Goal: Task Accomplishment & Management: Manage account settings

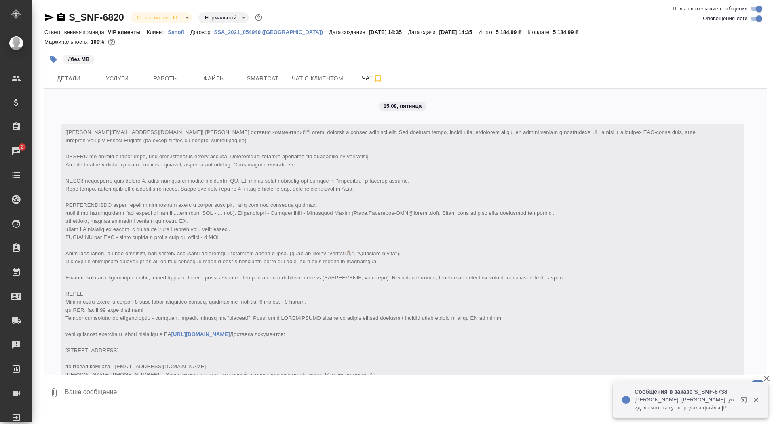
scroll to position [337, 0]
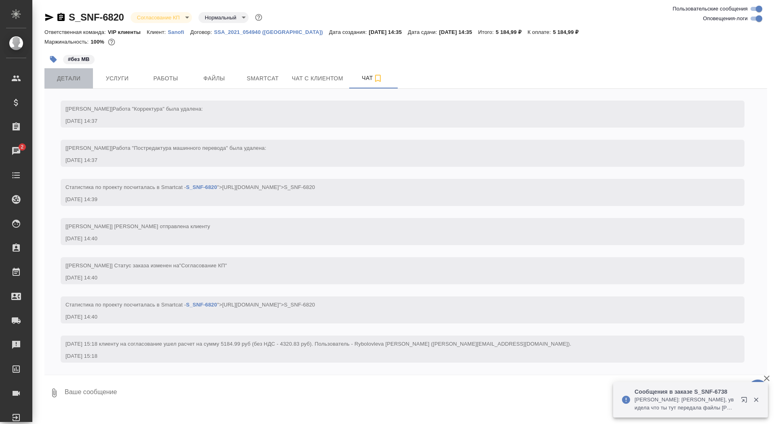
click at [79, 74] on span "Детали" at bounding box center [68, 79] width 39 height 10
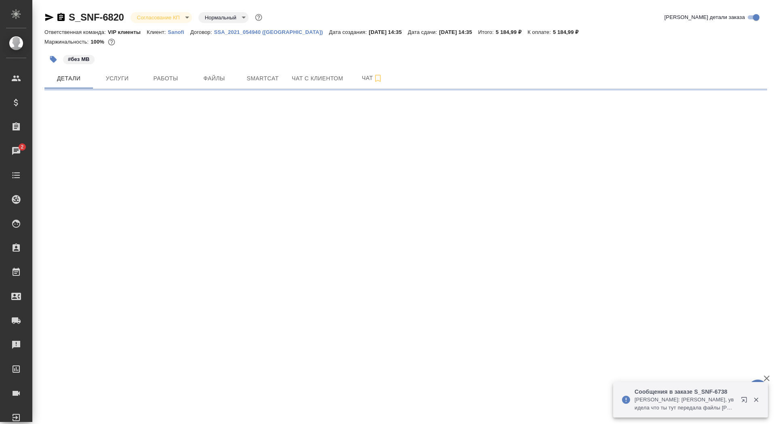
select select "RU"
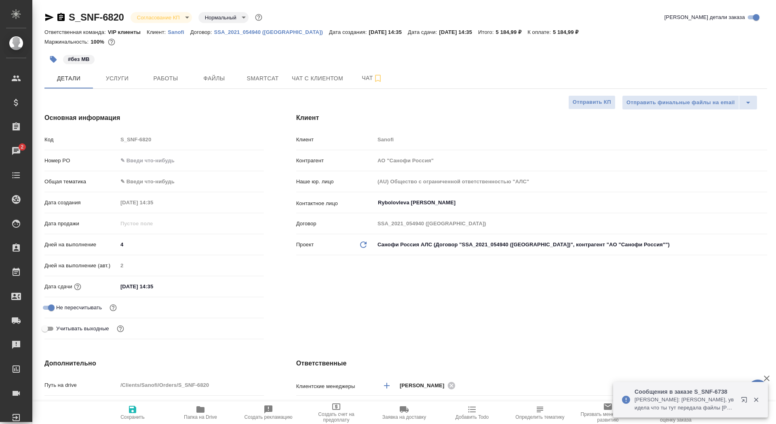
type textarea "x"
click at [133, 159] on input "text" at bounding box center [190, 161] width 145 height 12
paste input "E005817840"
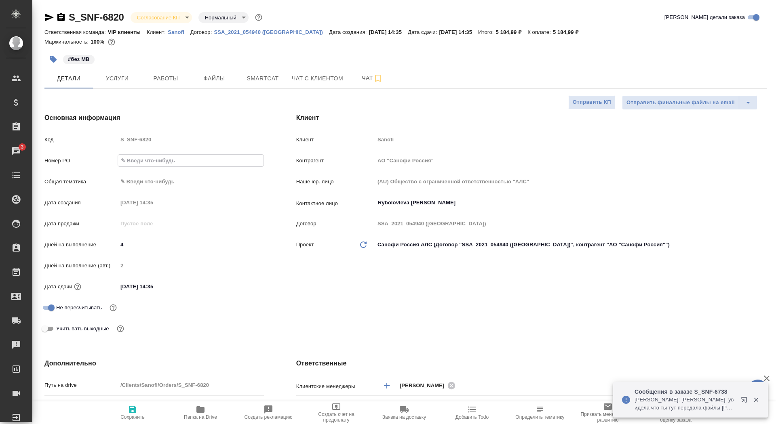
type input "E005817840"
type textarea "x"
type input "E005817840"
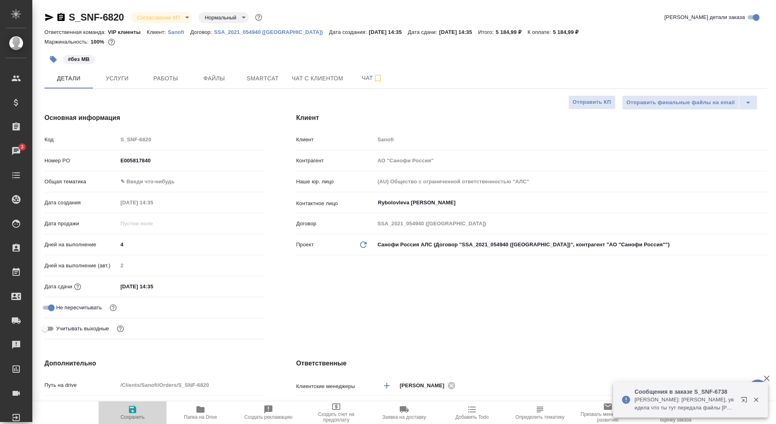
click at [127, 417] on span "Сохранить" at bounding box center [132, 418] width 24 height 6
type textarea "x"
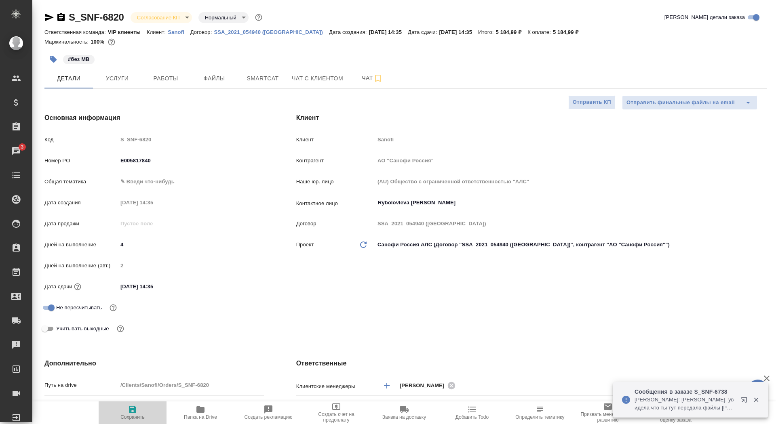
type textarea "x"
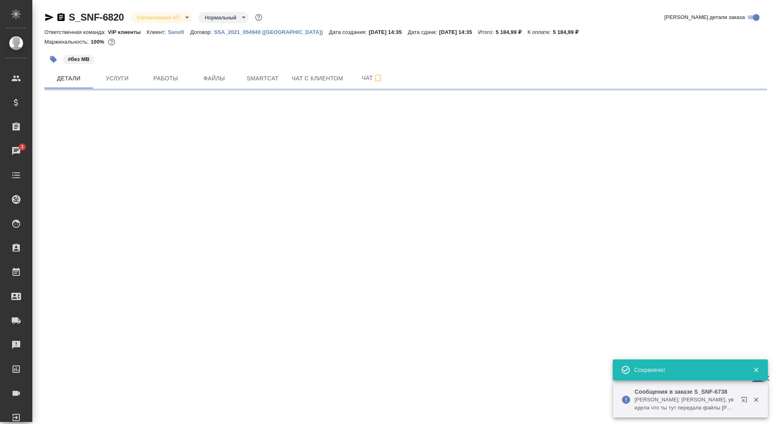
select select "RU"
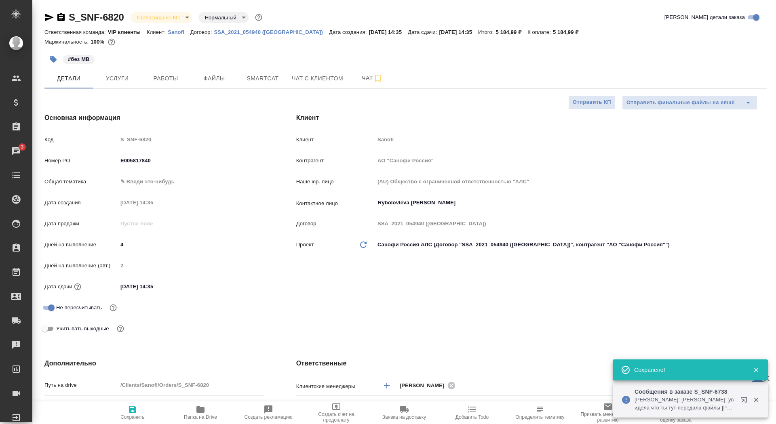
type textarea "x"
click at [168, 19] on body "🙏 .cls-1 fill:#fff; AWATERA Saydasheva Dilyara Клиенты Спецификации Заказы 3 Ча…" at bounding box center [388, 212] width 776 height 424
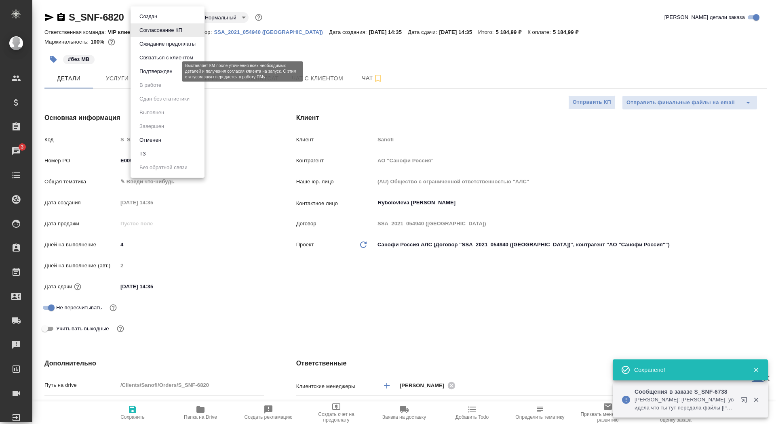
click at [167, 72] on button "Подтвержден" at bounding box center [156, 71] width 38 height 9
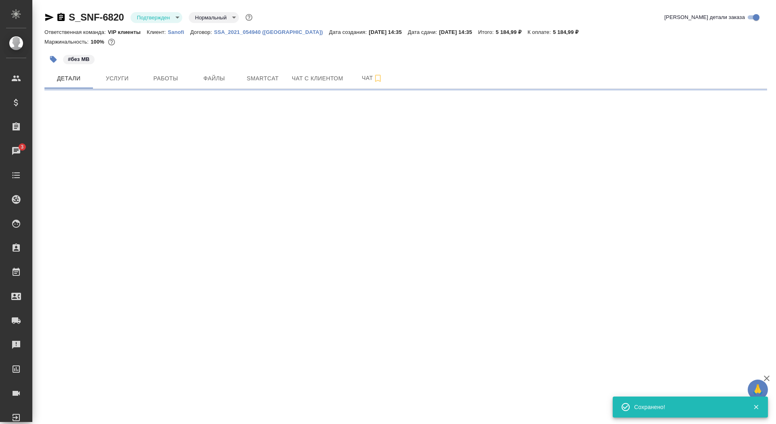
select select "RU"
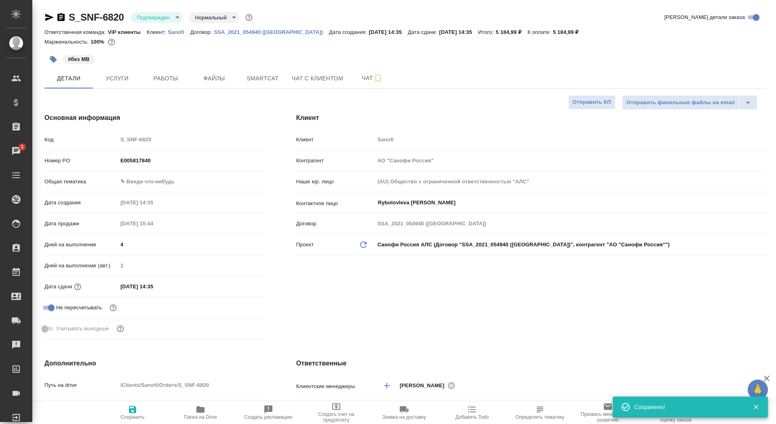
type textarea "x"
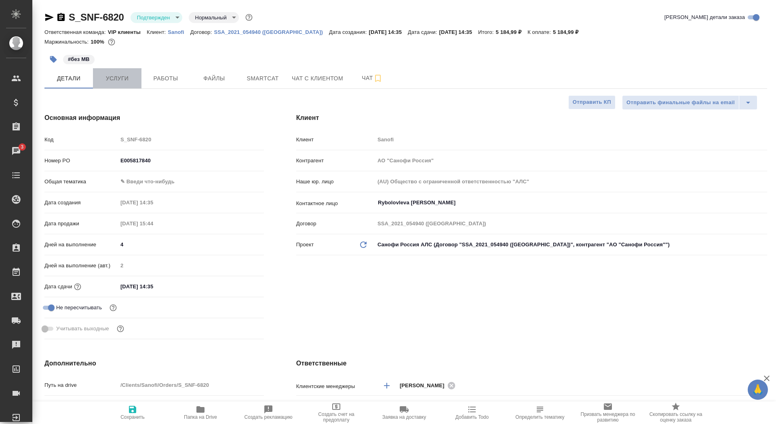
click at [115, 77] on span "Услуги" at bounding box center [117, 79] width 39 height 10
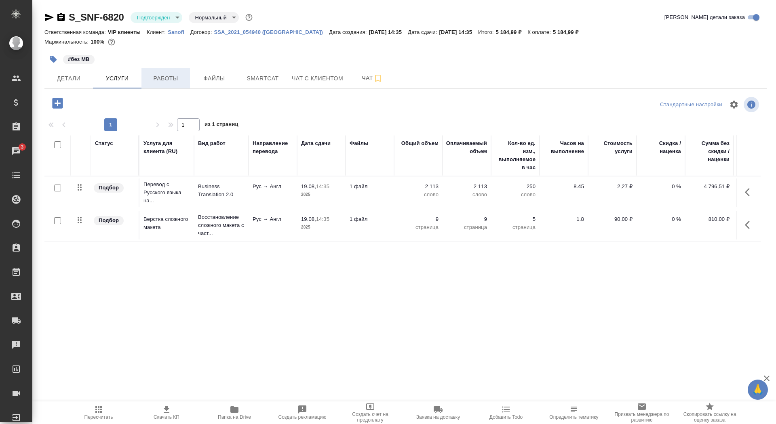
click at [163, 80] on span "Работы" at bounding box center [165, 79] width 39 height 10
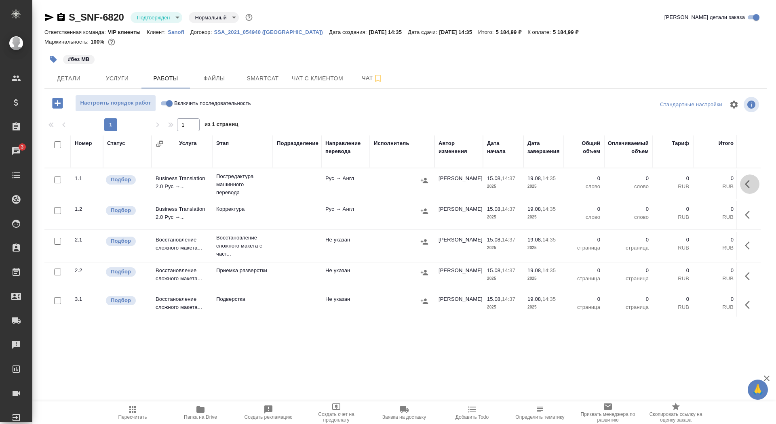
click at [751, 187] on icon "button" at bounding box center [750, 184] width 10 height 10
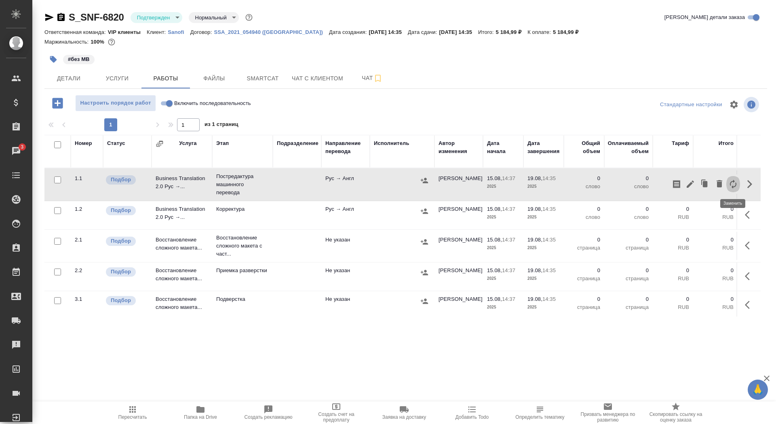
click at [729, 186] on icon "button" at bounding box center [733, 184] width 10 height 10
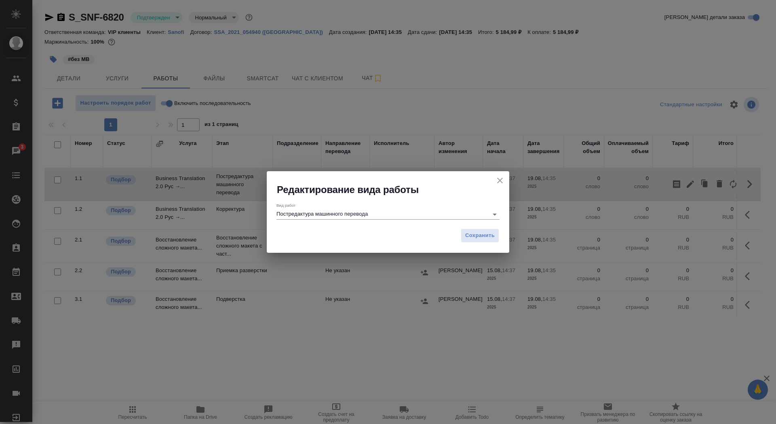
click at [441, 208] on div "Вид работ Постредактура машинного перевода" at bounding box center [387, 211] width 223 height 17
click at [499, 180] on icon "close" at bounding box center [500, 181] width 6 height 6
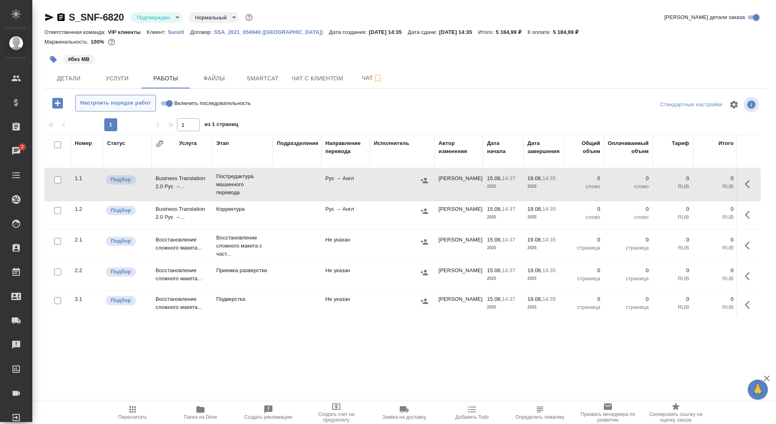
click at [122, 103] on span "Настроить порядок работ" at bounding box center [116, 103] width 72 height 9
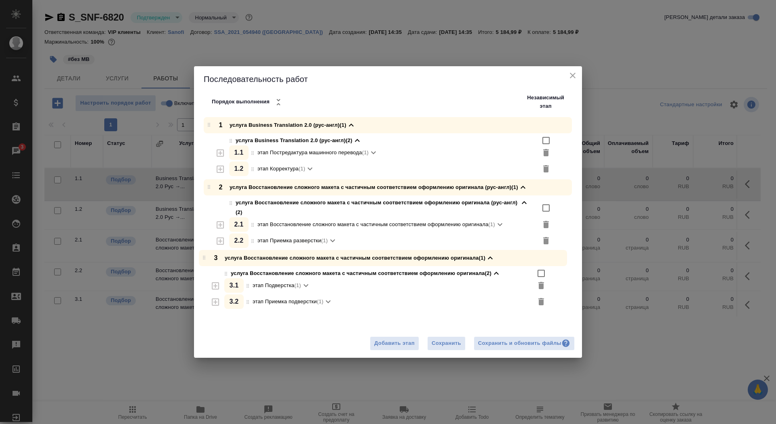
drag, startPoint x: 210, startPoint y: 269, endPoint x: 205, endPoint y: 260, distance: 9.8
click at [205, 261] on div "1 услуга Business Translation 2.0 (рус-англ) (1) услуга Business Translation 2.…" at bounding box center [391, 215] width 382 height 196
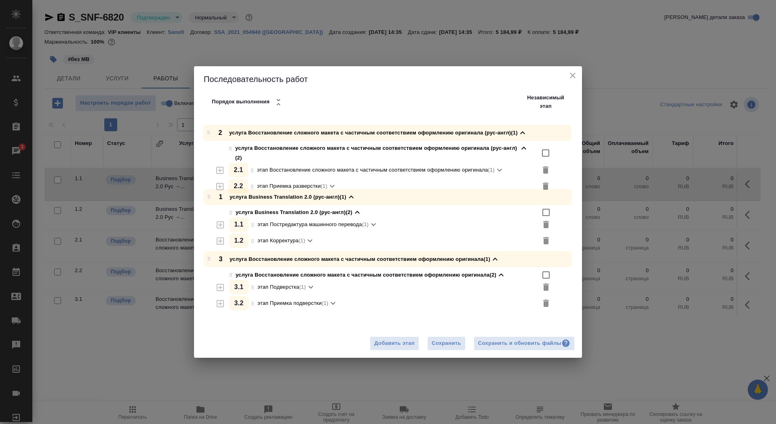
drag, startPoint x: 209, startPoint y: 187, endPoint x: 208, endPoint y: 132, distance: 55.4
click at [208, 131] on div "1 услуга Business Translation 2.0 (рус-англ) (1) услуга Business Translation 2.…" at bounding box center [391, 215] width 382 height 196
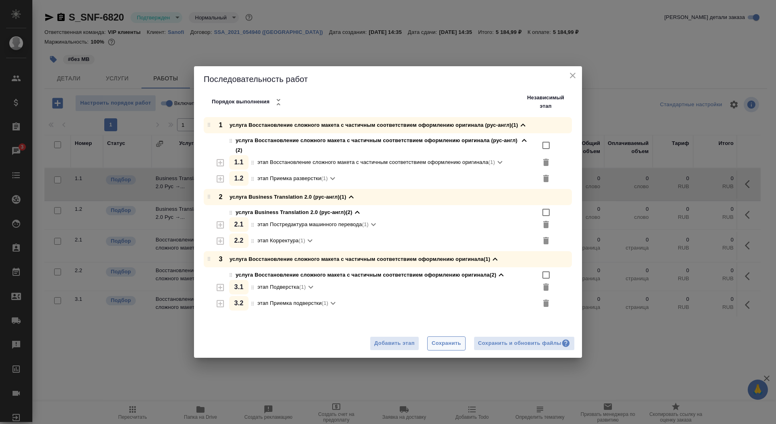
click at [439, 345] on span "Сохранить" at bounding box center [446, 343] width 29 height 9
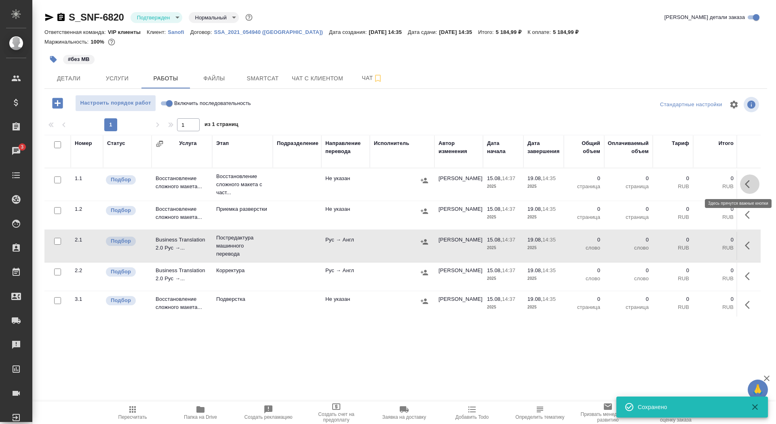
click at [750, 183] on icon "button" at bounding box center [750, 184] width 10 height 10
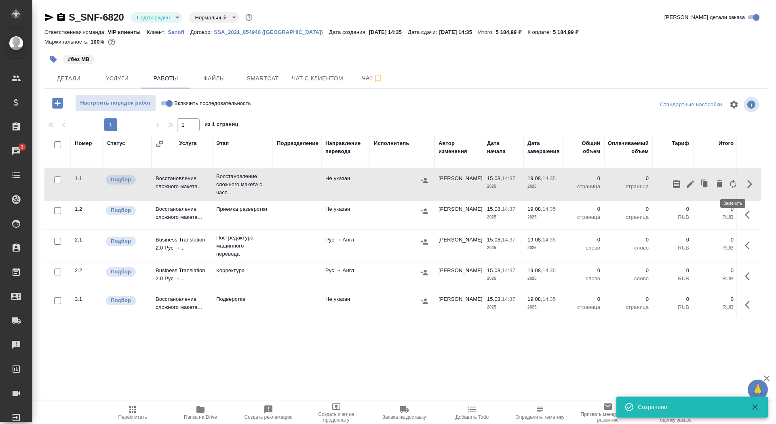
click at [735, 185] on icon "button" at bounding box center [733, 184] width 6 height 9
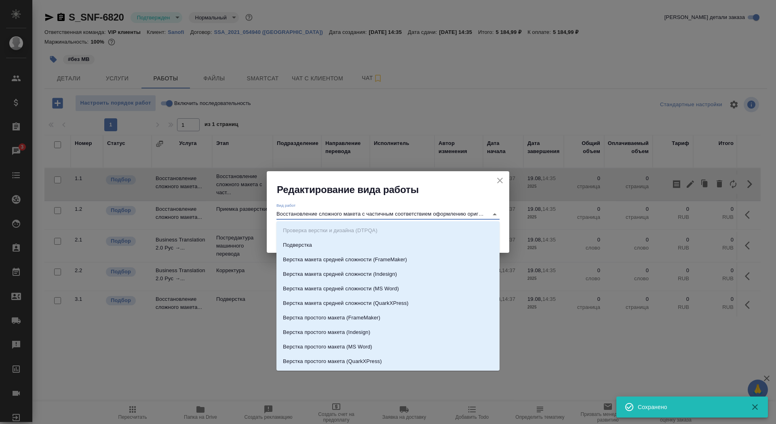
click at [414, 213] on input "Восстановление сложного макета с частичным соответствием оформлению оригинала" at bounding box center [380, 214] width 208 height 10
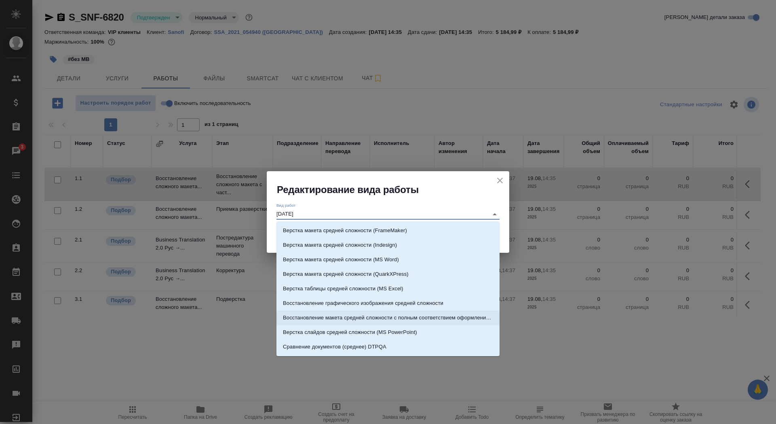
click at [437, 312] on li "Восстановление макета средней сложности с полным соответствием оформлению ориги…" at bounding box center [387, 318] width 223 height 15
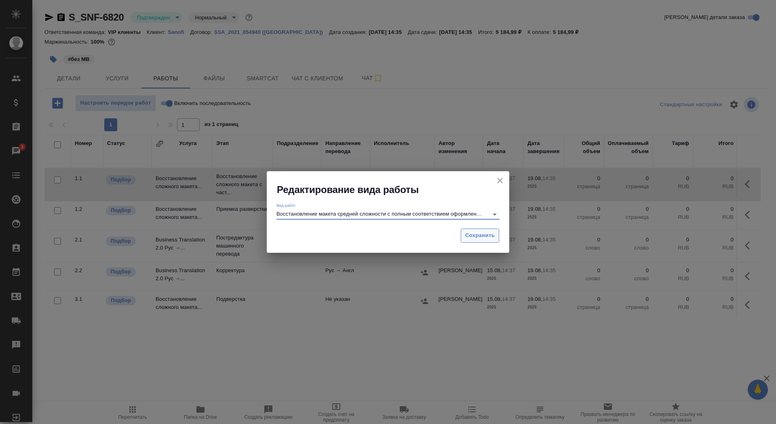
type input "Восстановление макета средней сложности с полным соответствием оформлению ориги…"
click at [476, 242] on div "Сохранить" at bounding box center [388, 239] width 242 height 28
click at [490, 236] on span "Сохранить" at bounding box center [479, 235] width 29 height 9
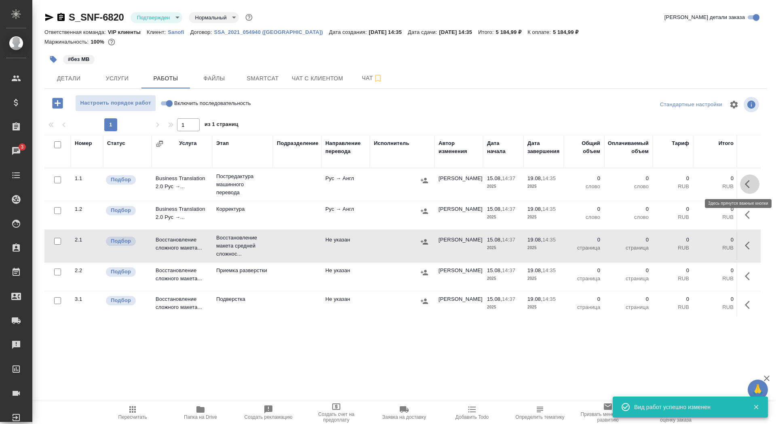
click at [742, 183] on button "button" at bounding box center [749, 184] width 19 height 19
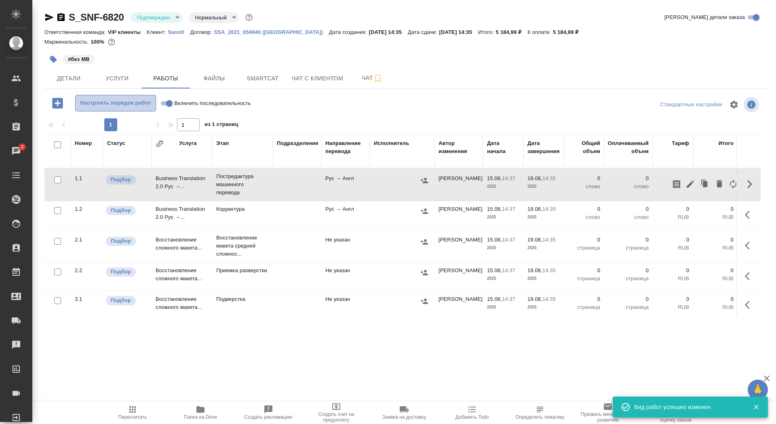
click at [123, 101] on span "Настроить порядок работ" at bounding box center [116, 103] width 72 height 9
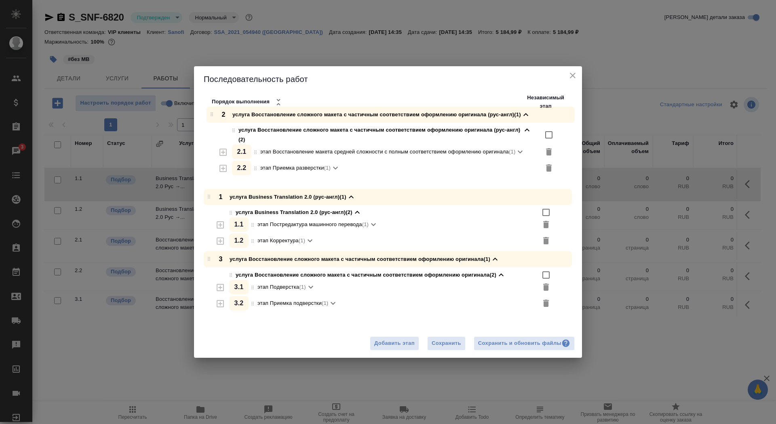
drag, startPoint x: 208, startPoint y: 190, endPoint x: 211, endPoint y: 115, distance: 75.2
click at [211, 115] on div "Последовательность работ Порядок выполнения Независимый этап 1 услуга Business …" at bounding box center [388, 212] width 388 height 292
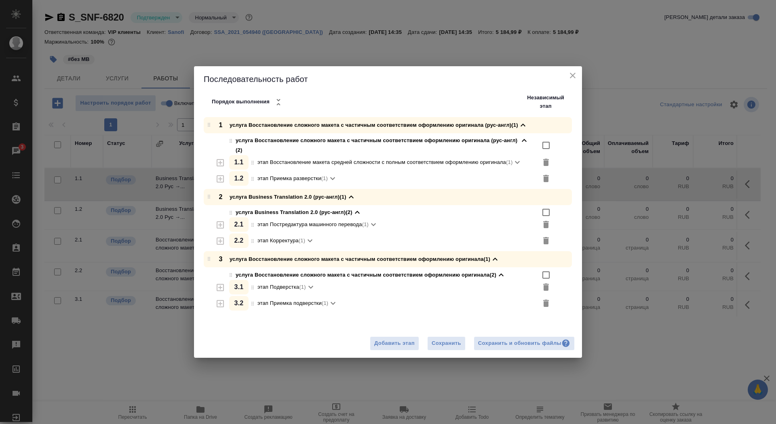
click at [445, 350] on div "Добавить этап Сохранить Сохранить и обновить файлы" at bounding box center [388, 343] width 388 height 29
click at [442, 339] on span "Сохранить" at bounding box center [446, 343] width 29 height 9
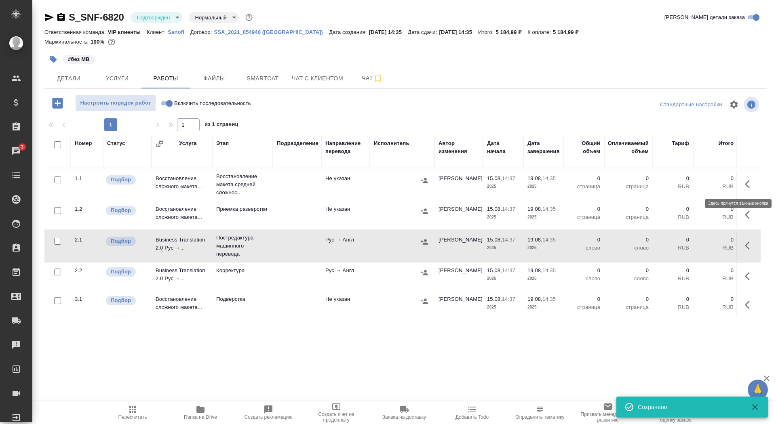
click at [752, 184] on icon "button" at bounding box center [750, 184] width 10 height 10
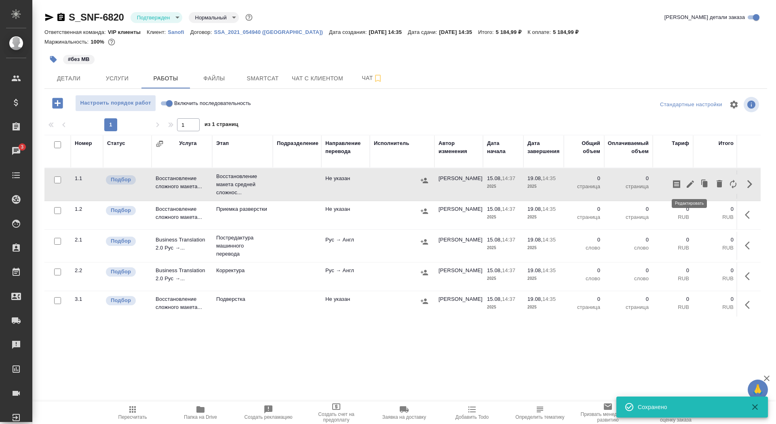
click at [692, 185] on icon "button" at bounding box center [690, 184] width 10 height 10
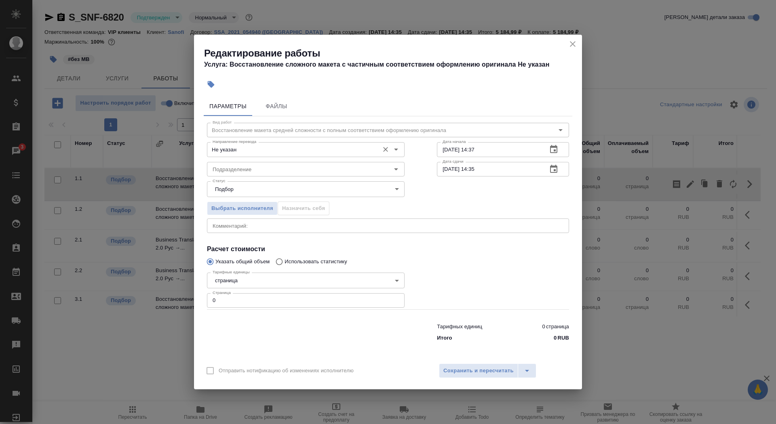
click at [269, 154] on input "Не указан" at bounding box center [292, 150] width 166 height 10
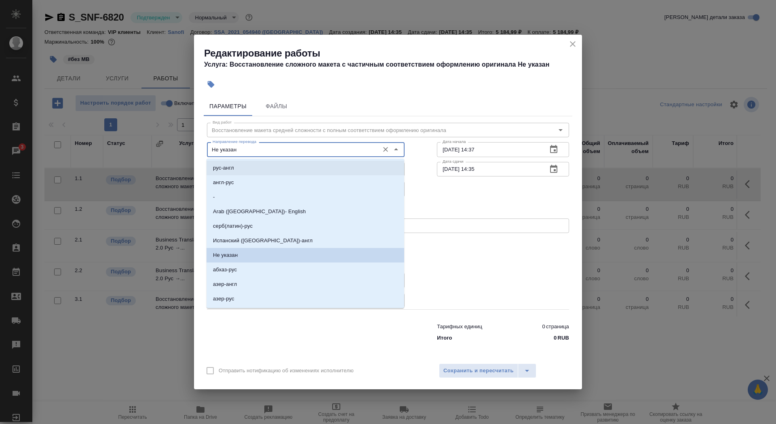
click at [263, 171] on li "рус-англ" at bounding box center [305, 168] width 198 height 15
type input "рус-англ"
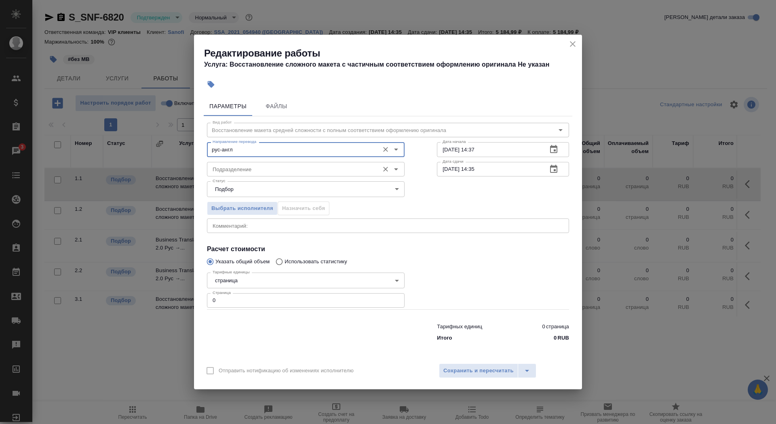
click at [263, 171] on input "Подразделение" at bounding box center [292, 169] width 166 height 10
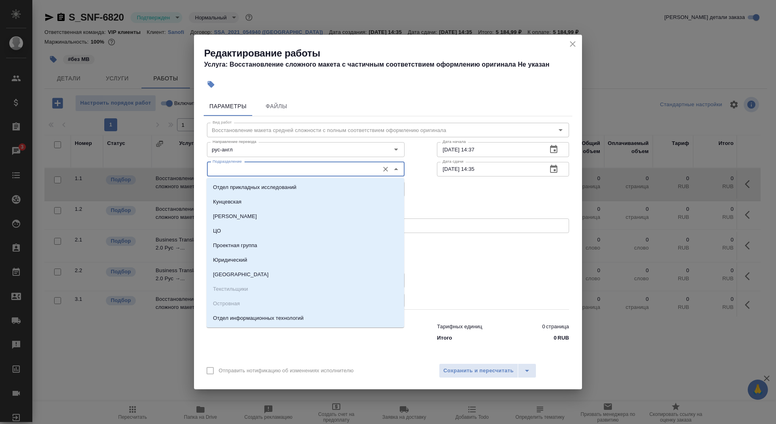
type input "в"
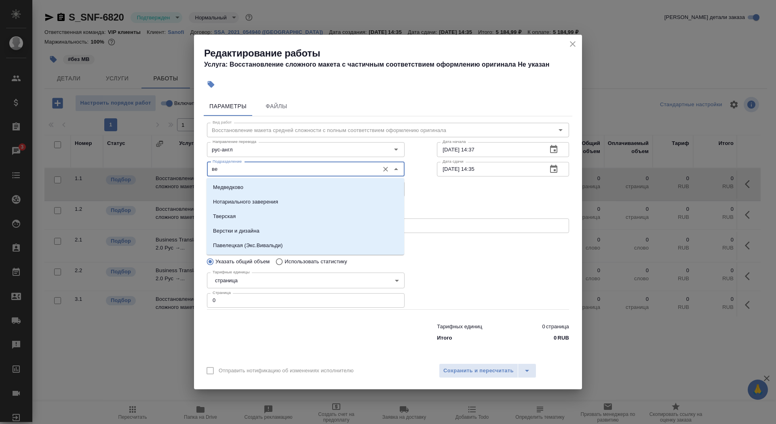
type input "в"
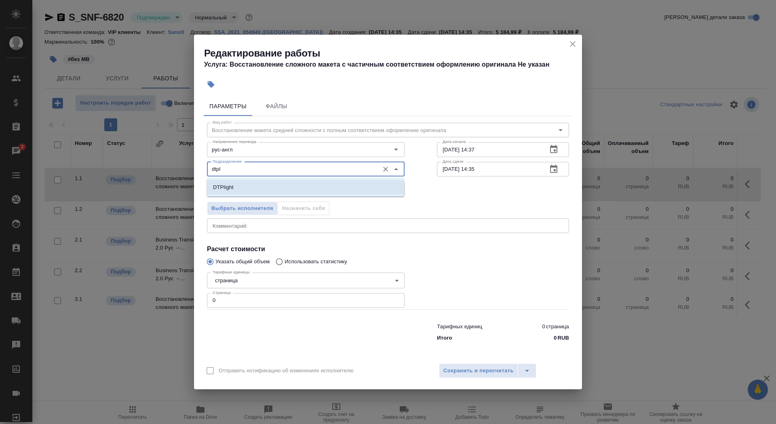
click at [242, 188] on li "DTPlight" at bounding box center [305, 187] width 198 height 15
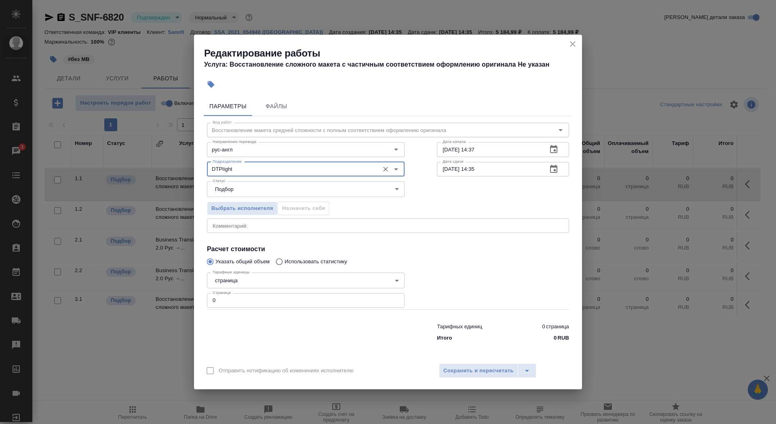
type input "DTPlight"
click at [257, 279] on body "🙏 .cls-1 fill:#fff; AWATERA Saydasheva Dilyara Клиенты Спецификации Заказы 3 Ча…" at bounding box center [388, 212] width 776 height 424
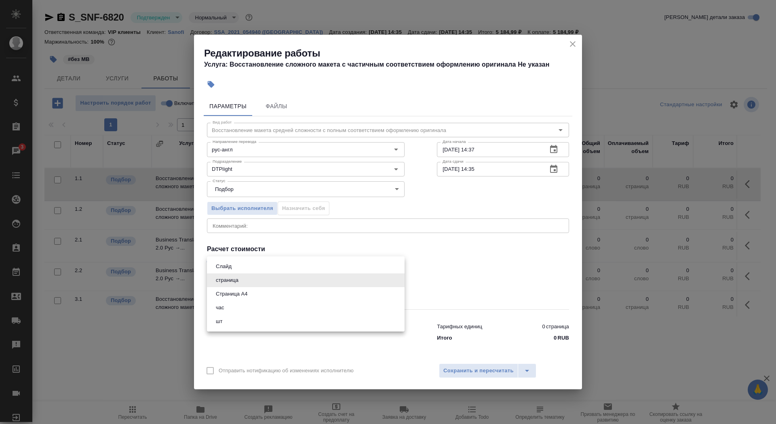
click at [263, 304] on li "час" at bounding box center [306, 308] width 198 height 14
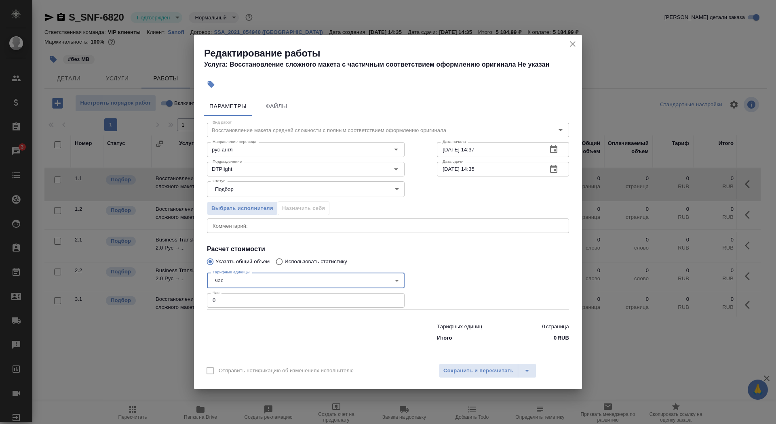
click at [257, 276] on body "🙏 .cls-1 fill:#fff; AWATERA Saydasheva Dilyara Клиенты Спецификации Заказы 3 Ча…" at bounding box center [388, 212] width 776 height 424
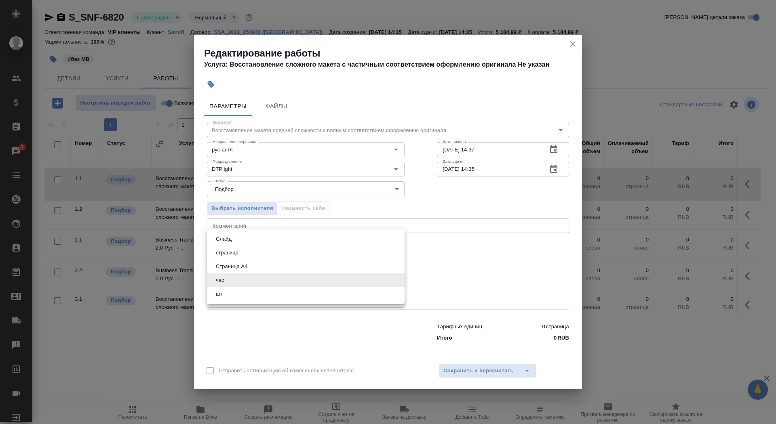
click at [256, 262] on li "Страница А4" at bounding box center [306, 267] width 198 height 14
type input "5f036ec4e16dec2d6b59c8ff"
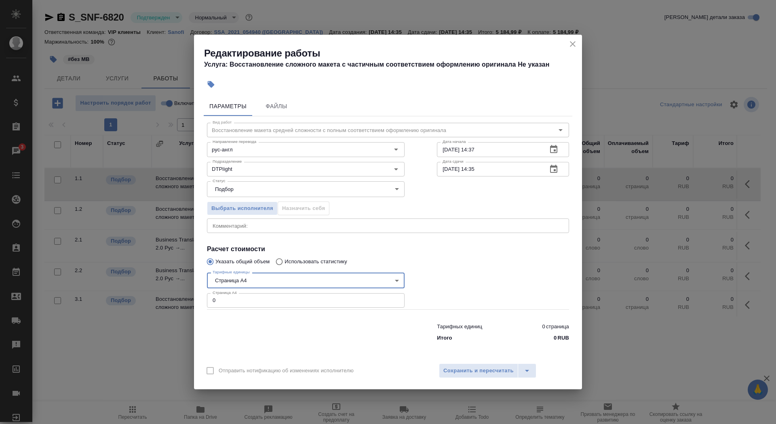
click at [255, 294] on input "0" at bounding box center [306, 300] width 198 height 15
type input "9"
click at [495, 150] on input "15.08.2025 14:37" at bounding box center [489, 149] width 104 height 15
type input "15.08.2025 15:45"
click at [553, 168] on icon "button" at bounding box center [554, 169] width 10 height 10
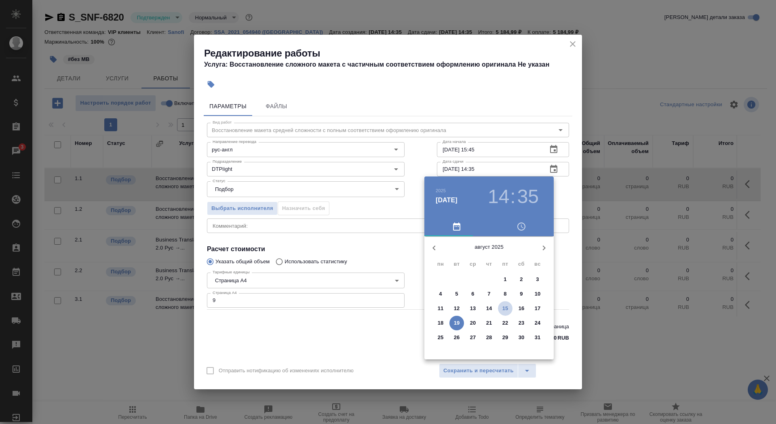
click at [501, 308] on span "15" at bounding box center [505, 309] width 15 height 8
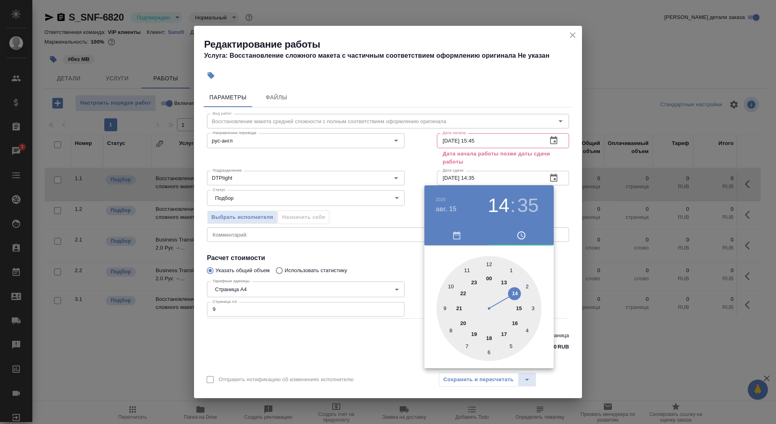
click at [504, 333] on div at bounding box center [488, 308] width 105 height 105
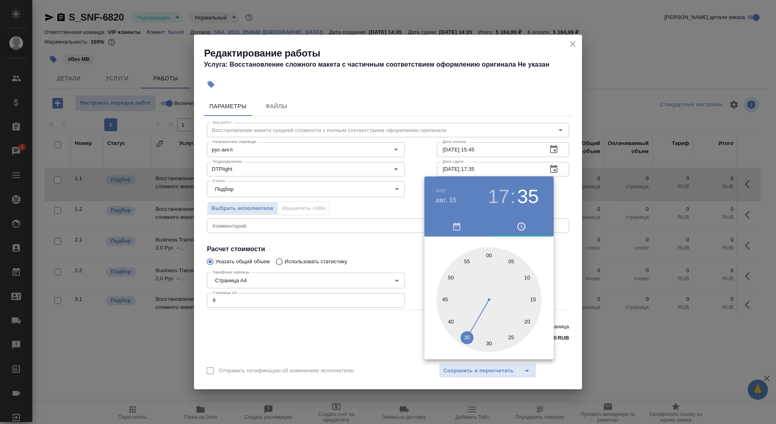
click at [443, 301] on div at bounding box center [488, 299] width 105 height 105
type input "15.08.2025 17:45"
click at [384, 325] on div at bounding box center [388, 212] width 776 height 424
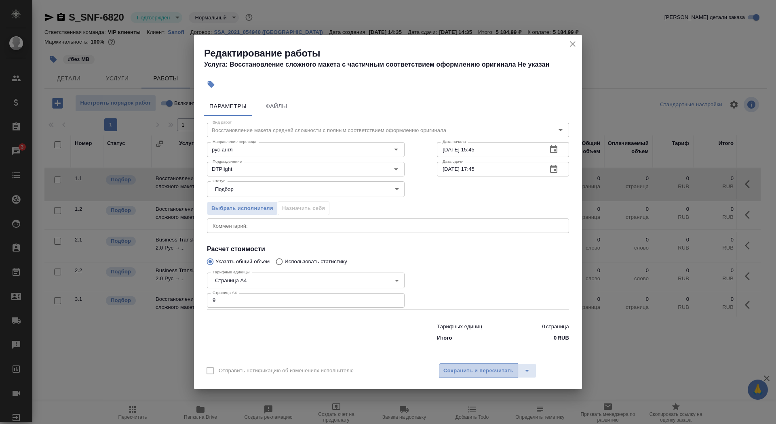
click at [468, 376] on button "Сохранить и пересчитать" at bounding box center [478, 371] width 79 height 15
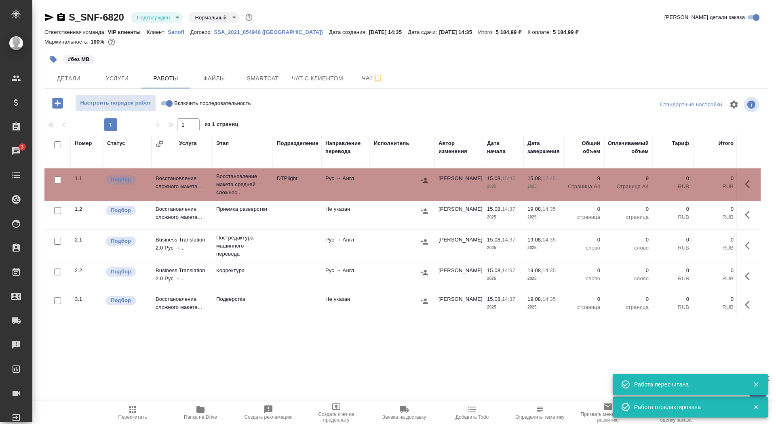
click at [54, 62] on icon "button" at bounding box center [53, 59] width 7 height 7
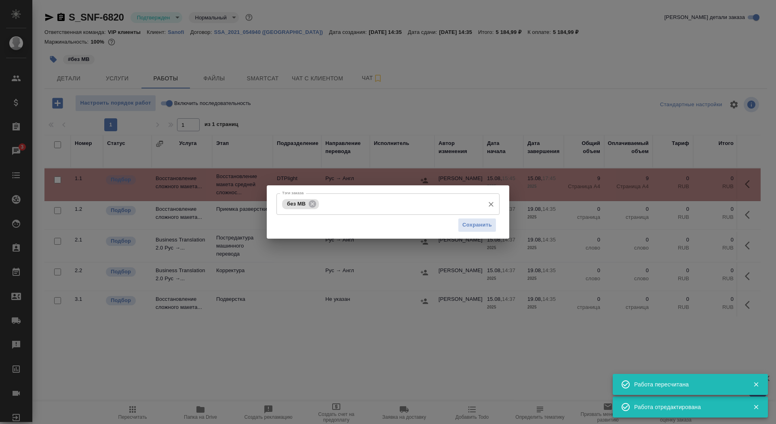
click at [373, 201] on input "Тэги заказа" at bounding box center [401, 204] width 160 height 14
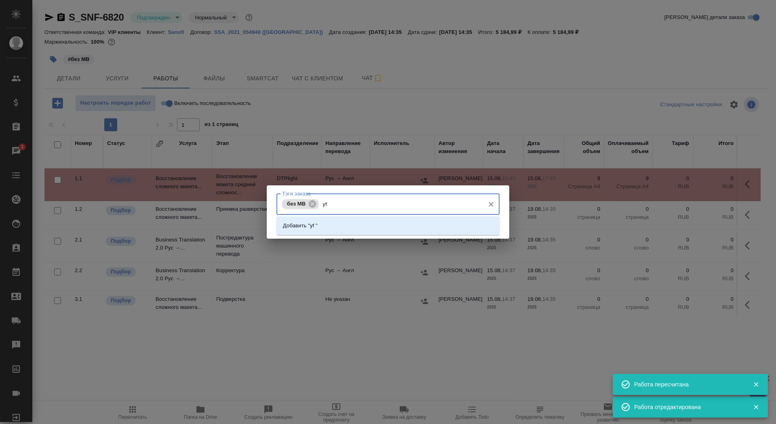
type input "y"
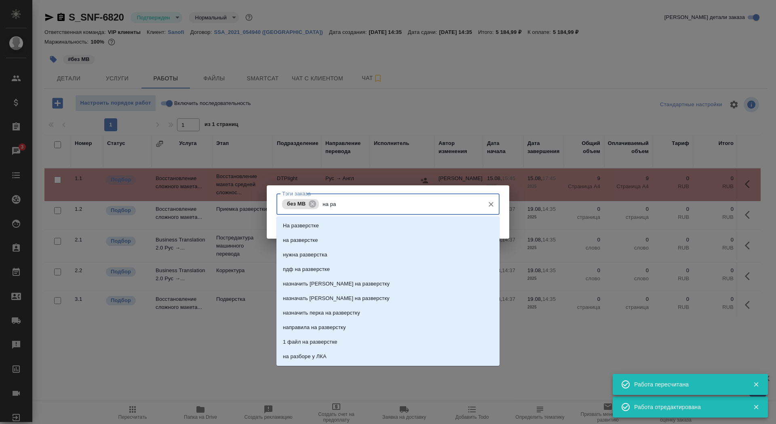
type input "на раз"
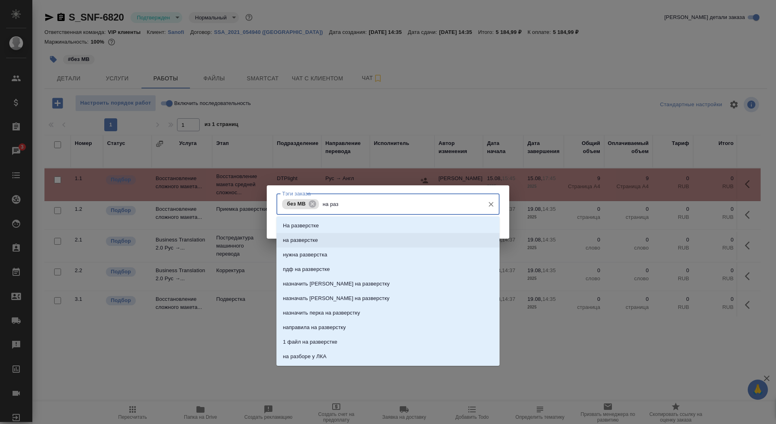
click at [387, 239] on li "на разверстке" at bounding box center [387, 240] width 223 height 15
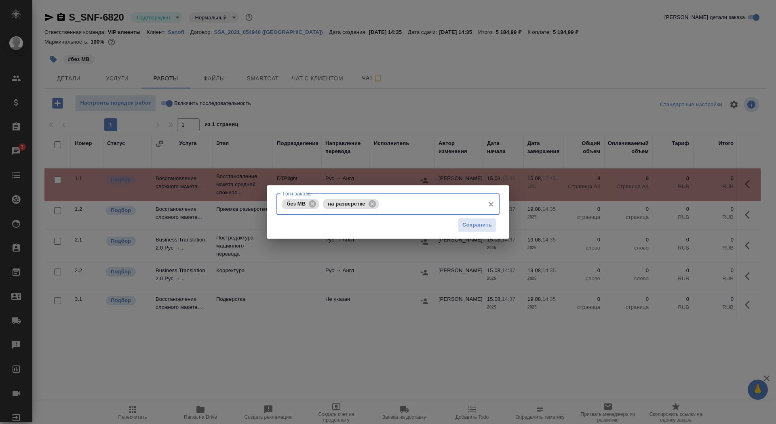
click at [453, 230] on div "Сохранить" at bounding box center [387, 225] width 223 height 21
click at [480, 230] on span "Сохранить" at bounding box center [476, 225] width 29 height 9
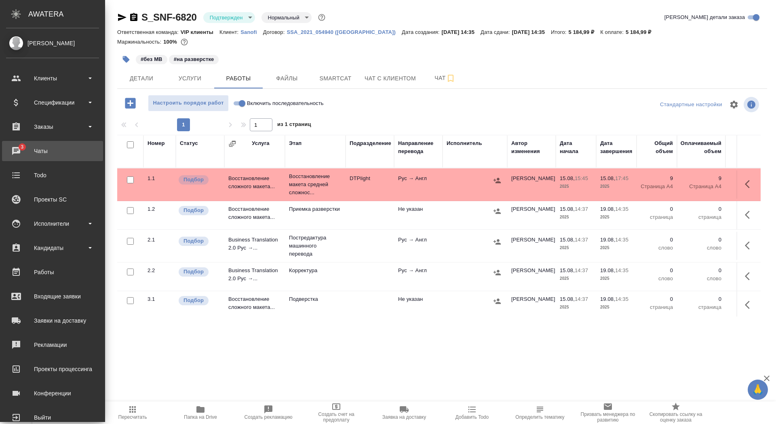
click at [55, 159] on link "3 Чаты" at bounding box center [52, 151] width 101 height 20
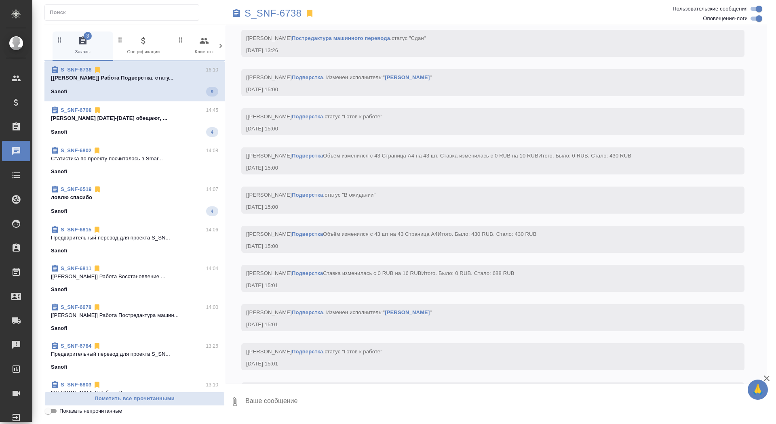
click at [147, 129] on div "Sanofi 4" at bounding box center [134, 132] width 167 height 10
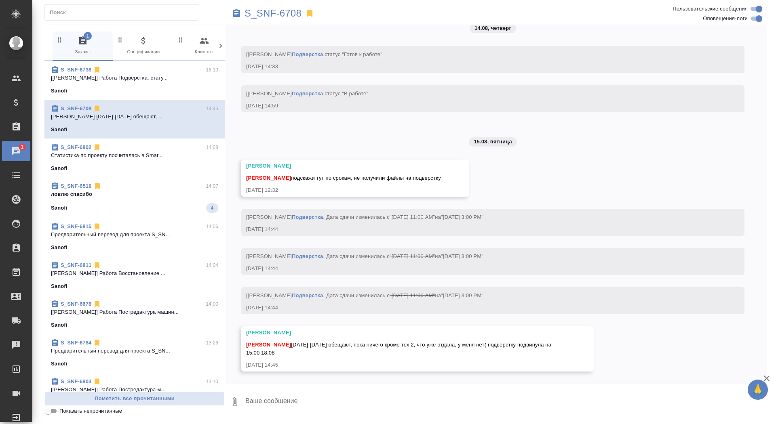
scroll to position [7200, 0]
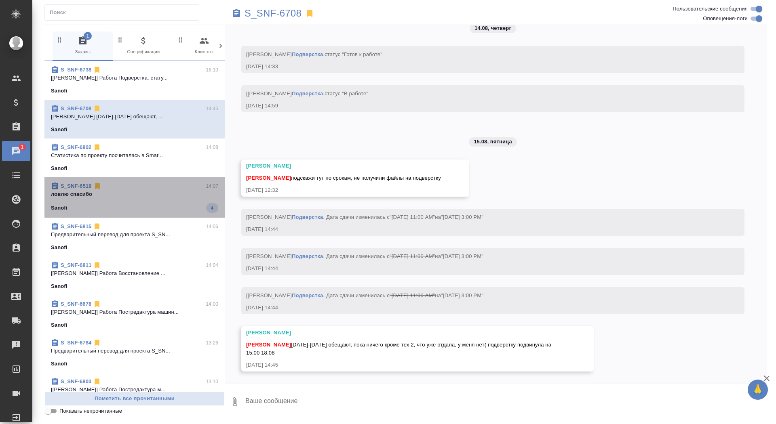
click at [117, 217] on div "S_SNF-6519 14:07 ловлю спасибо Sanofi 4" at bounding box center [134, 197] width 180 height 40
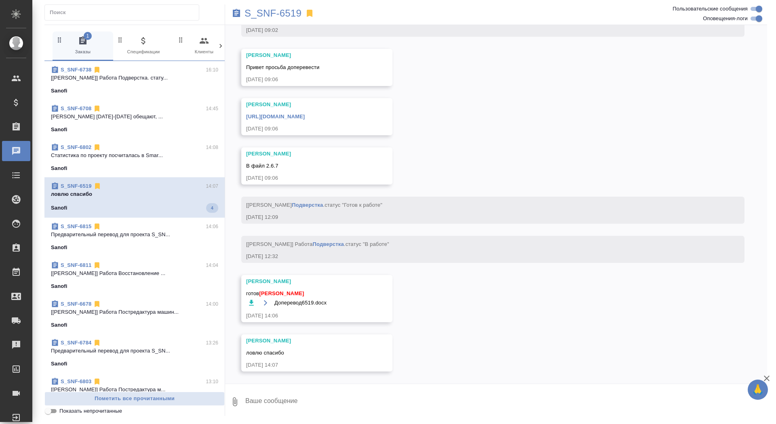
scroll to position [19947, 0]
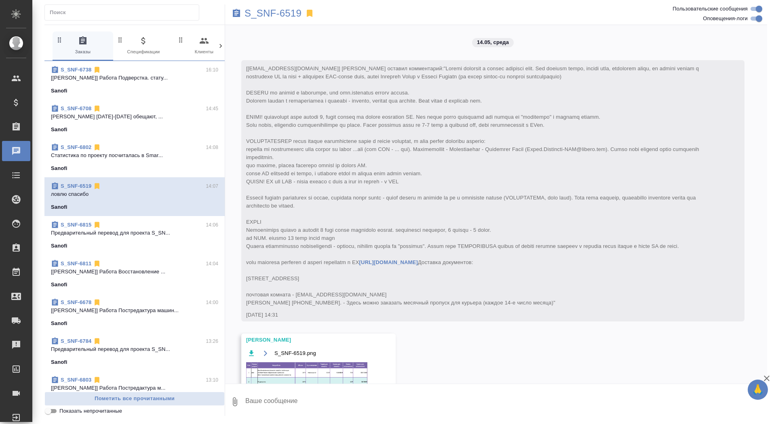
scroll to position [19947, 0]
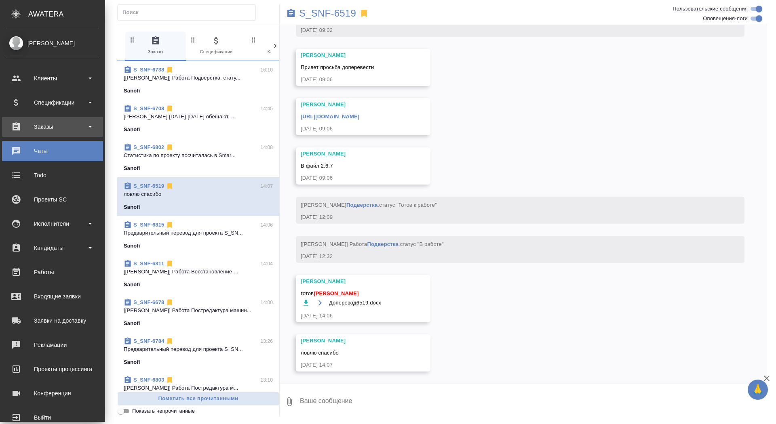
click at [29, 122] on div "Заказы" at bounding box center [52, 127] width 93 height 12
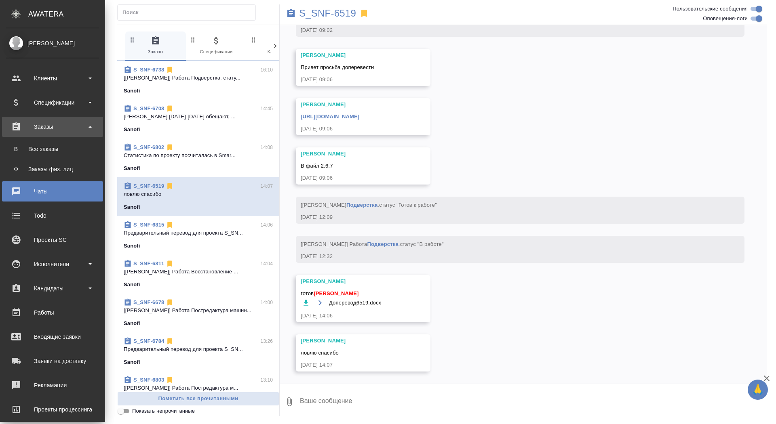
scroll to position [20392, 0]
click at [29, 137] on ul "В Все заказы Ф Заказы физ. лиц" at bounding box center [52, 157] width 105 height 40
click at [31, 147] on div "Все заказы" at bounding box center [52, 149] width 85 height 8
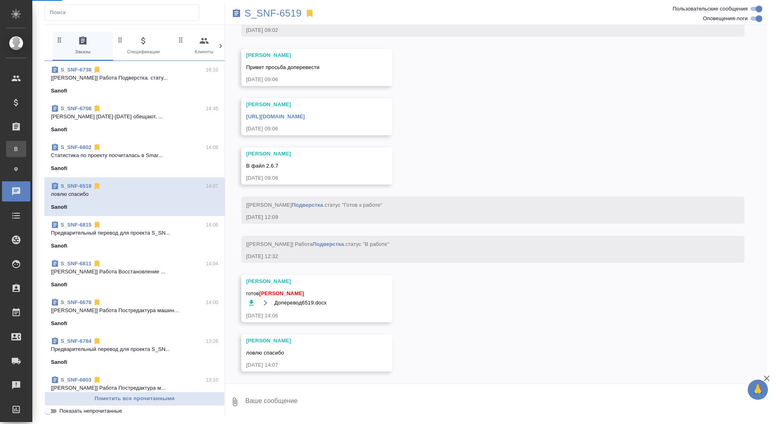
scroll to position [19955, 0]
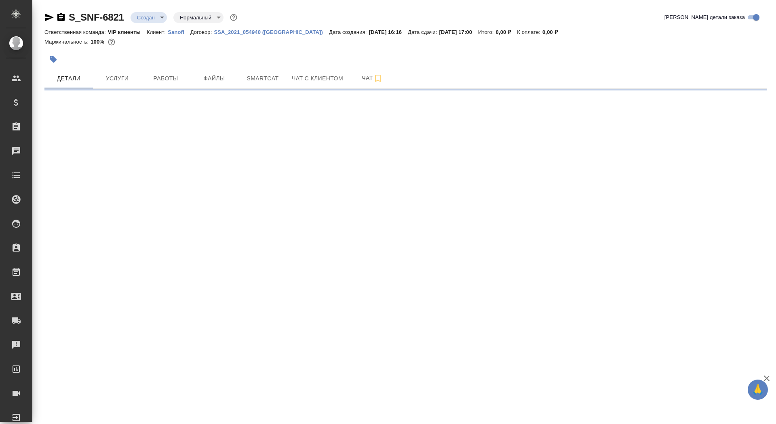
select select "RU"
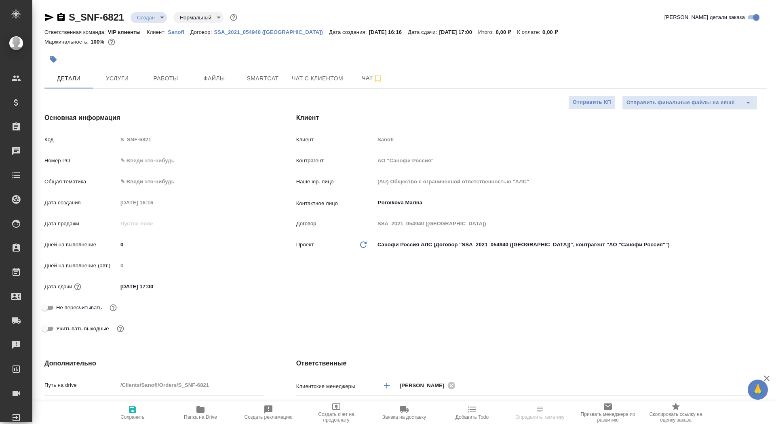
type textarea "x"
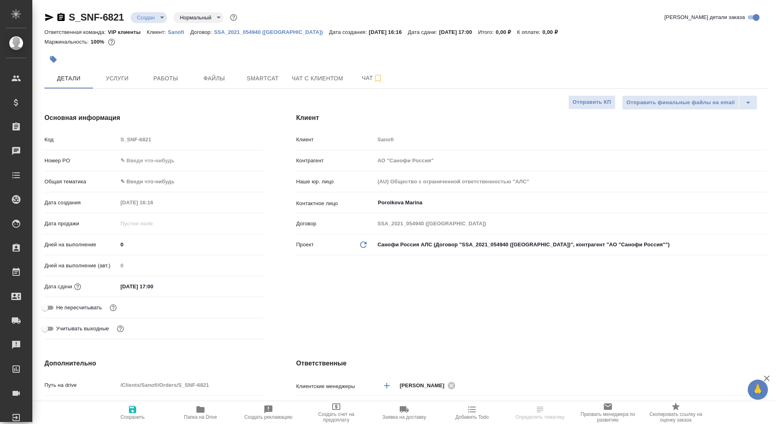
type textarea "x"
drag, startPoint x: 124, startPoint y: 248, endPoint x: 95, endPoint y: 248, distance: 29.5
click at [95, 248] on div "Дней на выполнение 0" at bounding box center [153, 245] width 219 height 14
type textarea "x"
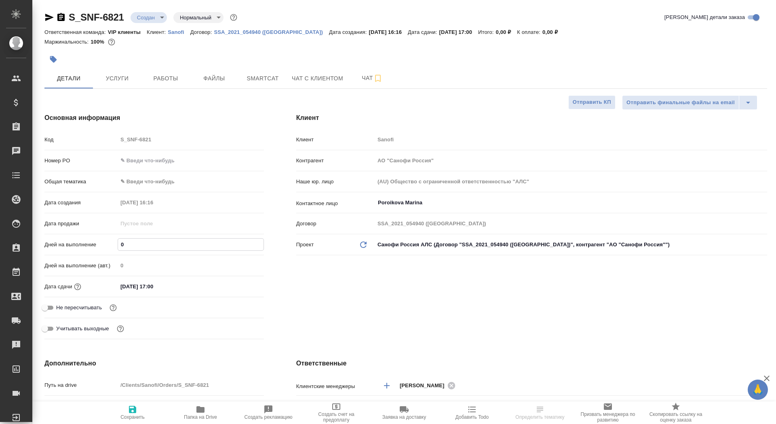
type textarea "x"
type input "5"
type textarea "x"
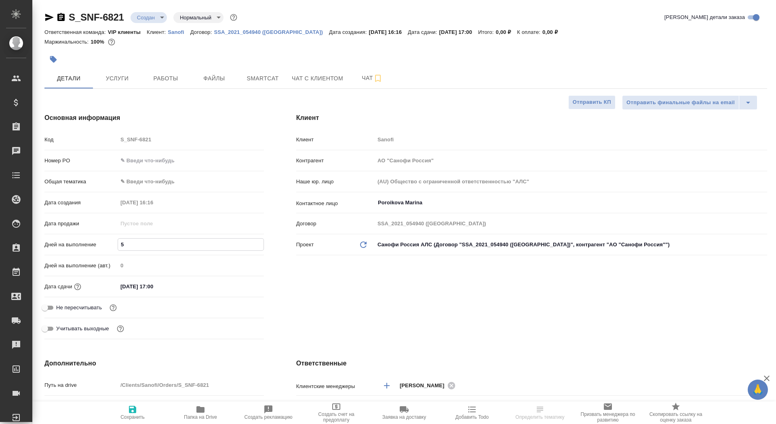
type input "5"
click at [134, 419] on span "Сохранить" at bounding box center [132, 418] width 24 height 6
type textarea "x"
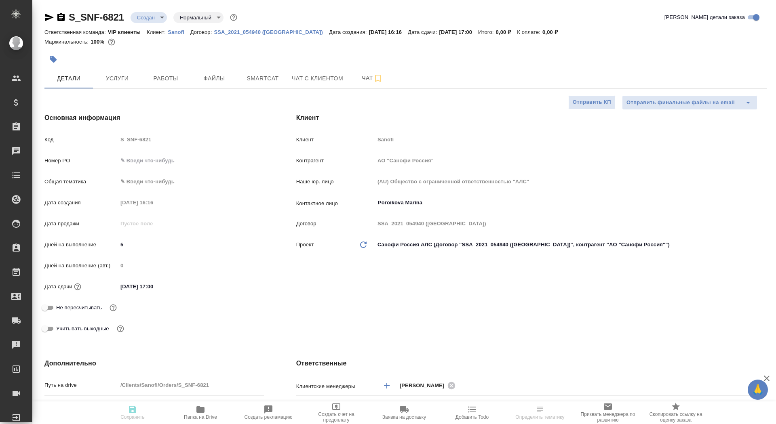
type textarea "x"
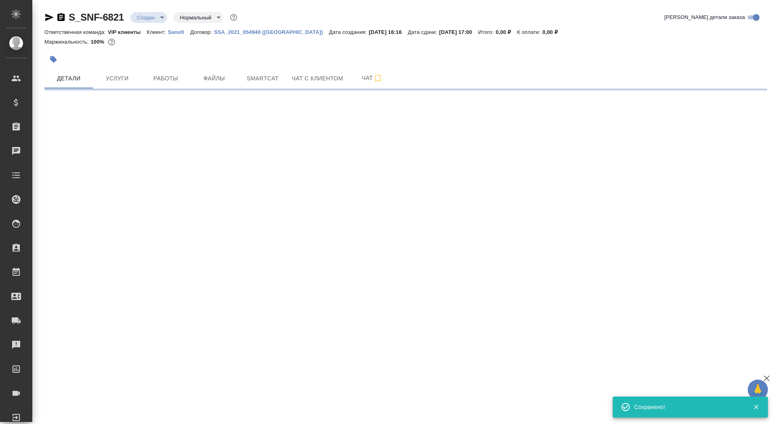
select select "RU"
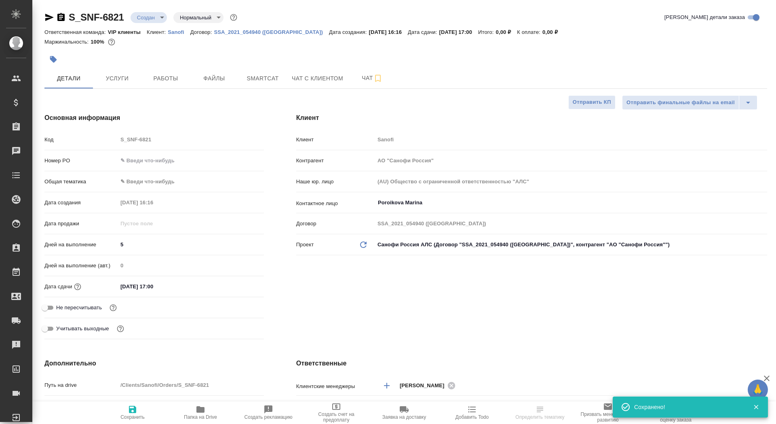
type textarea "x"
click at [47, 305] on input "Не пересчитывать" at bounding box center [44, 308] width 29 height 10
checkbox input "true"
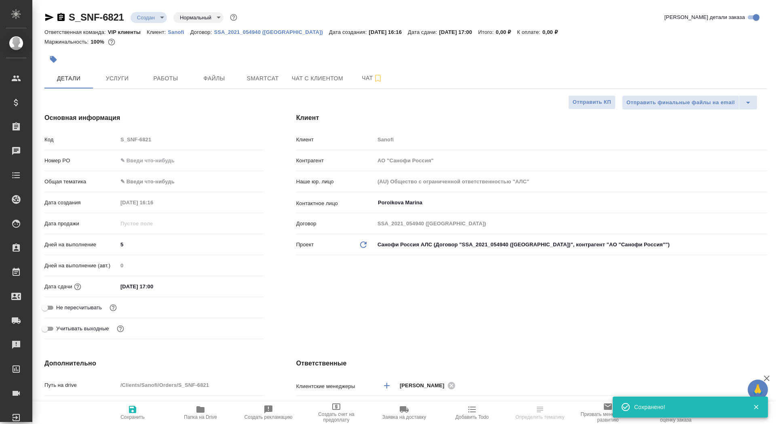
type textarea "x"
click at [125, 418] on span "Сохранить" at bounding box center [132, 418] width 24 height 6
type textarea "x"
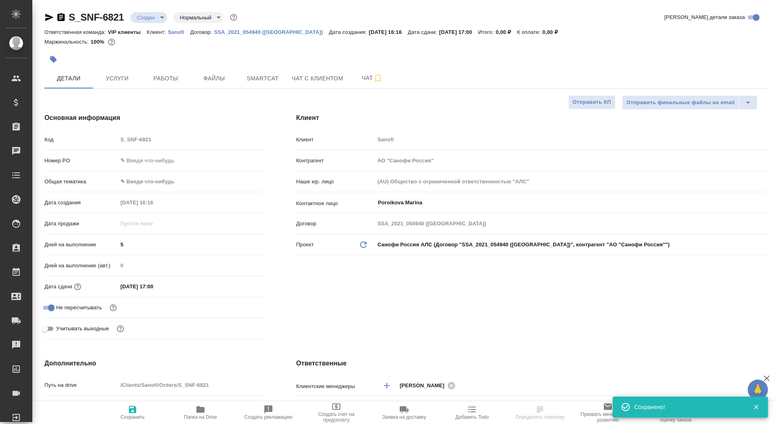
type textarea "x"
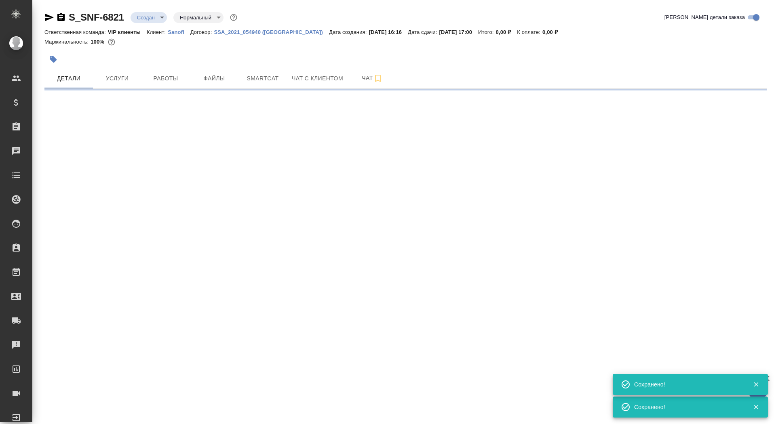
select select "RU"
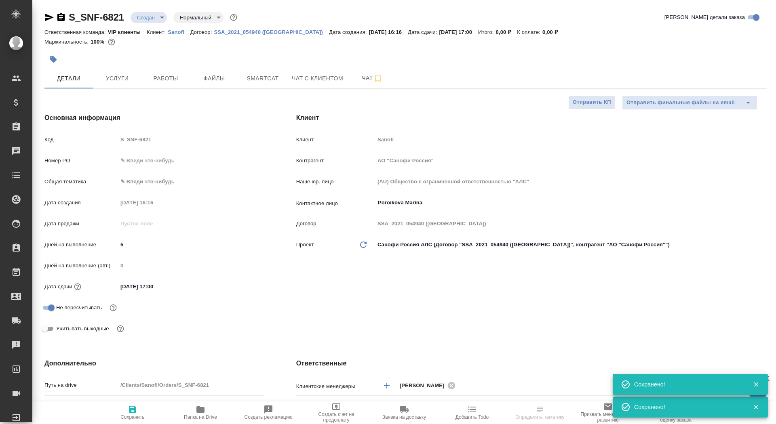
type textarea "x"
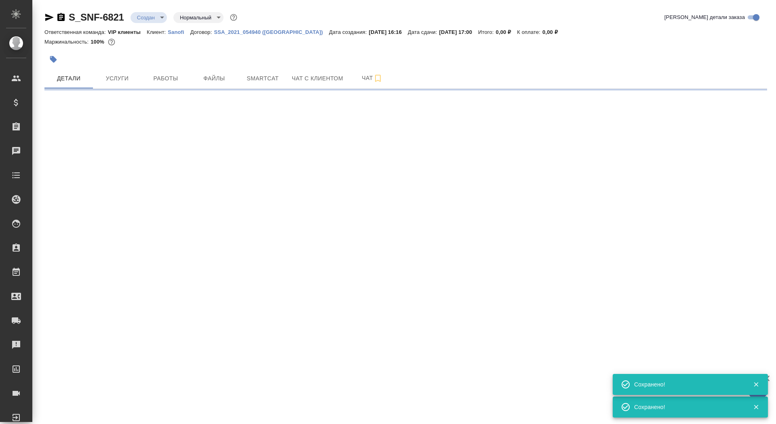
select select "RU"
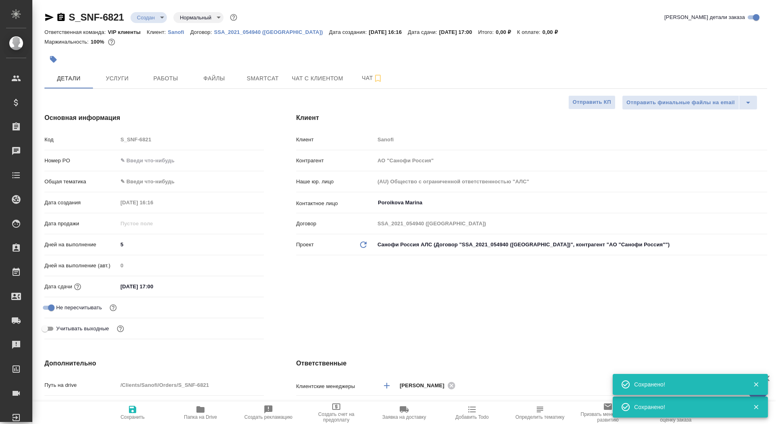
type textarea "x"
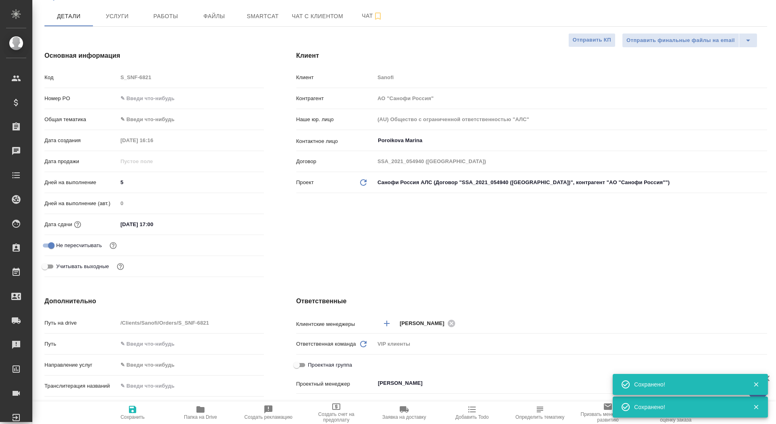
scroll to position [162, 0]
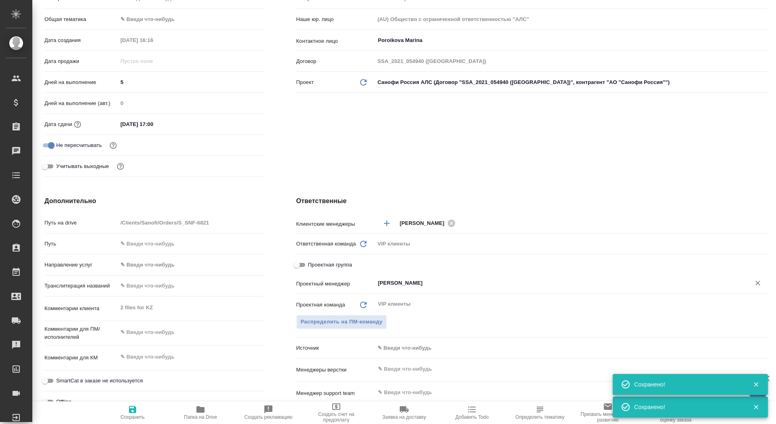
click at [387, 286] on input "Сайдашева Диляра" at bounding box center [557, 283] width 360 height 10
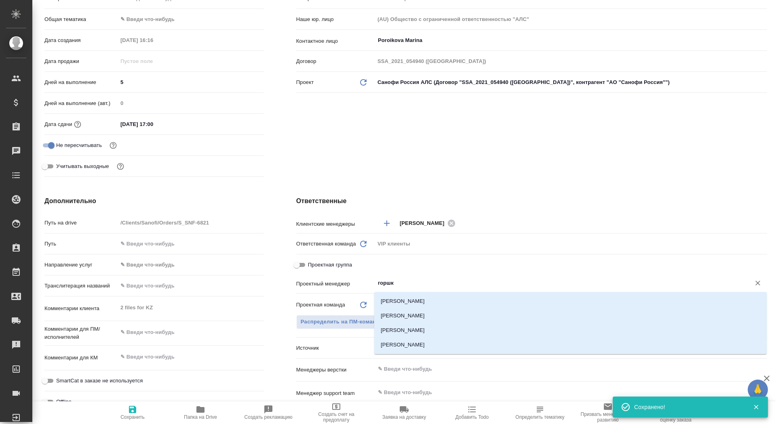
type input "горшко"
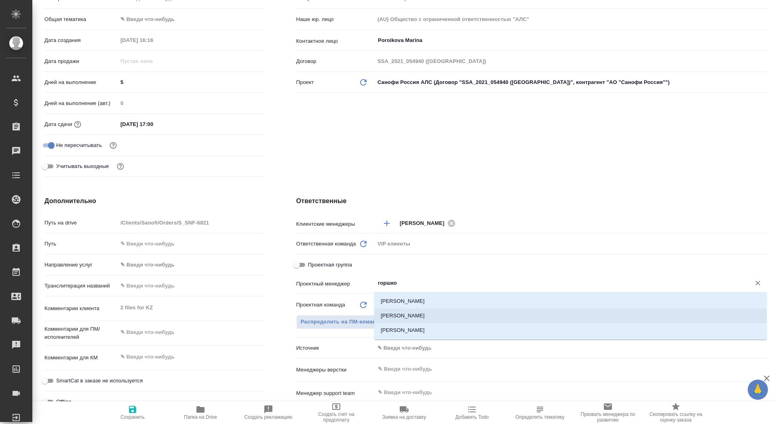
click at [403, 316] on li "[PERSON_NAME]" at bounding box center [570, 316] width 392 height 15
type textarea "x"
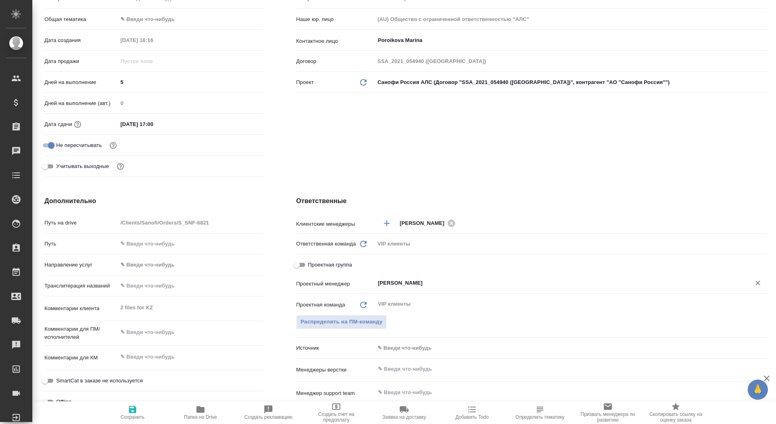
type input "[PERSON_NAME]"
click at [130, 415] on span "Сохранить" at bounding box center [132, 412] width 58 height 15
type textarea "x"
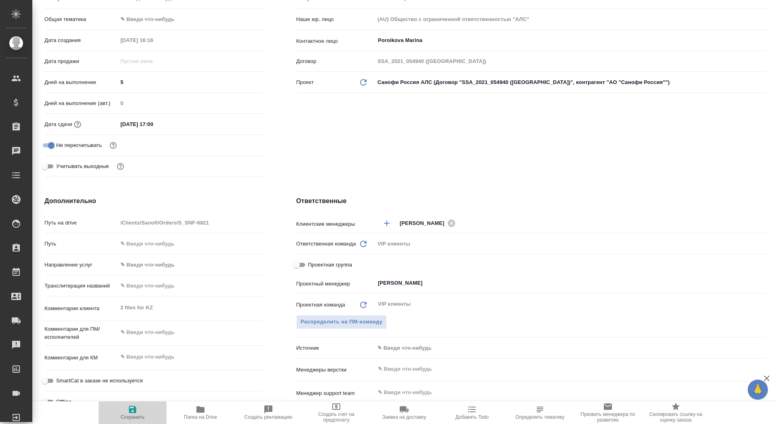
type textarea "x"
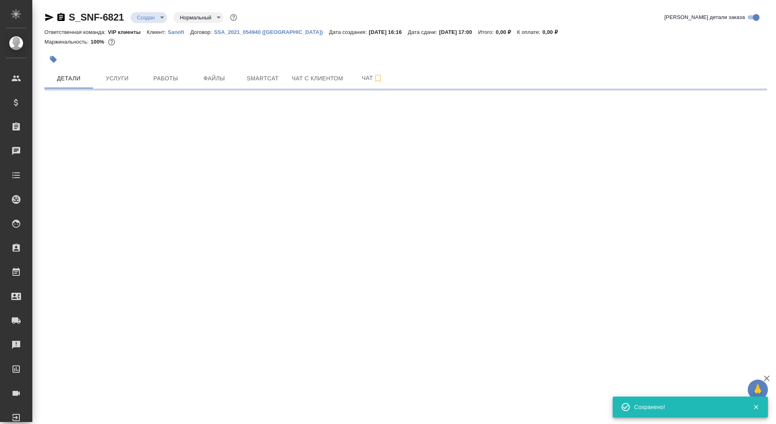
select select "RU"
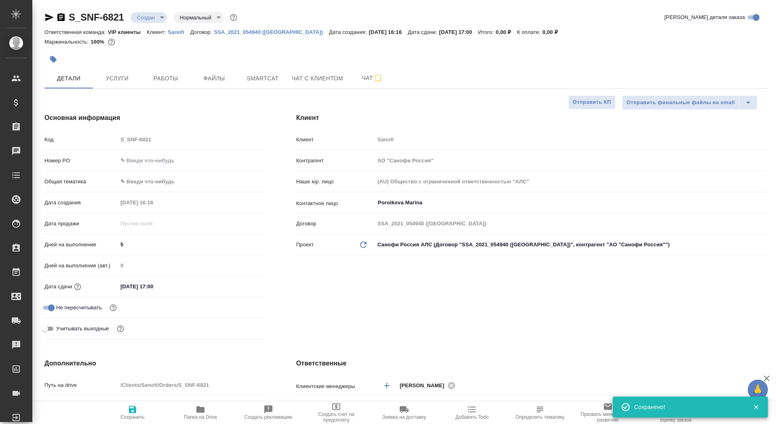
type textarea "x"
click at [130, 415] on span "Сохранить" at bounding box center [132, 418] width 24 height 6
type textarea "x"
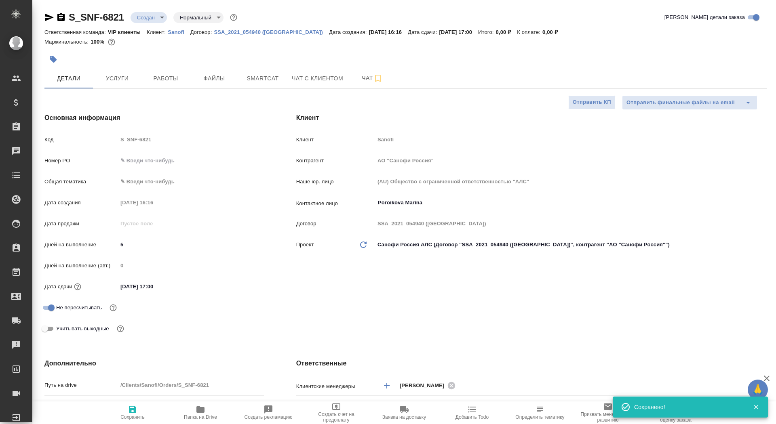
type textarea "x"
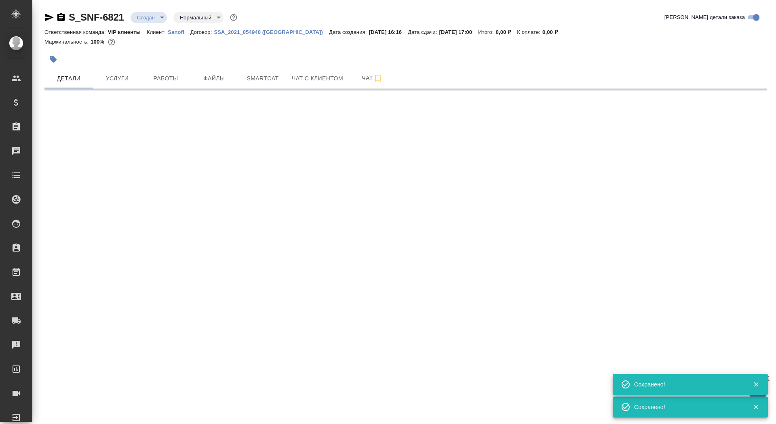
select select "RU"
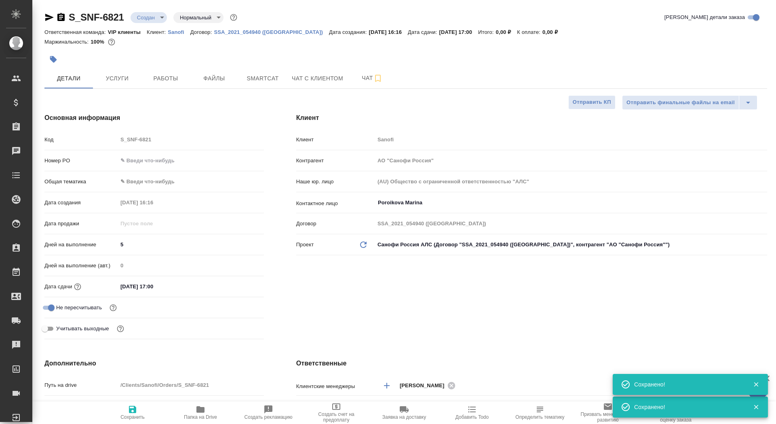
type textarea "x"
click at [195, 408] on span "Папка на Drive" at bounding box center [200, 412] width 58 height 15
type textarea "x"
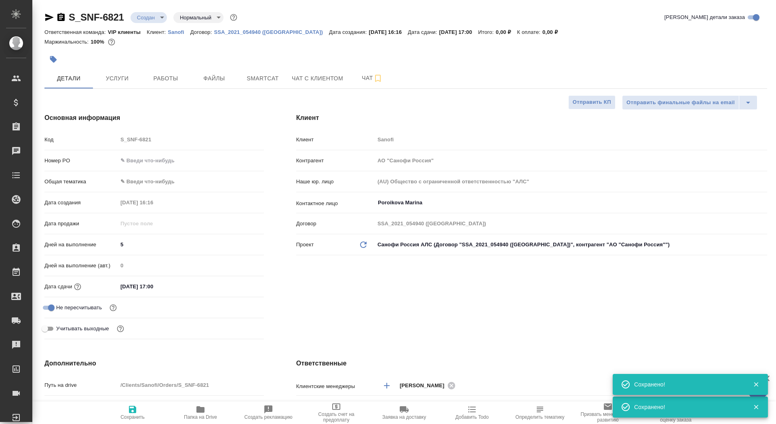
type textarea "x"
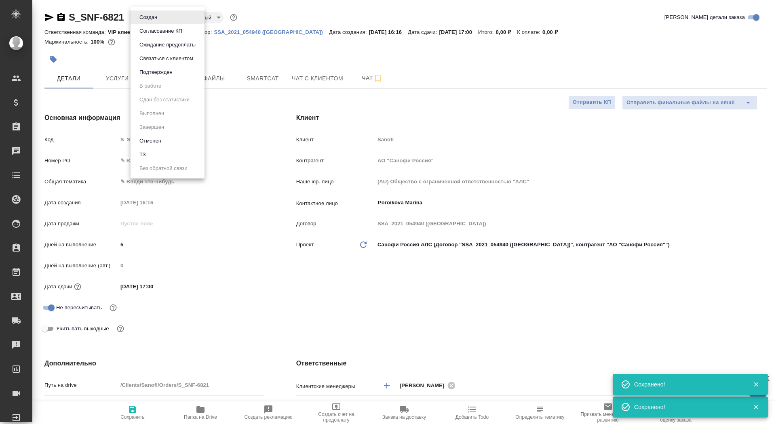
click at [156, 18] on body "🙏 .cls-1 fill:#fff; AWATERA Saydasheva Dilyara Клиенты Спецификации Заказы 0 Ча…" at bounding box center [388, 212] width 776 height 424
click at [156, 157] on li "ТЗ" at bounding box center [168, 155] width 74 height 14
type textarea "x"
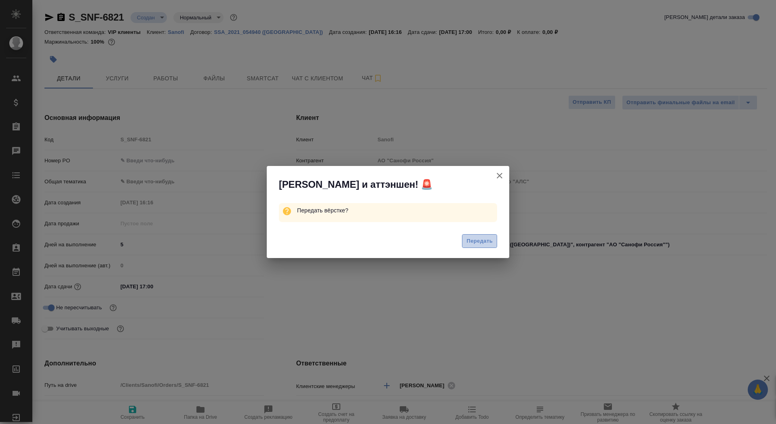
click at [482, 238] on span "Передать" at bounding box center [479, 241] width 26 height 9
type textarea "x"
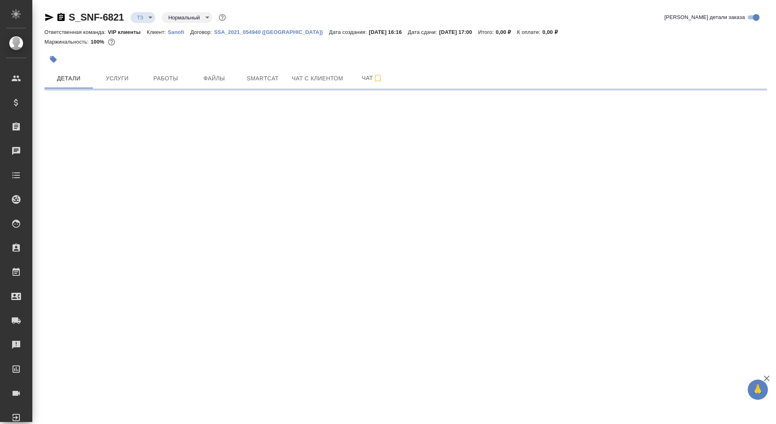
select select "RU"
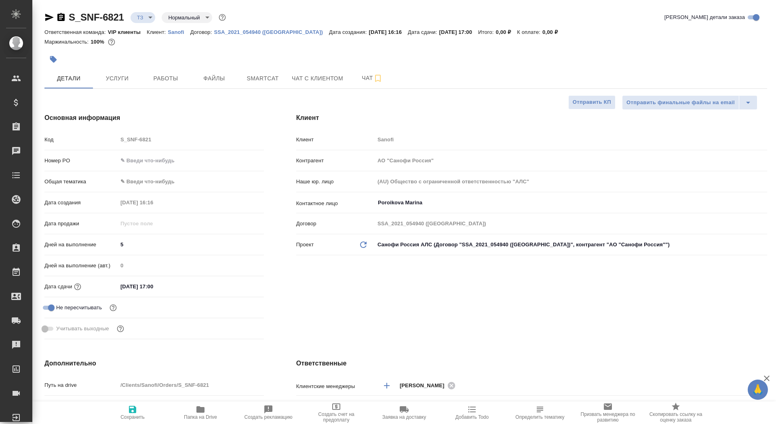
type textarea "x"
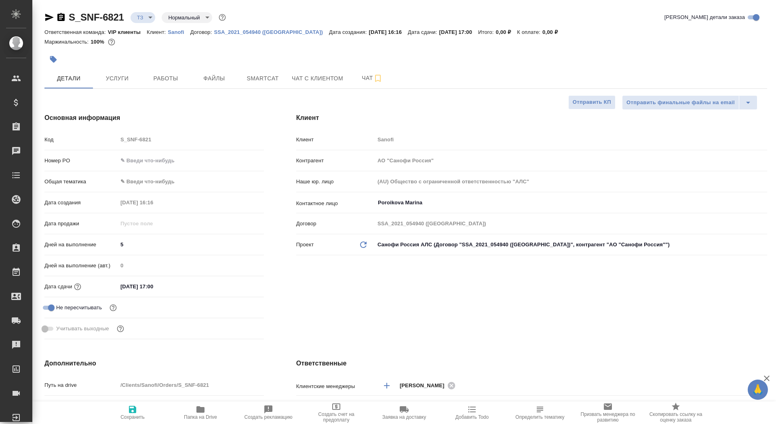
type textarea "x"
click at [208, 80] on span "Файлы" at bounding box center [214, 79] width 39 height 10
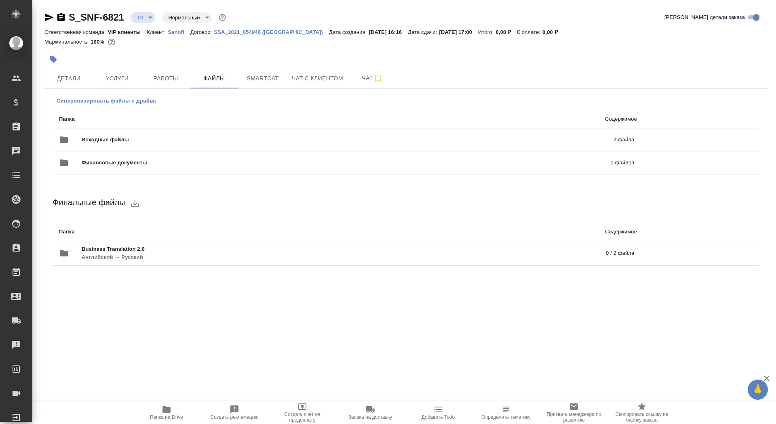
click at [116, 101] on span "Синхронизировать файлы с драйва" at bounding box center [106, 101] width 99 height 8
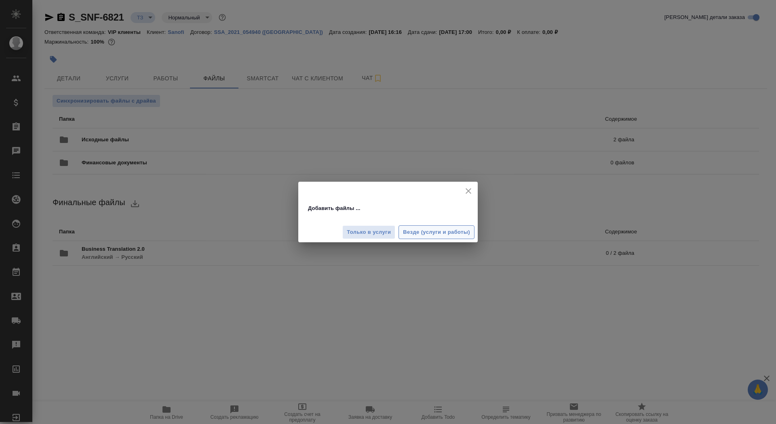
click at [423, 235] on span "Везде (услуги и работы)" at bounding box center [436, 232] width 67 height 9
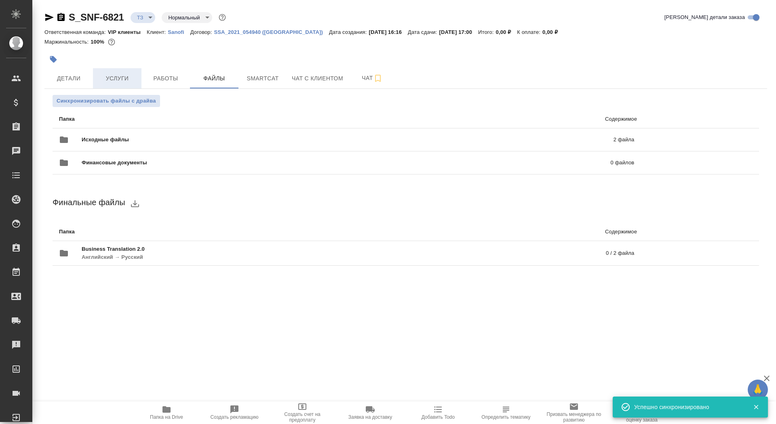
click at [110, 77] on span "Услуги" at bounding box center [117, 79] width 39 height 10
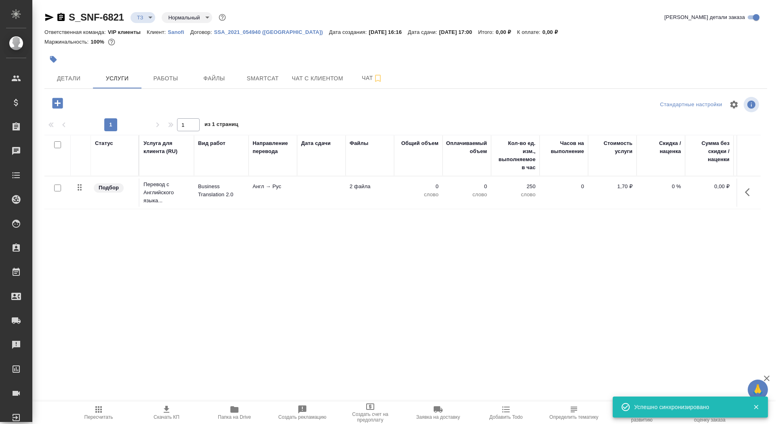
click at [58, 190] on input "checkbox" at bounding box center [57, 188] width 7 height 7
checkbox input "true"
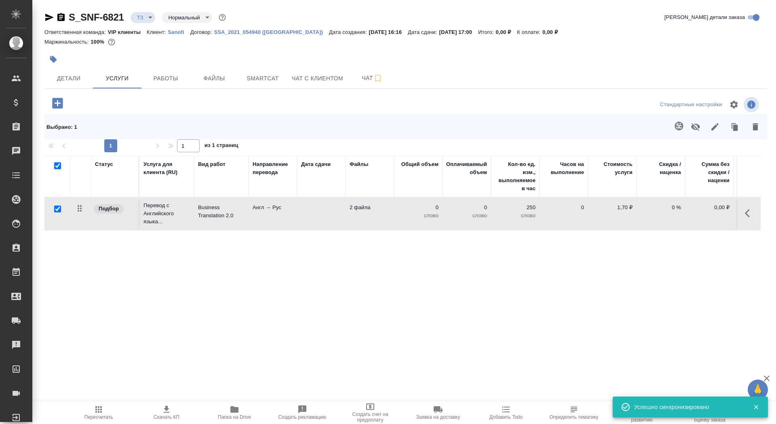
click at [335, 213] on td at bounding box center [321, 214] width 48 height 28
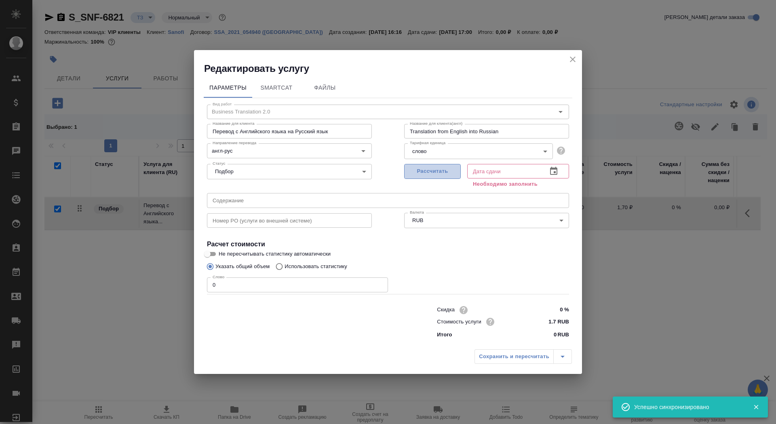
click at [439, 166] on button "Рассчитать" at bounding box center [432, 171] width 57 height 15
type input "[DATE] 17:00"
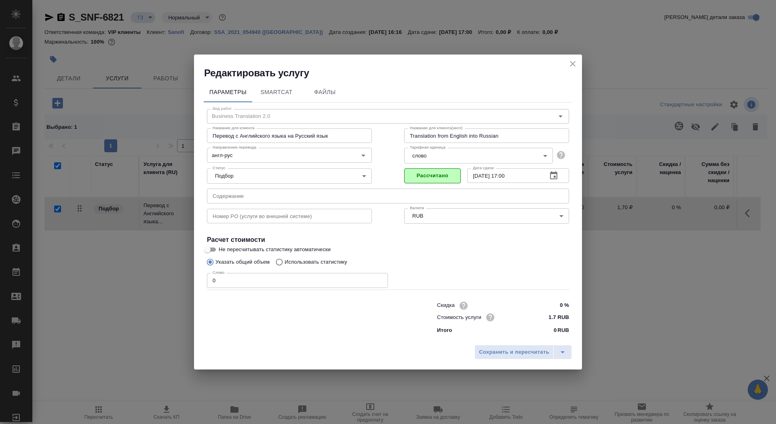
click at [215, 247] on input "Не пересчитывать статистику автоматически" at bounding box center [207, 250] width 29 height 10
checkbox input "true"
click at [226, 281] on input "0" at bounding box center [297, 280] width 181 height 15
type input "01"
click at [521, 352] on span "Сохранить и пересчитать" at bounding box center [514, 352] width 70 height 9
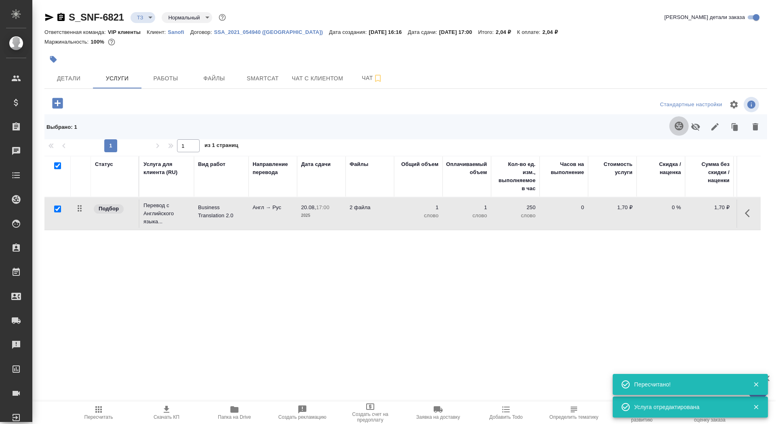
click at [676, 132] on button "button" at bounding box center [678, 125] width 19 height 19
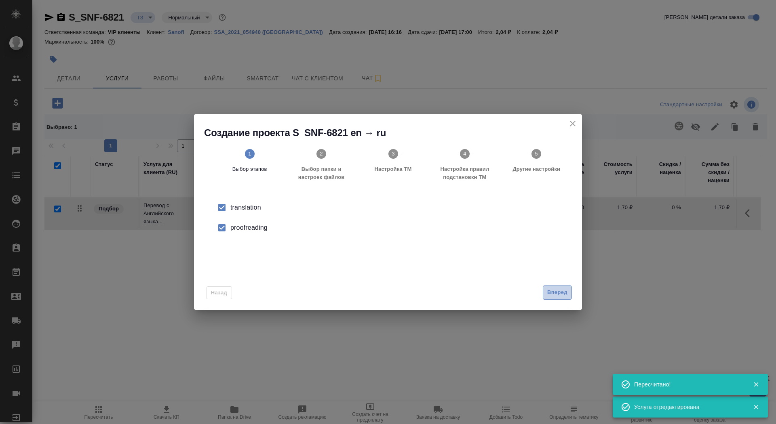
click at [545, 295] on button "Вперед" at bounding box center [557, 293] width 29 height 14
click at [491, 213] on input "Папка с файлами для перевода" at bounding box center [375, 212] width 336 height 10
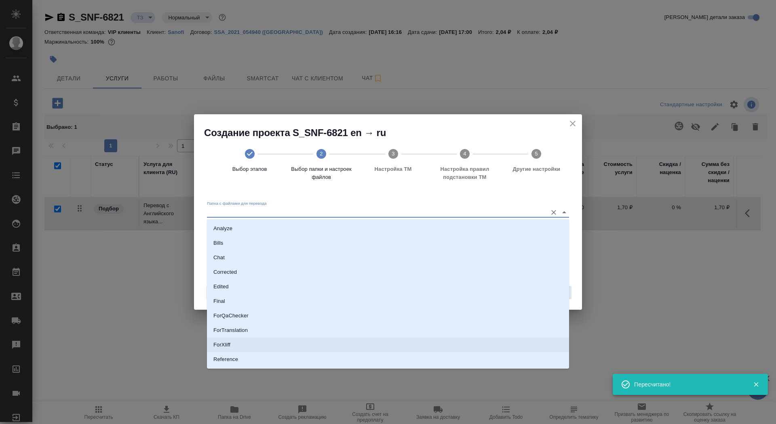
scroll to position [42, 0]
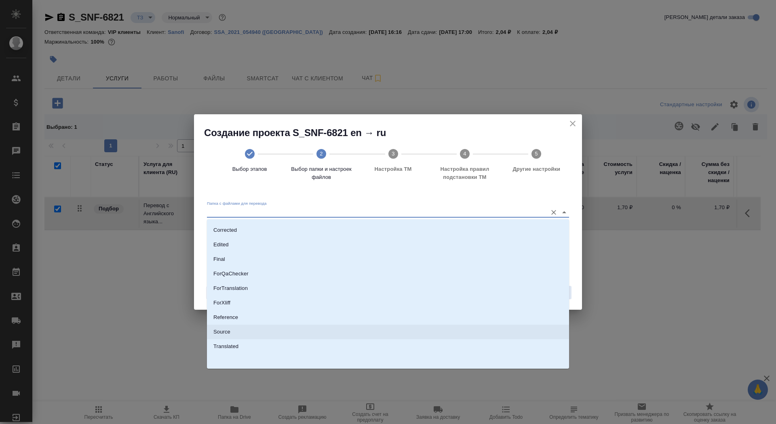
click at [442, 333] on li "Source" at bounding box center [388, 332] width 362 height 15
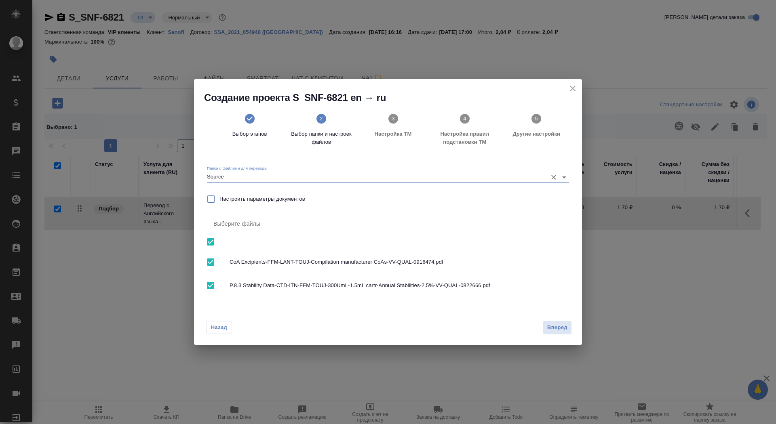
click at [442, 171] on div "Папка с файлами для перевода Source" at bounding box center [388, 174] width 362 height 17
click at [444, 183] on div "Папка с файлами для перевода Source" at bounding box center [388, 172] width 362 height 21
click at [444, 180] on input "Source" at bounding box center [375, 177] width 336 height 10
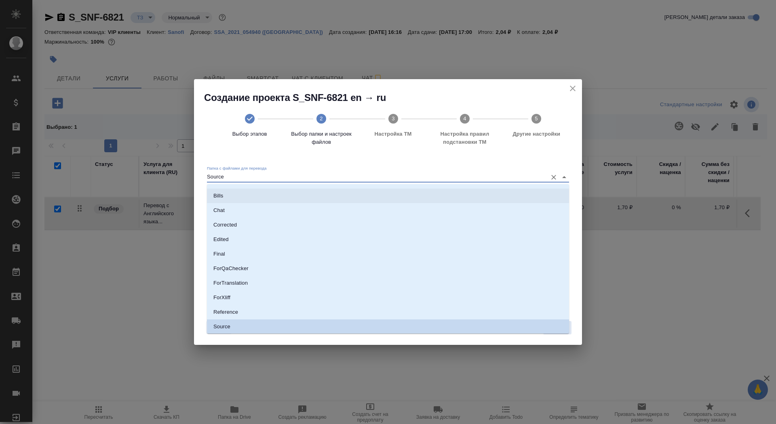
scroll to position [0, 0]
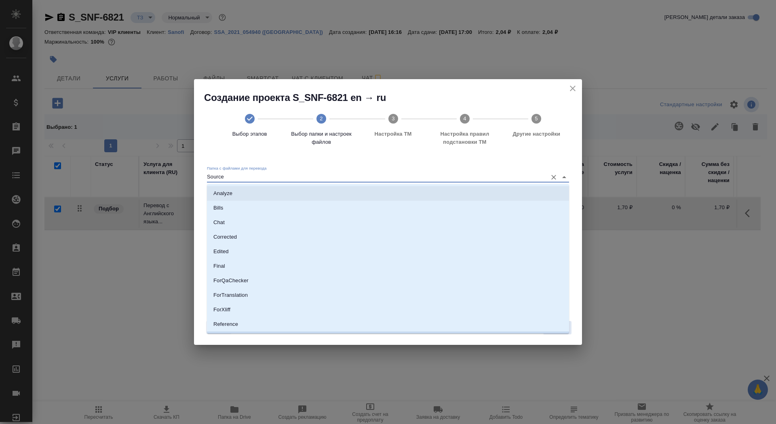
click at [433, 186] on div "Analyze Bills Chat Corrected Edited Final ForQaChecker ForTranslation ForXliff …" at bounding box center [388, 259] width 362 height 150
click at [431, 196] on li "Analyze" at bounding box center [388, 193] width 362 height 15
type input "Analyze"
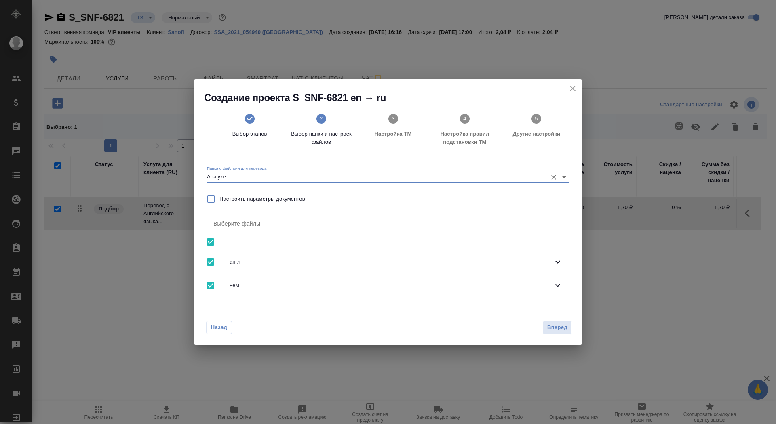
click at [214, 241] on input "checkbox" at bounding box center [210, 242] width 17 height 17
checkbox input "false"
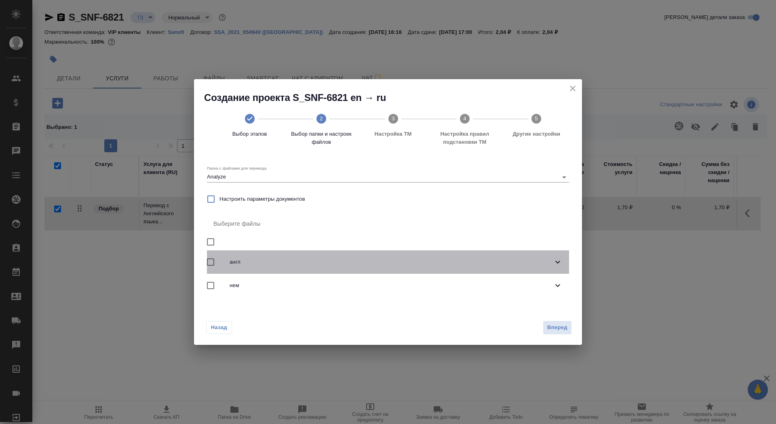
click at [255, 264] on span "англ" at bounding box center [391, 262] width 323 height 8
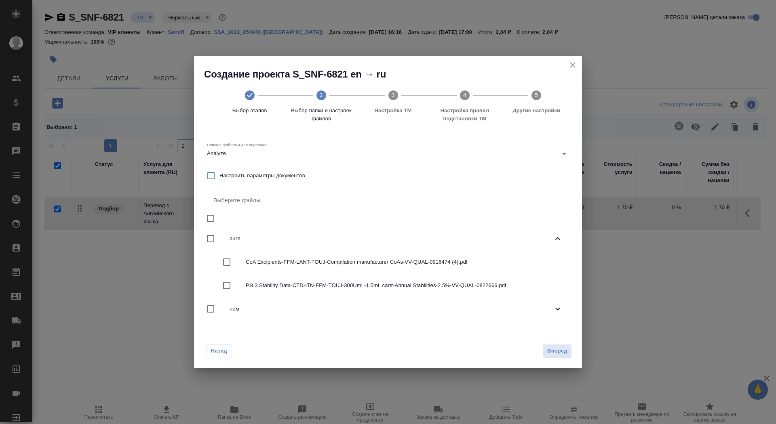
click at [261, 264] on span "CoA Excipients-FFM-LANT-TOUJ-Compilation manufacturer CoAs-VV-QUAL-0916474 (4).…" at bounding box center [404, 262] width 317 height 8
checkbox input "true"
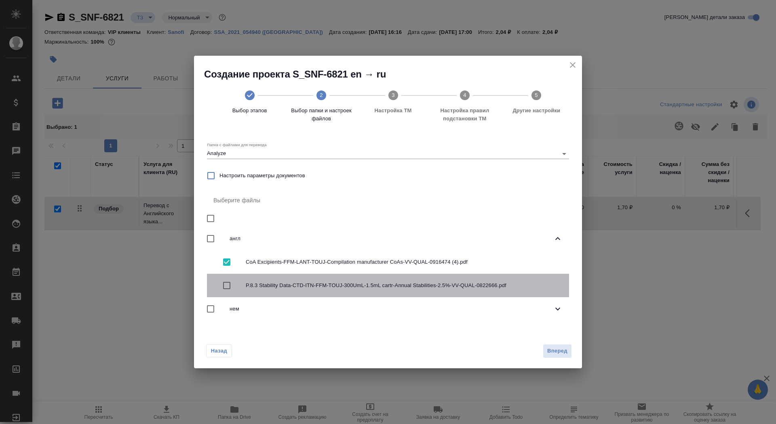
click at [263, 285] on span "P.8.3 Stability Data-CTD-ITN-FFM-TOUJ-300UmL-1.5mL cartr-Annual Stabilities-2.5…" at bounding box center [404, 286] width 317 height 8
checkbox input "true"
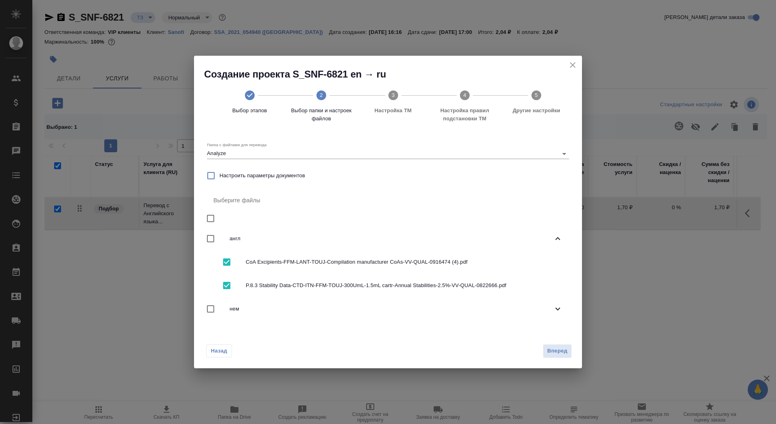
click at [553, 359] on div "Назад Вперед" at bounding box center [388, 350] width 388 height 38
click at [553, 354] on span "Вперед" at bounding box center [557, 351] width 20 height 9
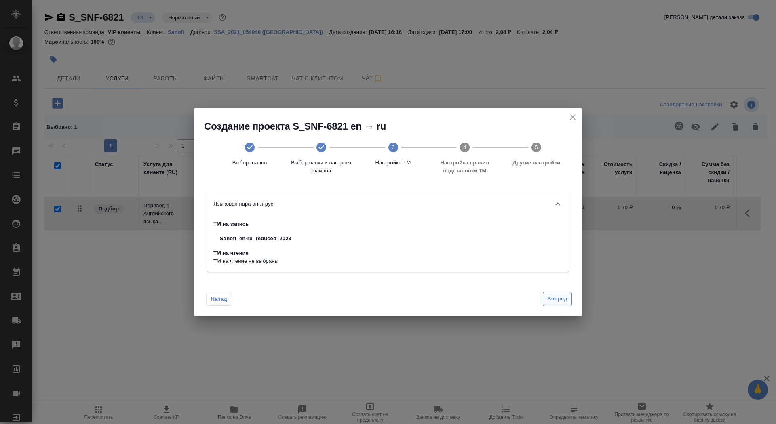
click at [548, 303] on span "Вперед" at bounding box center [557, 299] width 20 height 9
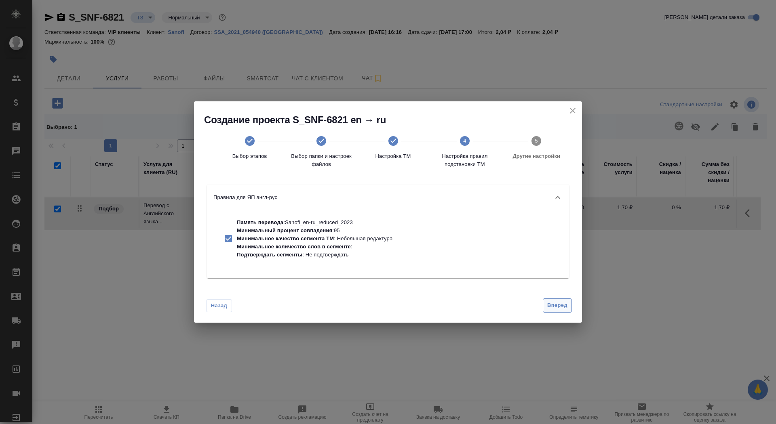
click at [548, 301] on span "Вперед" at bounding box center [557, 305] width 20 height 9
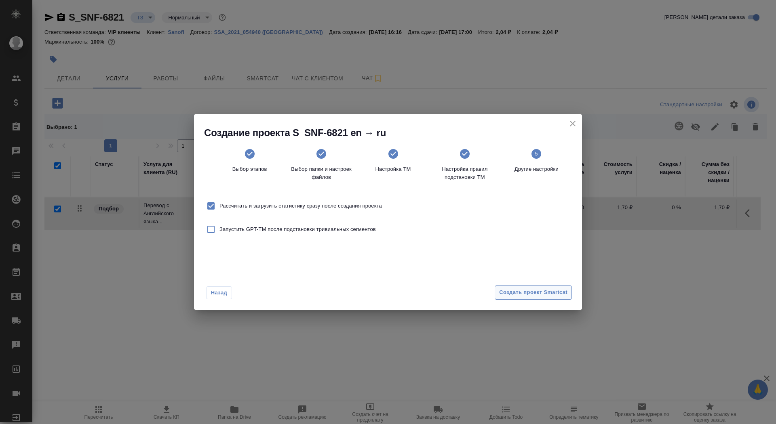
click at [544, 296] on span "Создать проект Smartcat" at bounding box center [533, 292] width 68 height 9
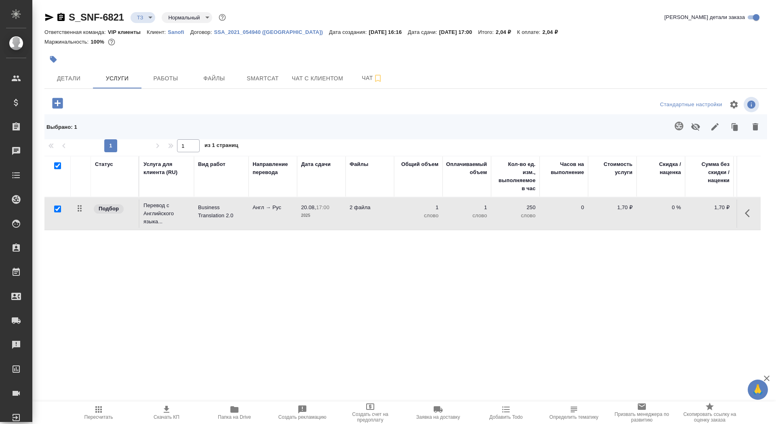
click at [57, 206] on input "checkbox" at bounding box center [57, 209] width 7 height 7
checkbox input "false"
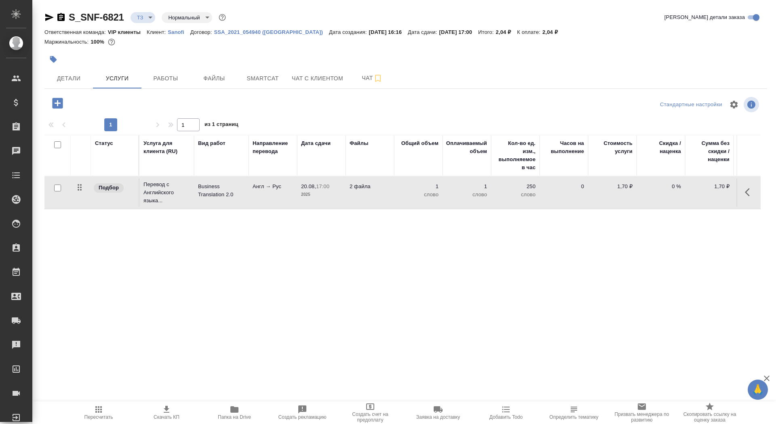
click at [60, 102] on icon "button" at bounding box center [57, 103] width 11 height 11
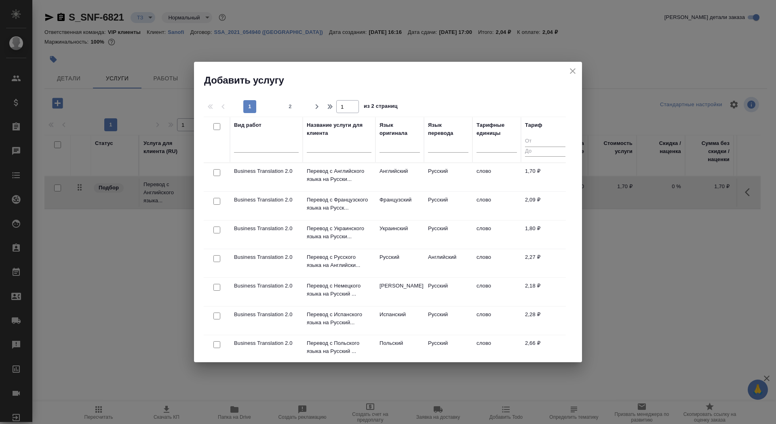
click at [335, 147] on input "text" at bounding box center [339, 148] width 65 height 10
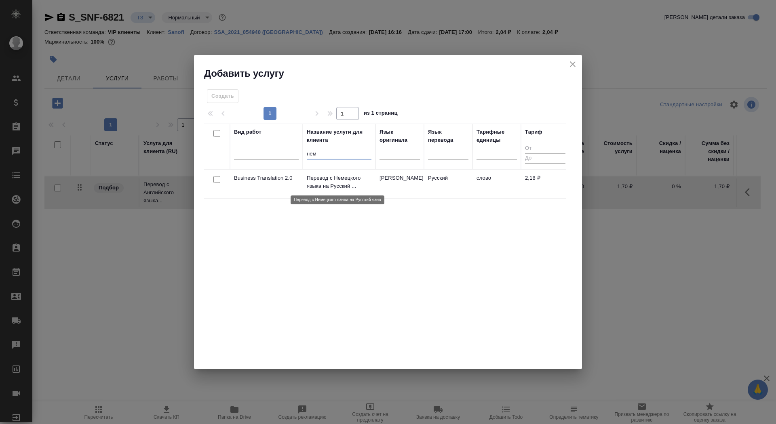
type input "нем"
click at [362, 184] on p "Перевод с Немецкого языка на Русский ..." at bounding box center [339, 182] width 65 height 16
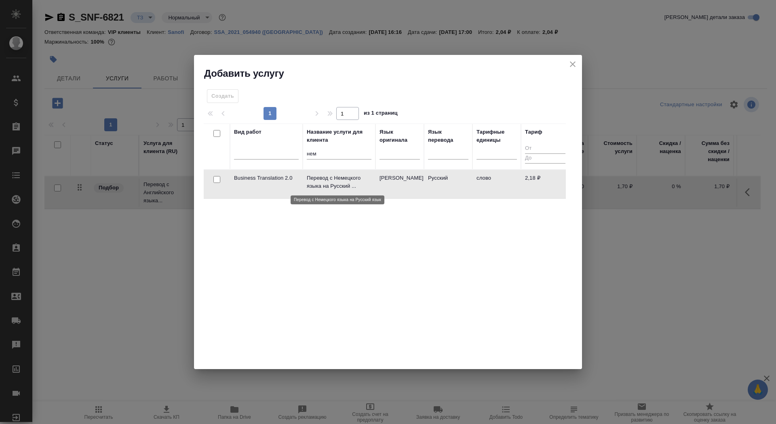
click at [362, 184] on p "Перевод с Немецкого языка на Русский ..." at bounding box center [339, 182] width 65 height 16
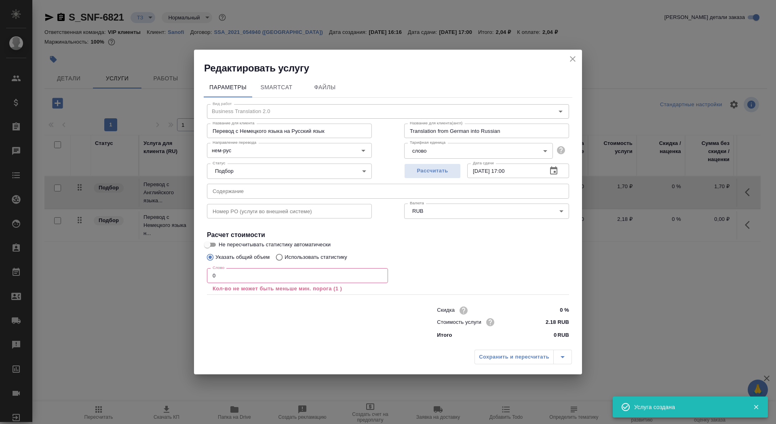
click at [263, 275] on input "0" at bounding box center [297, 275] width 181 height 15
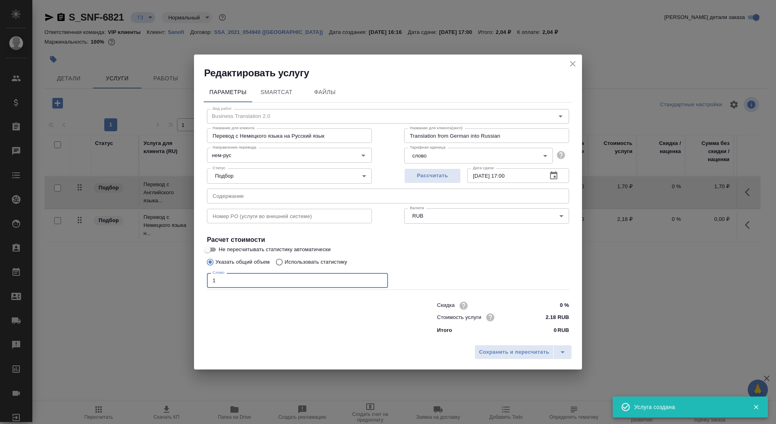
type input "1"
click at [213, 251] on input "Не пересчитывать статистику автоматически" at bounding box center [207, 250] width 29 height 10
checkbox input "true"
click at [495, 352] on span "Сохранить и пересчитать" at bounding box center [514, 352] width 70 height 9
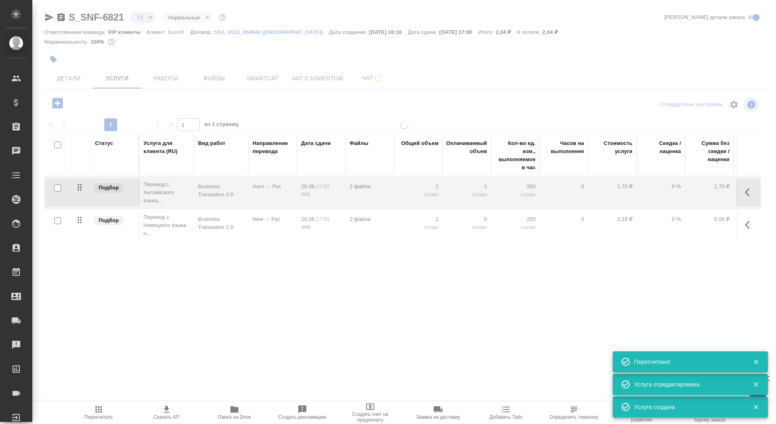
type input "new"
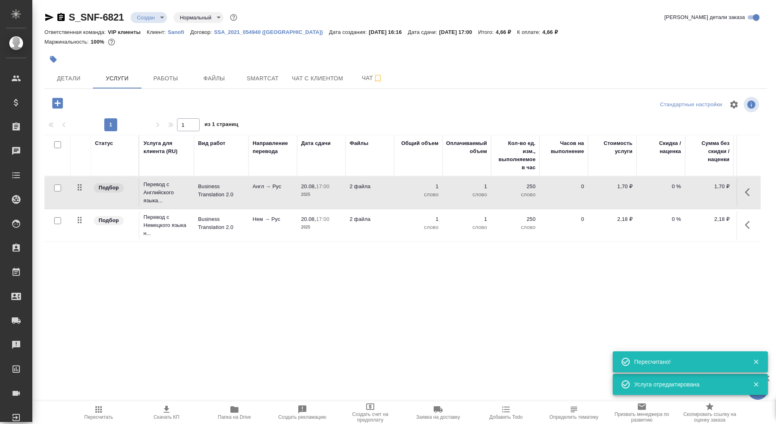
click at [56, 219] on input "checkbox" at bounding box center [57, 220] width 7 height 7
checkbox input "true"
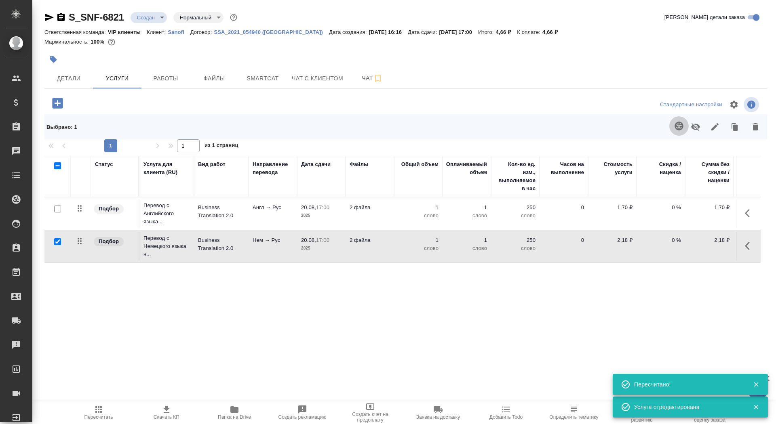
click at [678, 128] on icon "button" at bounding box center [679, 126] width 10 height 10
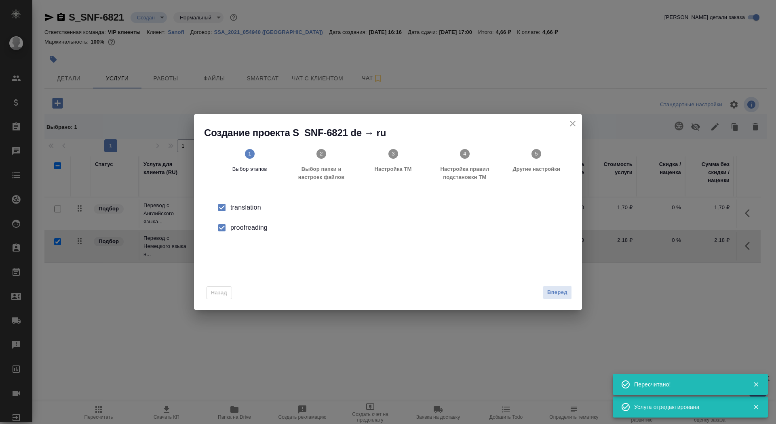
click at [577, 300] on div "Назад Вперед" at bounding box center [388, 291] width 388 height 38
click at [557, 298] on button "Вперед" at bounding box center [557, 293] width 29 height 14
click at [434, 210] on input "Папка с файлами для перевода" at bounding box center [375, 212] width 336 height 10
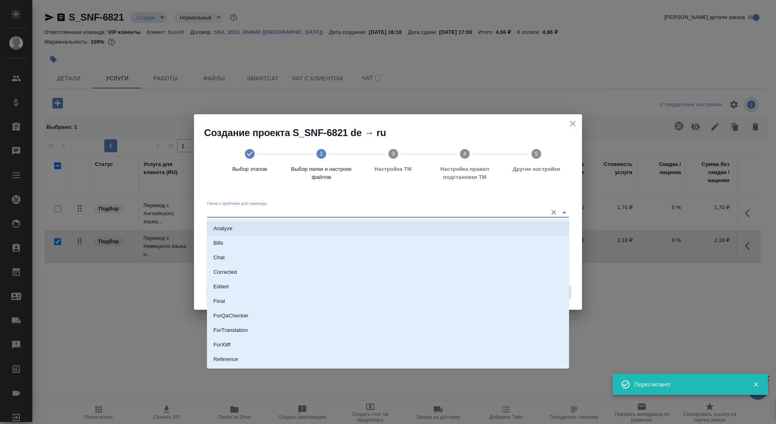
click at [434, 228] on li "Analyze" at bounding box center [388, 228] width 362 height 15
type input "Analyze"
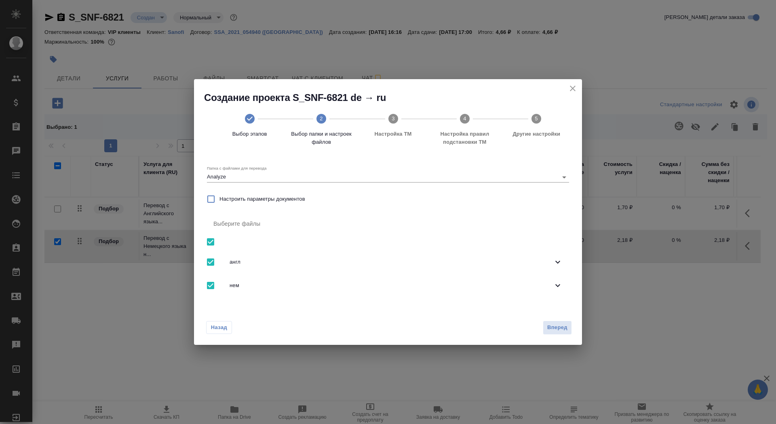
click at [207, 238] on input "checkbox" at bounding box center [210, 242] width 17 height 17
checkbox input "false"
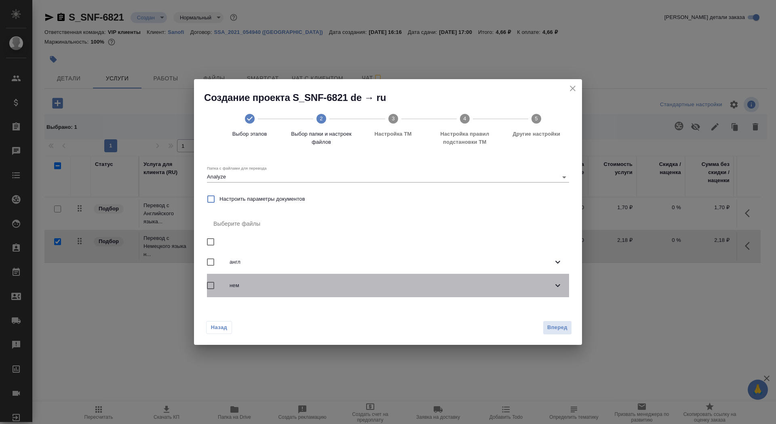
click at [290, 286] on span "нем" at bounding box center [391, 286] width 323 height 8
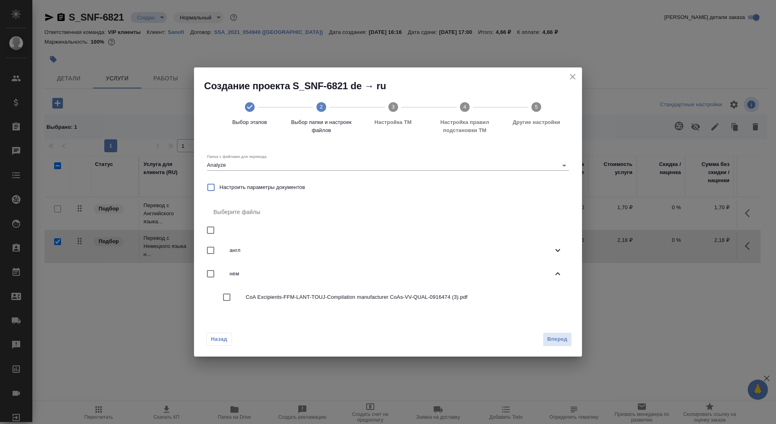
click at [292, 297] on span "CoA Excipients-FFM-LANT-TOUJ-Compilation manufacturer CoAs-VV-QUAL-0916474 (3).…" at bounding box center [404, 297] width 317 height 8
checkbox input "true"
click at [557, 337] on span "Вперед" at bounding box center [557, 339] width 20 height 9
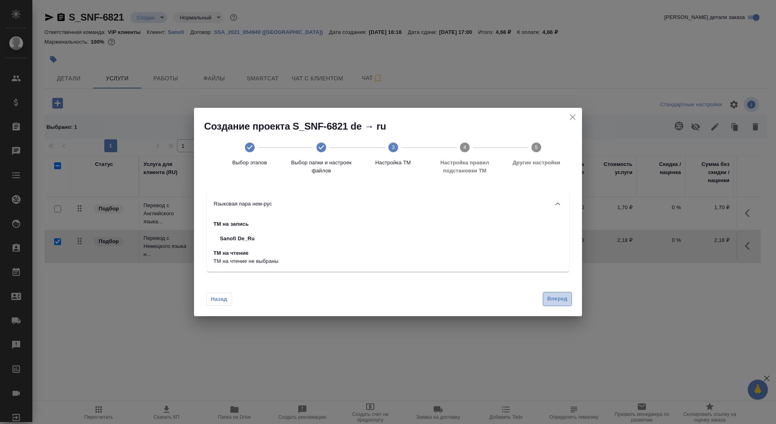
click at [558, 304] on button "Вперед" at bounding box center [557, 299] width 29 height 14
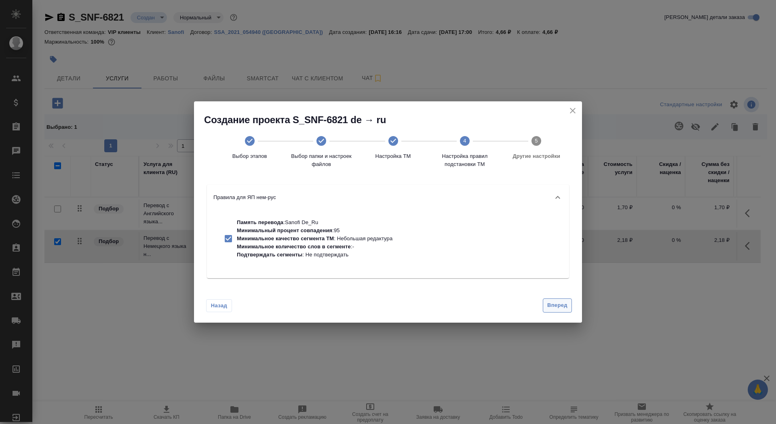
click at [558, 304] on span "Вперед" at bounding box center [557, 305] width 20 height 9
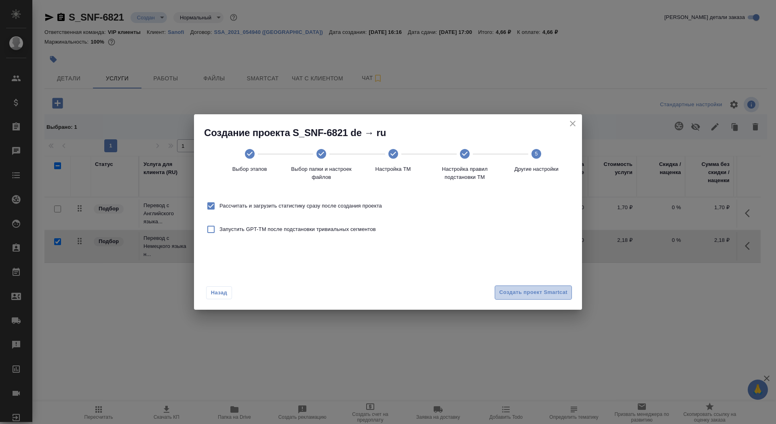
click at [552, 298] on button "Создать проект Smartcat" at bounding box center [533, 293] width 77 height 14
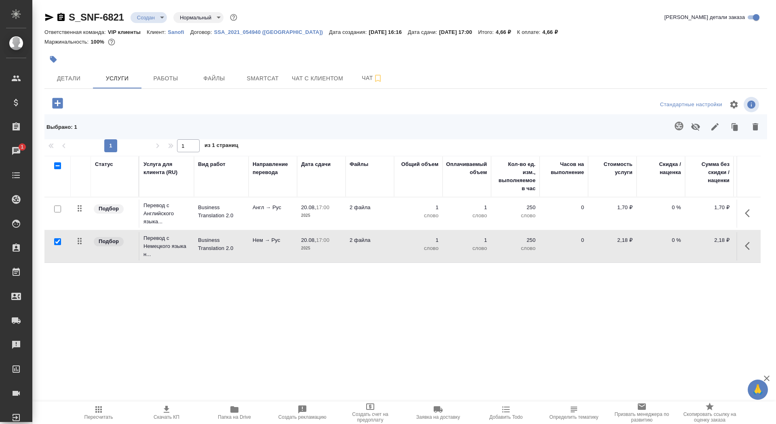
click at [259, 228] on td "Нем → Рус" at bounding box center [273, 214] width 48 height 28
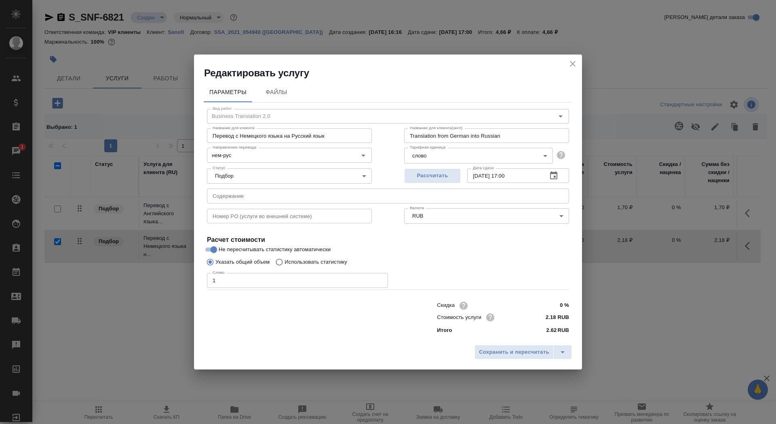
click at [312, 267] on label "Использовать статистику" at bounding box center [310, 262] width 76 height 15
click at [284, 267] on input "Использовать статистику" at bounding box center [278, 262] width 13 height 15
radio input "true"
radio input "false"
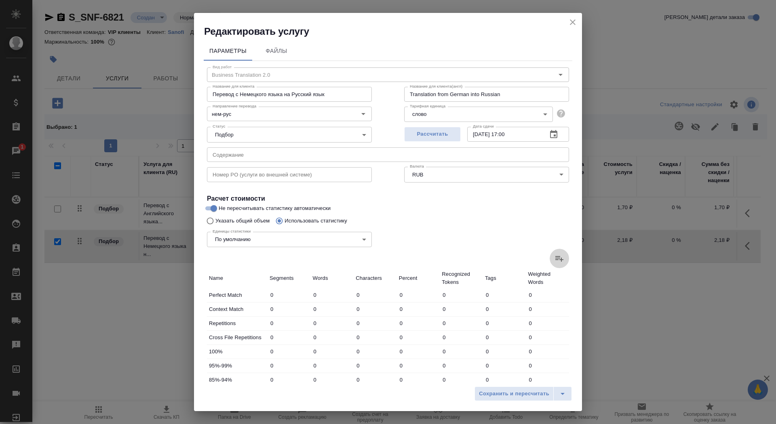
click at [560, 253] on label at bounding box center [559, 258] width 19 height 19
click at [0, 0] on input "file" at bounding box center [0, 0] width 0 height 0
type input "49"
type input "101"
type input "752"
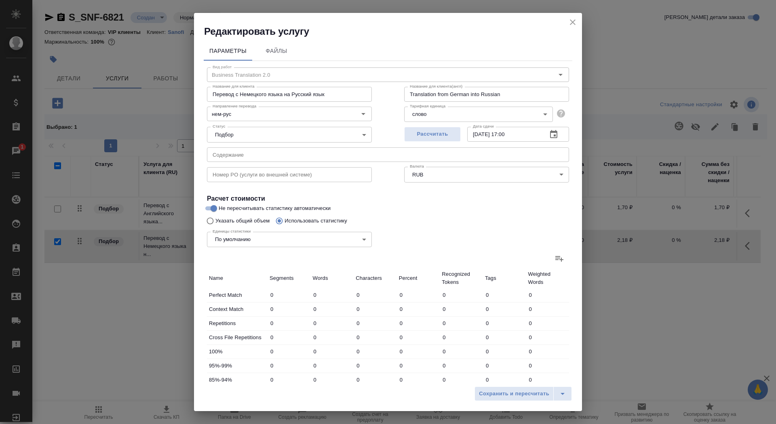
type input "36"
type input "41"
type input "358"
type input "31"
type input "65"
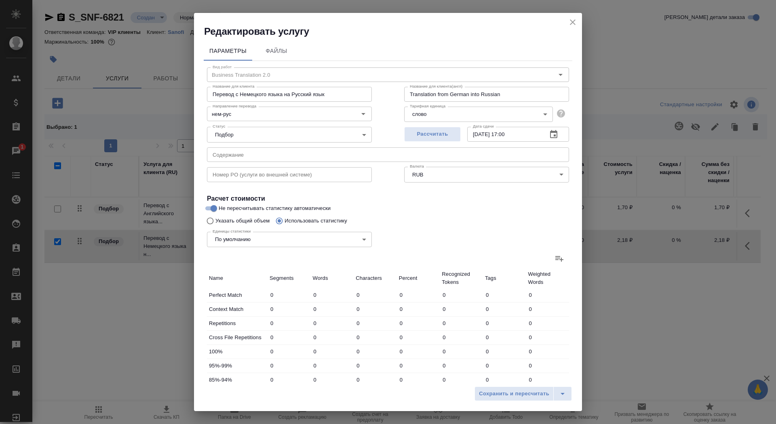
type input "302"
type input "2"
type input "5"
type input "38"
type input "18"
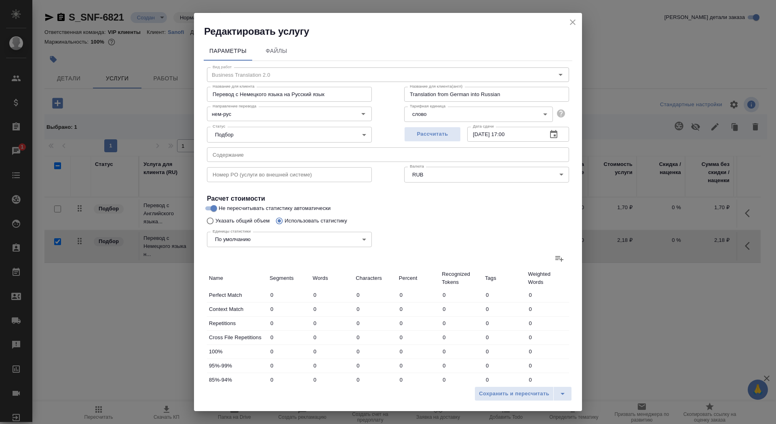
type input "76"
type input "495"
type input "220"
type input "1150"
type input "8228"
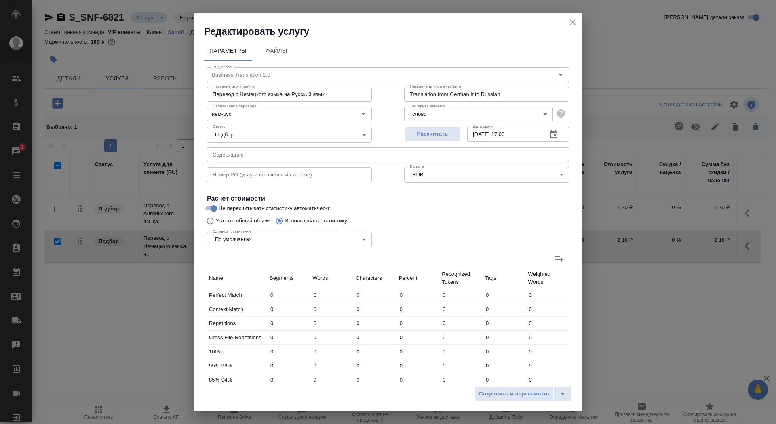
type input "305"
type input "1335"
type input "9419"
type input "354"
type input "1436"
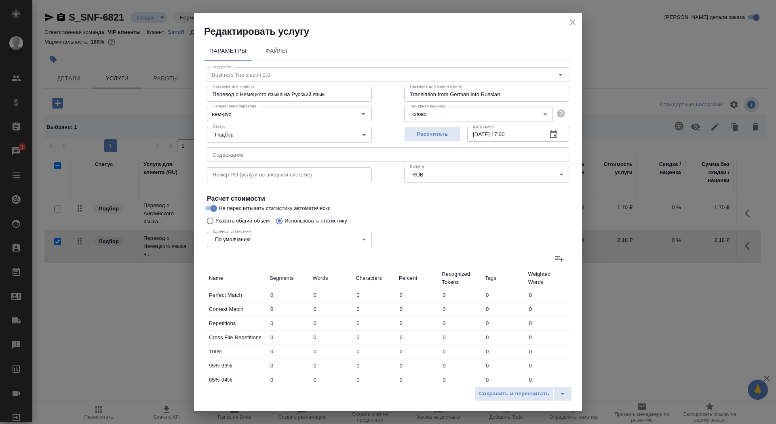
type input "10171"
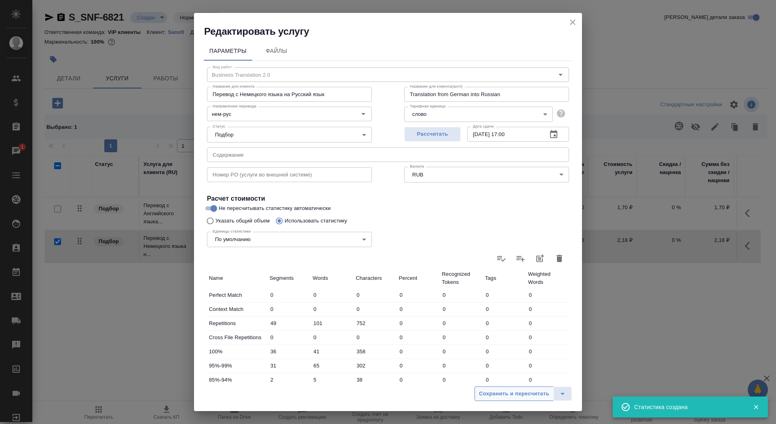
click at [497, 387] on div "Сохранить и пересчитать" at bounding box center [388, 397] width 388 height 29
click at [495, 394] on span "Сохранить и пересчитать" at bounding box center [514, 394] width 70 height 9
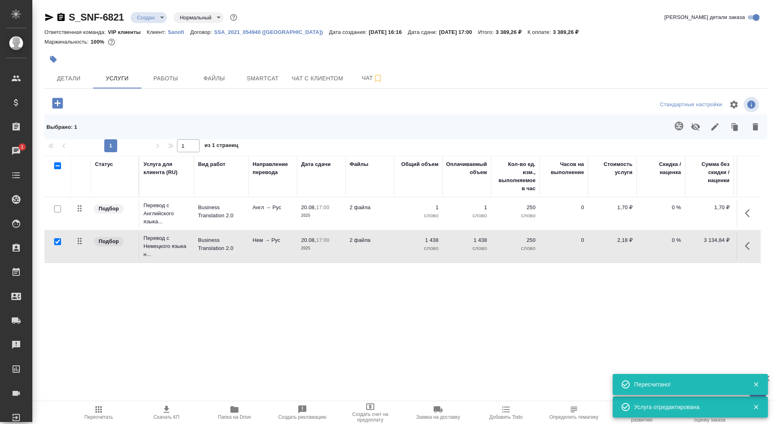
click at [365, 211] on p "2 файла" at bounding box center [370, 208] width 40 height 8
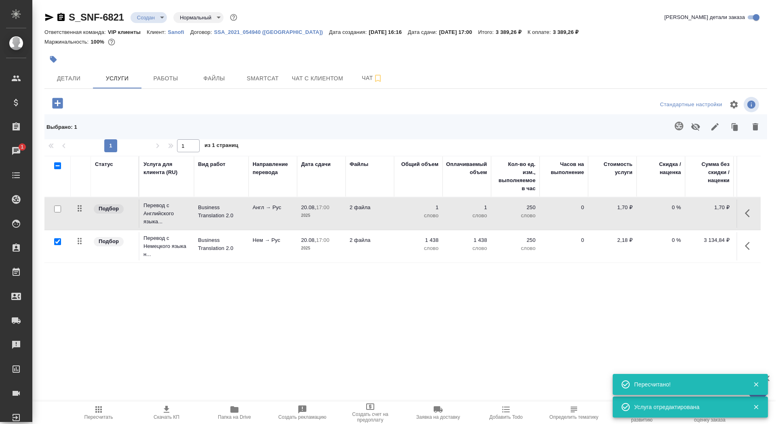
click at [55, 242] on input "checkbox" at bounding box center [57, 241] width 7 height 7
checkbox input "false"
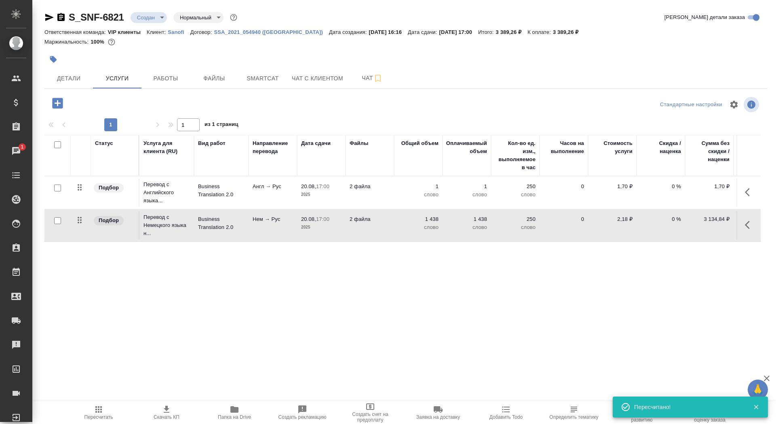
click at [283, 193] on td "Англ → Рус" at bounding box center [273, 193] width 48 height 28
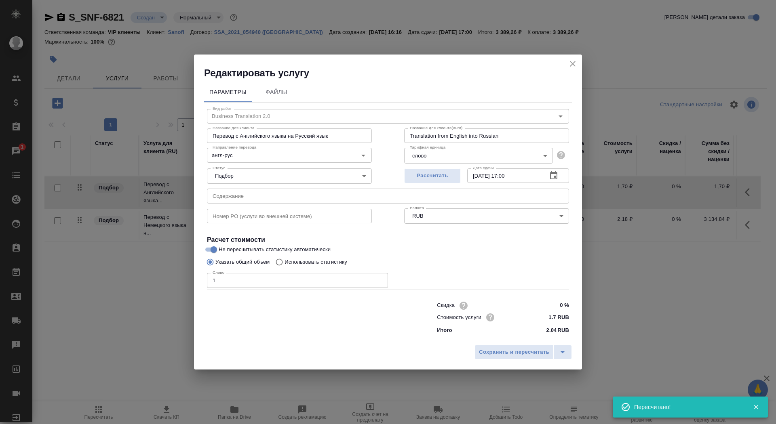
click at [322, 265] on p "Использовать статистику" at bounding box center [315, 262] width 63 height 8
click at [284, 265] on input "Использовать статистику" at bounding box center [278, 262] width 13 height 15
radio input "true"
radio input "false"
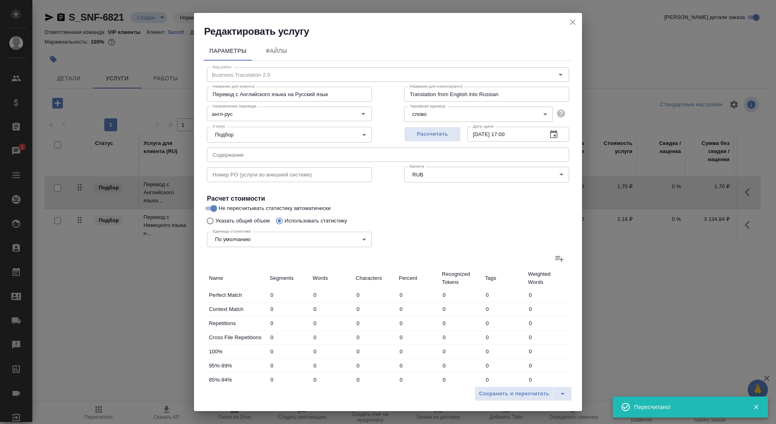
click at [563, 259] on icon at bounding box center [559, 259] width 8 height 6
click at [0, 0] on input "file" at bounding box center [0, 0] width 0 height 0
type input "604"
type input "948"
type input "5860"
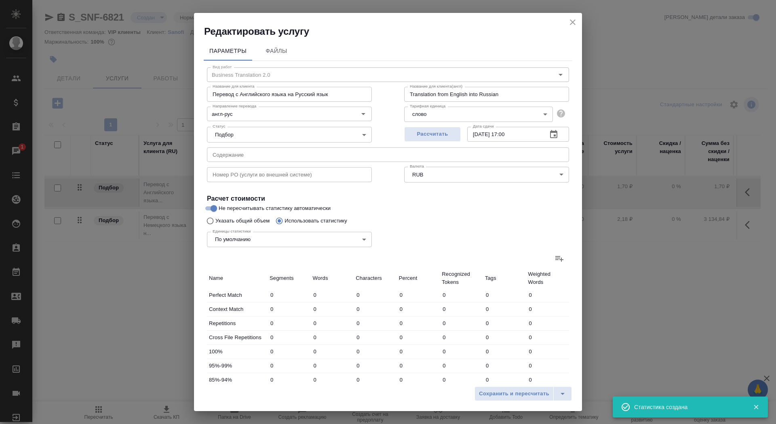
type input "150"
type input "715"
type input "4083"
type input "224"
type input "831"
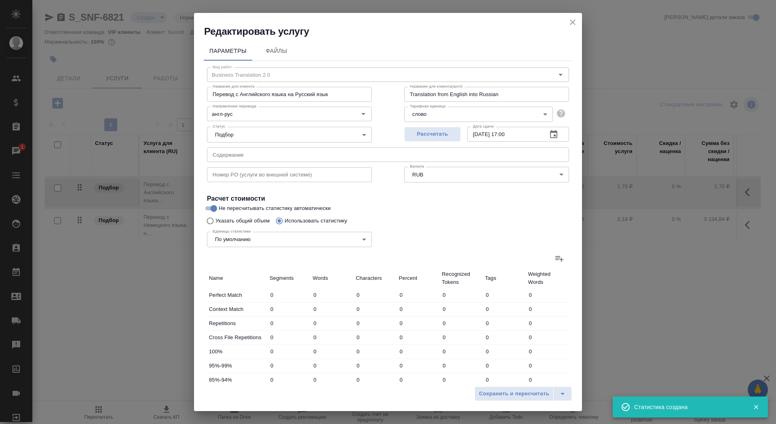
type input "5547"
type input "76"
type input "300"
type input "1696"
type input "30"
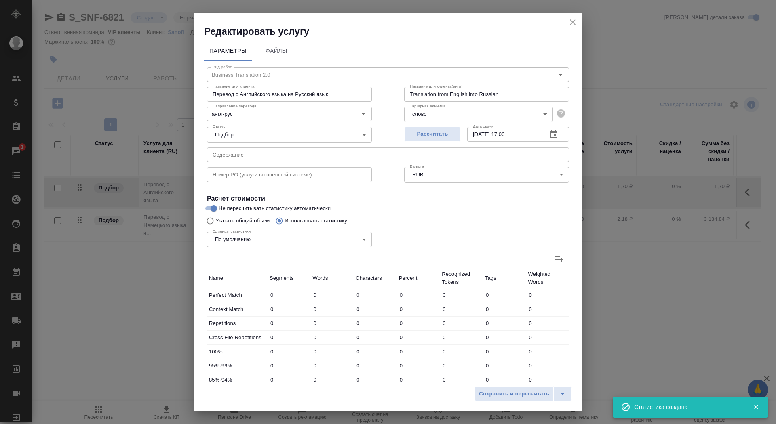
type input "308"
type input "1924"
type input "19"
type input "110"
type input "746"
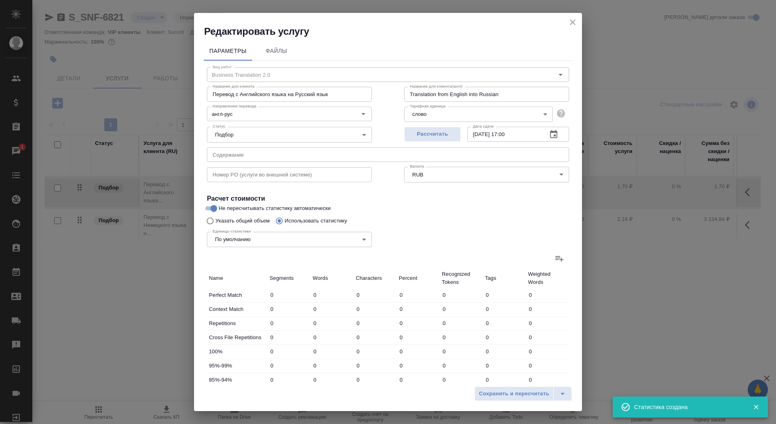
type input "57"
type input "411"
type input "2737"
type input "1008"
type input "2906"
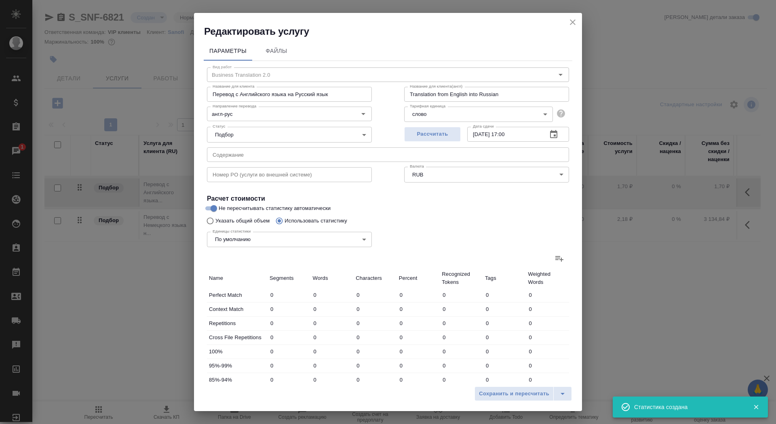
type input "18507"
type input "1158"
type input "3621"
type input "22590"
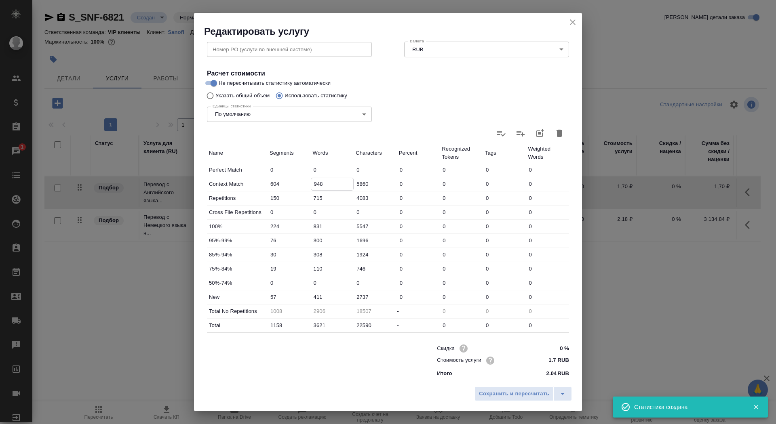
click at [312, 181] on input "948" at bounding box center [332, 184] width 42 height 12
type input "348"
drag, startPoint x: 317, startPoint y: 297, endPoint x: 308, endPoint y: 296, distance: 9.3
click at [308, 296] on div "New 57 411 2737 0 0 0 0" at bounding box center [388, 298] width 362 height 14
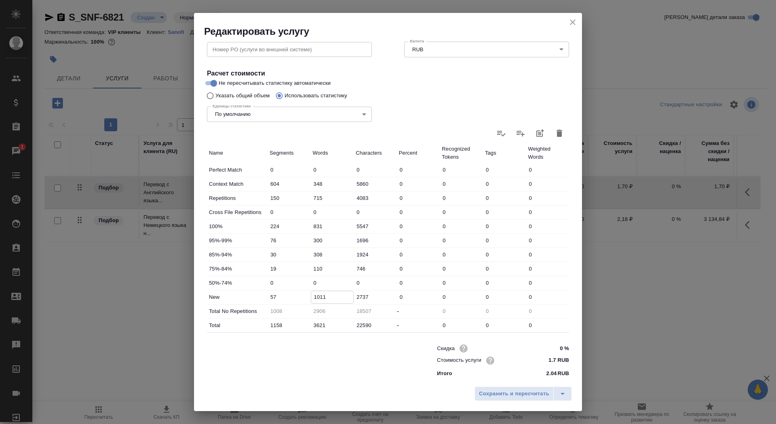
type input "1011"
click at [314, 226] on input "831" at bounding box center [332, 227] width 42 height 12
type input "431"
click at [317, 296] on input "1011" at bounding box center [332, 297] width 42 height 12
type input "1411"
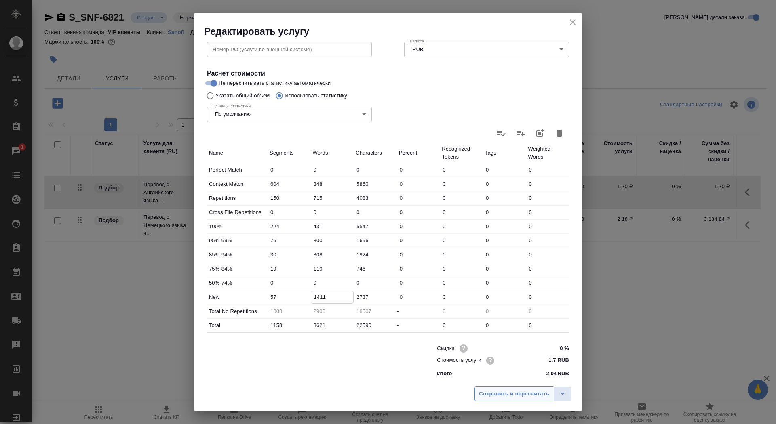
click at [499, 393] on span "Сохранить и пересчитать" at bounding box center [514, 394] width 70 height 9
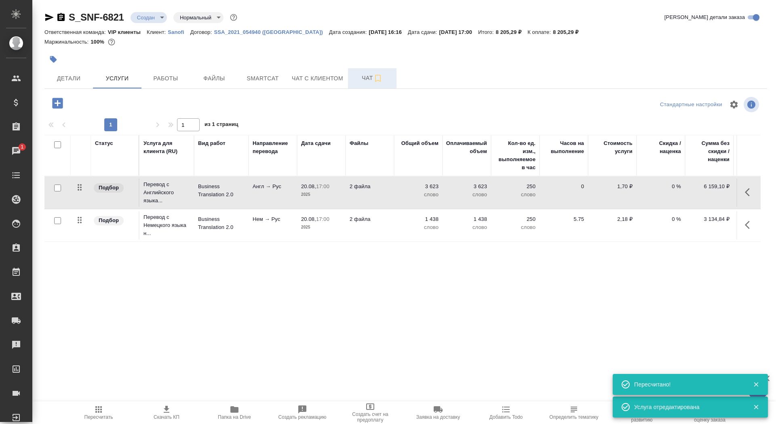
click at [354, 80] on span "Чат" at bounding box center [372, 78] width 39 height 10
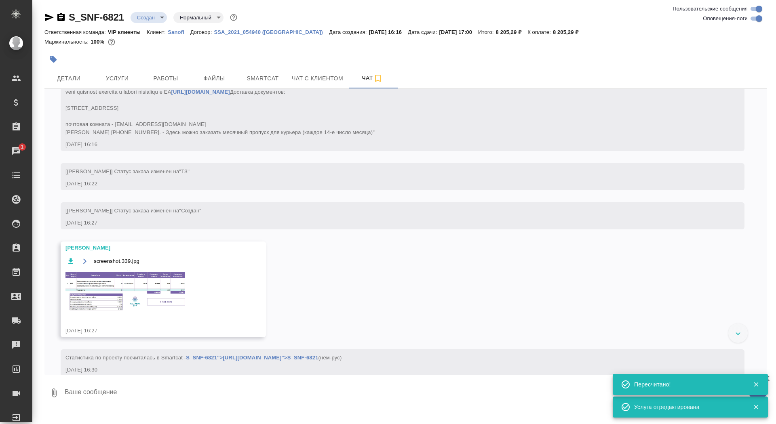
scroll to position [246, 0]
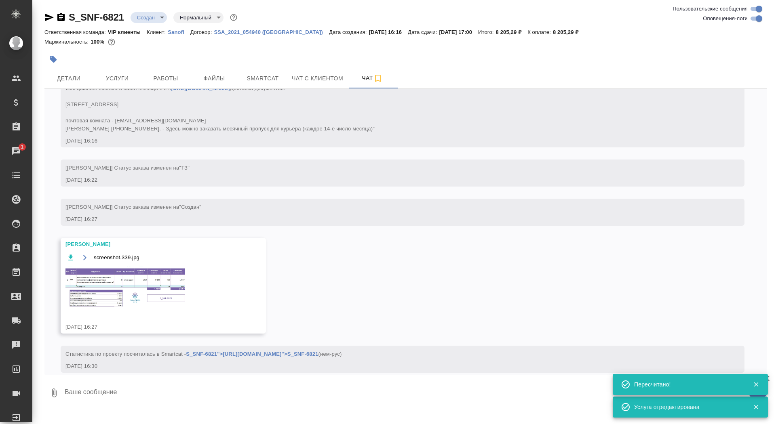
click at [156, 396] on textarea at bounding box center [415, 392] width 703 height 27
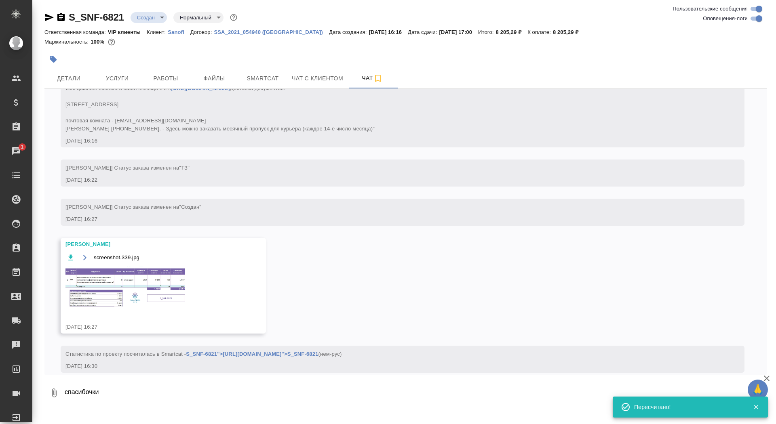
type textarea "спасибочки"
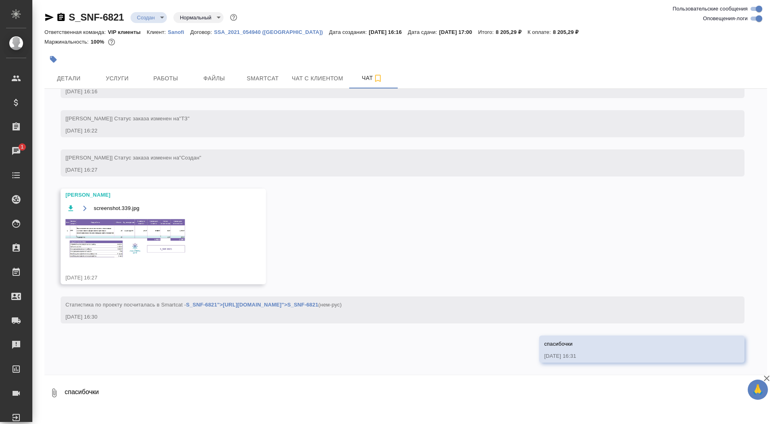
scroll to position [327, 0]
click at [96, 251] on img at bounding box center [125, 238] width 121 height 42
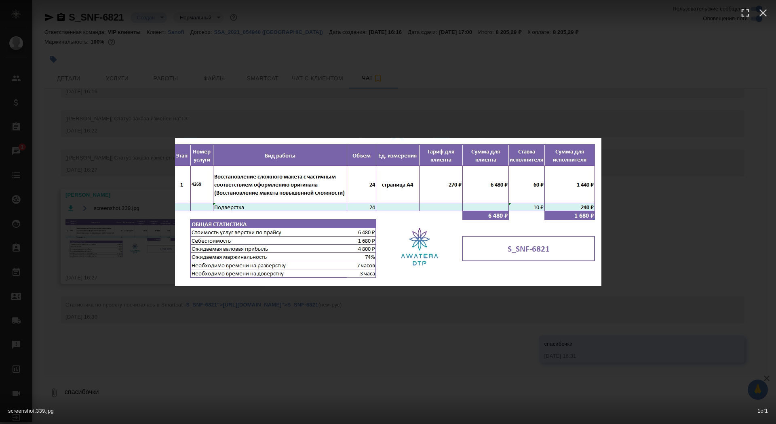
click at [94, 285] on div "screenshot.339.jpg 1 of 1" at bounding box center [388, 212] width 776 height 424
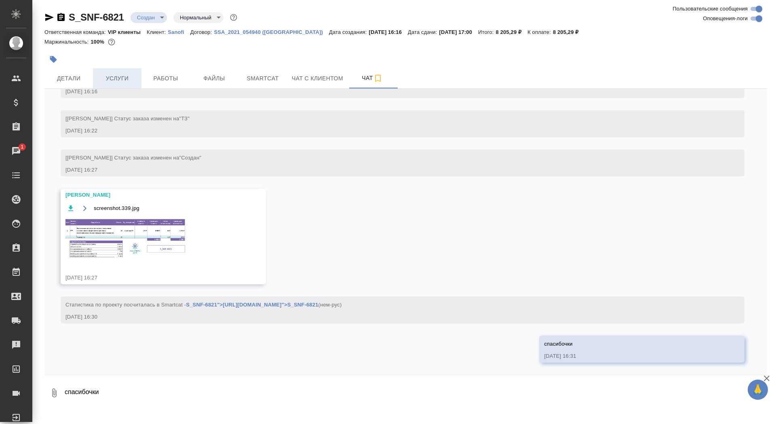
click at [119, 74] on span "Услуги" at bounding box center [117, 79] width 39 height 10
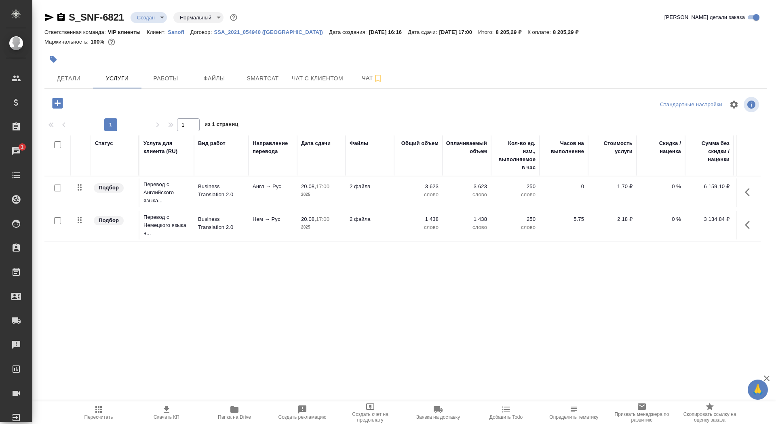
click at [56, 104] on icon "button" at bounding box center [57, 103] width 11 height 11
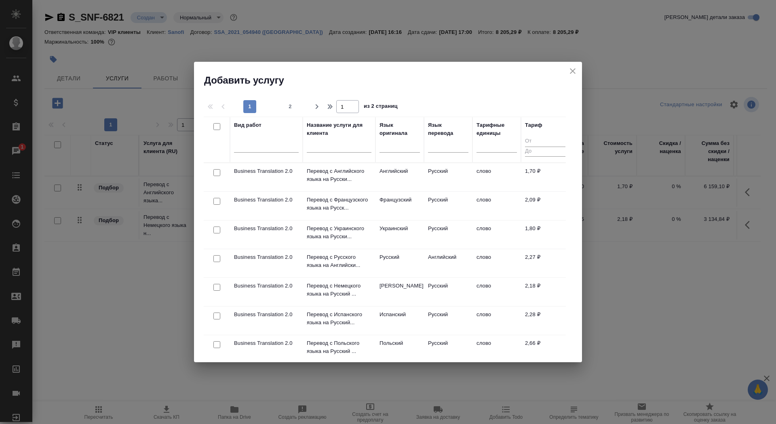
click at [330, 156] on div at bounding box center [339, 149] width 65 height 20
click at [329, 151] on input "text" at bounding box center [339, 148] width 65 height 10
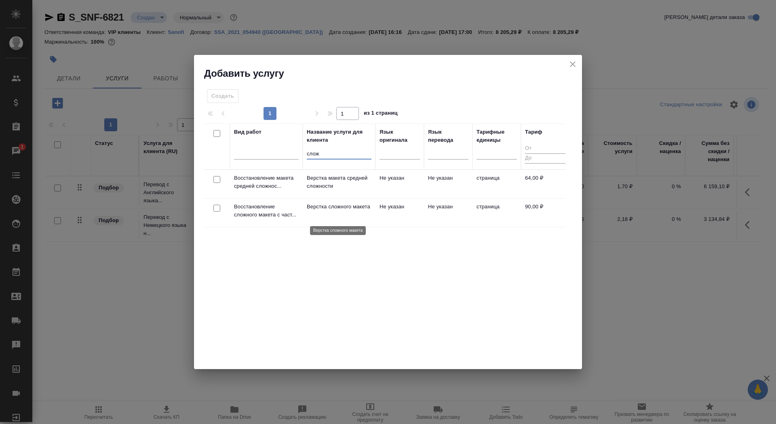
type input "слож"
click at [344, 211] on p "Верстка сложного макета" at bounding box center [339, 207] width 65 height 8
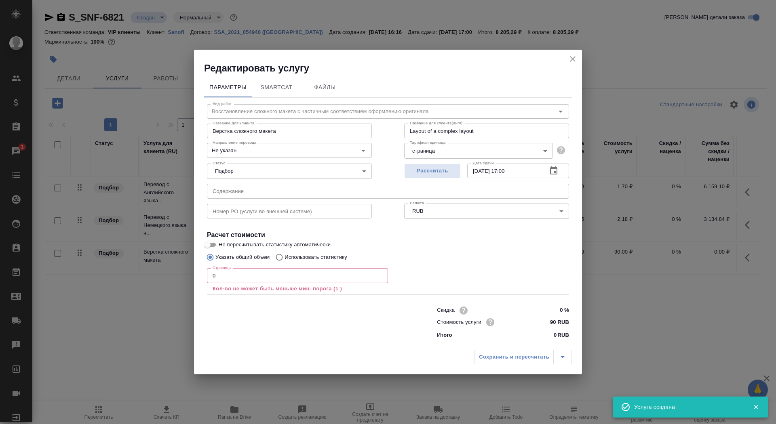
click at [293, 280] on input "0" at bounding box center [297, 275] width 181 height 15
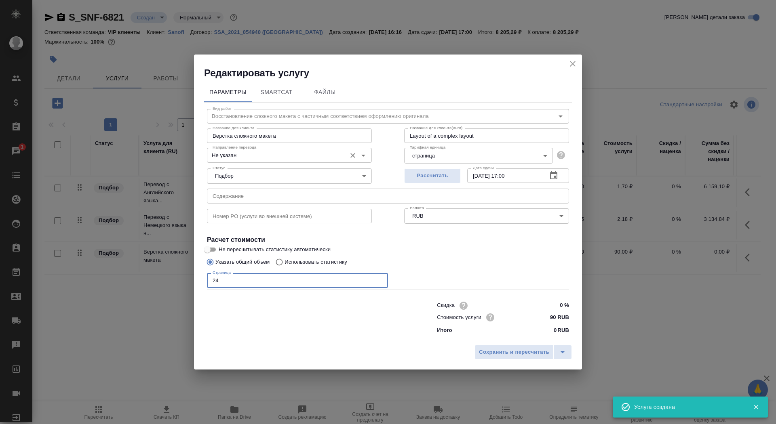
type input "24"
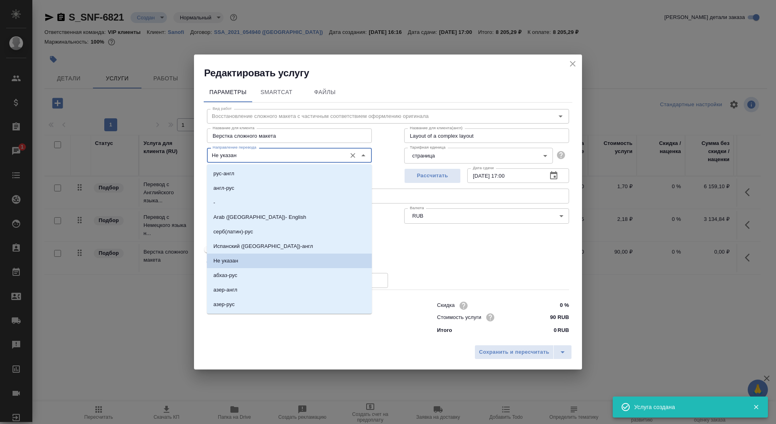
click at [328, 154] on input "Не указан" at bounding box center [275, 155] width 133 height 10
click at [303, 200] on li "-" at bounding box center [289, 203] width 165 height 15
type input "-"
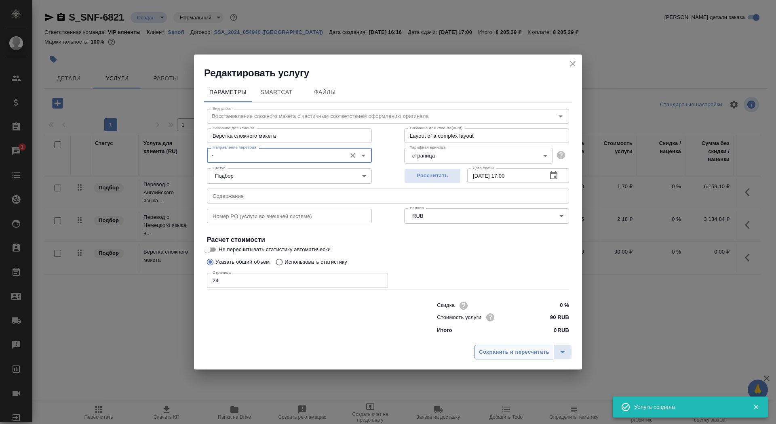
click at [531, 352] on span "Сохранить и пересчитать" at bounding box center [514, 352] width 70 height 9
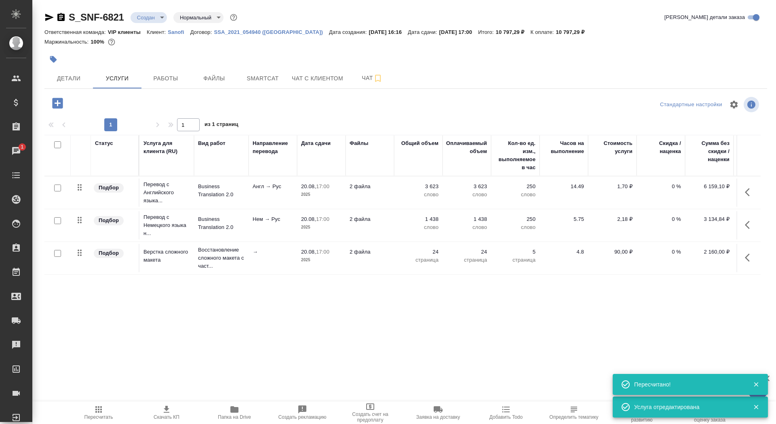
click at [160, 413] on span "Скачать КП" at bounding box center [166, 412] width 58 height 15
click at [73, 84] on button "Детали" at bounding box center [68, 78] width 48 height 20
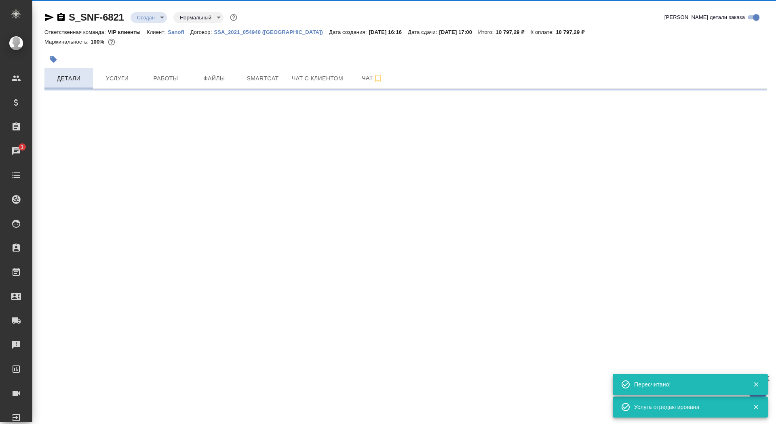
select select "RU"
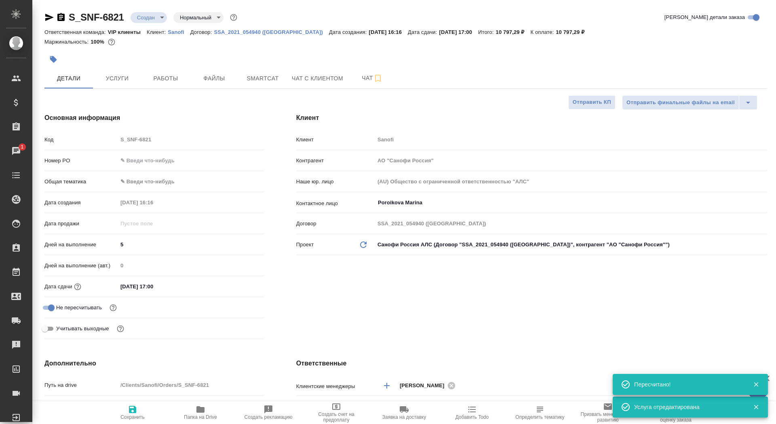
type textarea "x"
click at [140, 406] on span "Сохранить" at bounding box center [132, 412] width 58 height 15
type textarea "x"
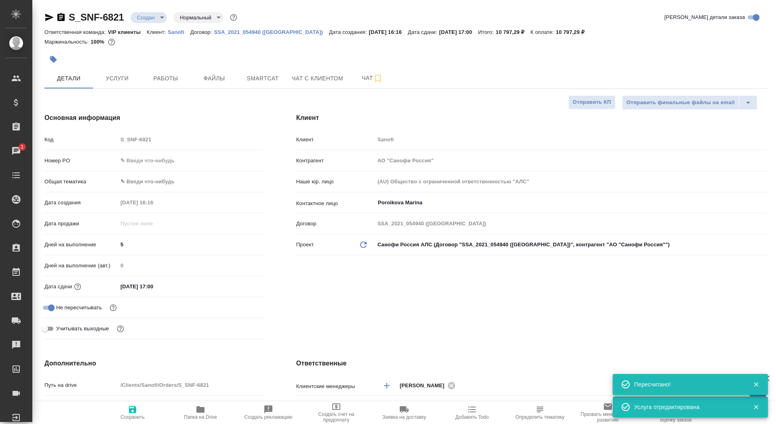
type textarea "x"
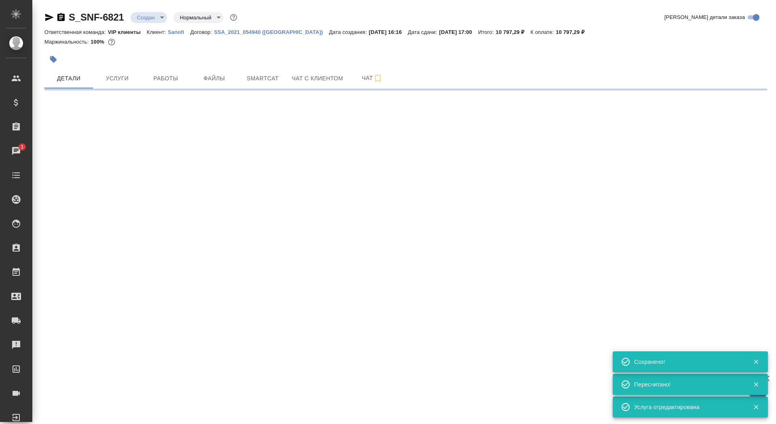
select select "RU"
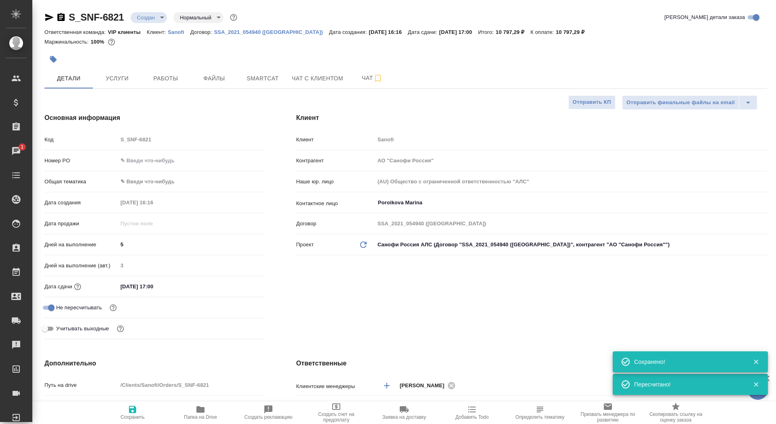
type textarea "x"
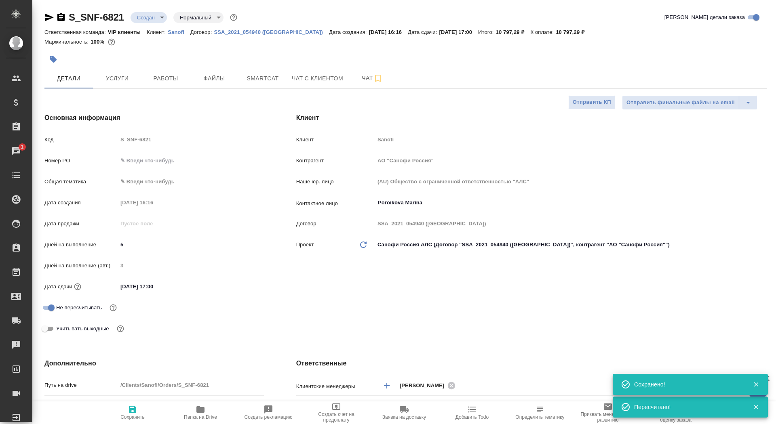
click at [132, 416] on span "Сохранить" at bounding box center [132, 418] width 24 height 6
type textarea "x"
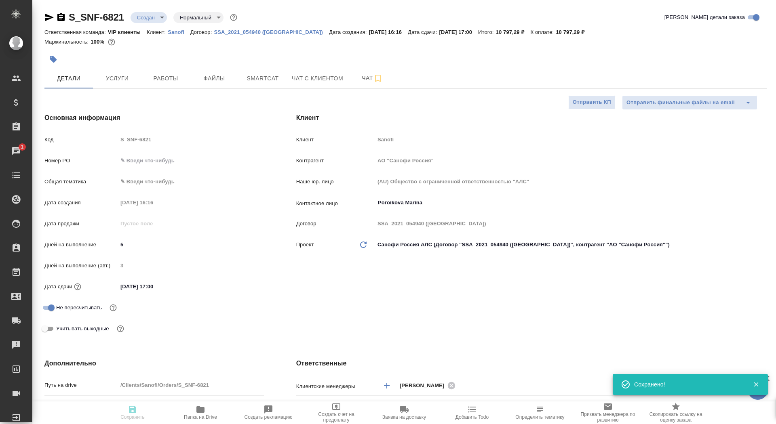
type textarea "x"
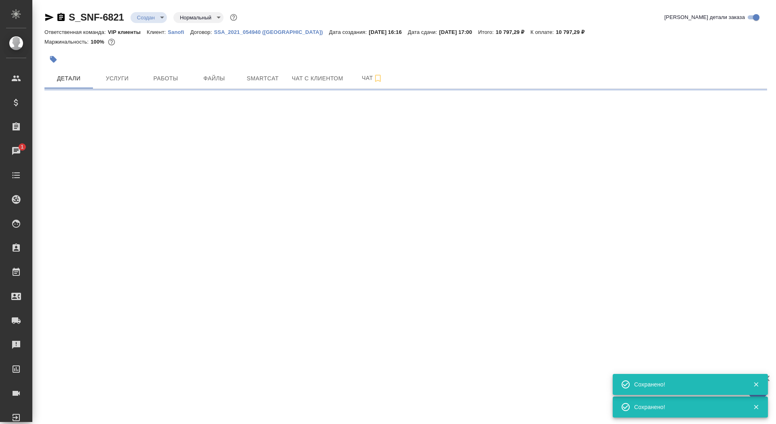
select select "RU"
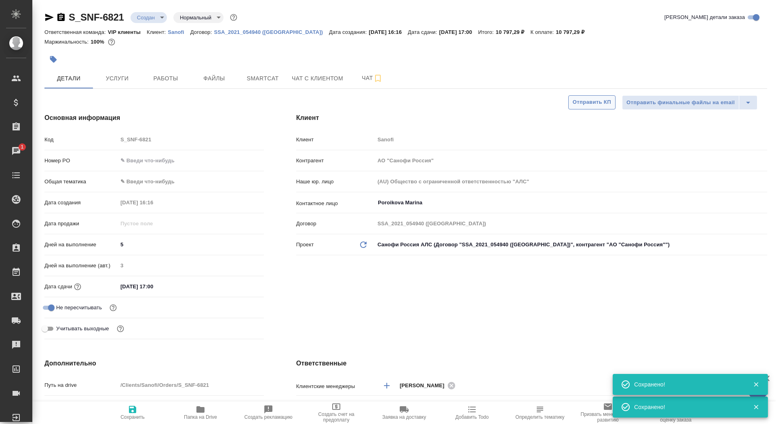
type textarea "x"
click at [583, 101] on span "Отправить КП" at bounding box center [592, 102] width 38 height 9
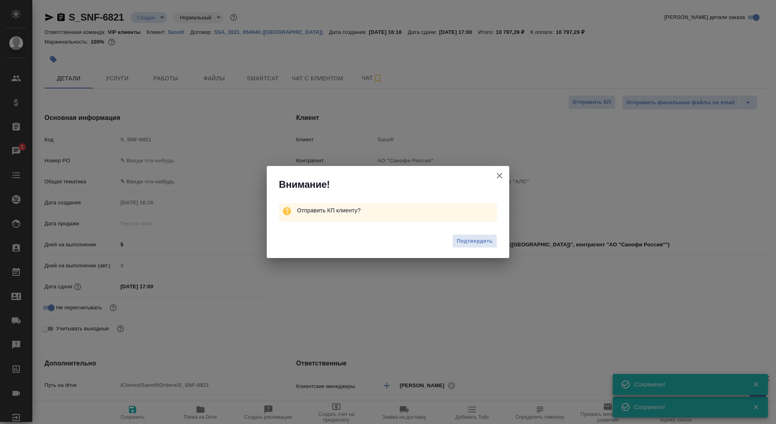
click at [468, 251] on div "Подтвердить" at bounding box center [388, 242] width 242 height 32
click at [467, 239] on span "Подтвердить" at bounding box center [475, 241] width 36 height 9
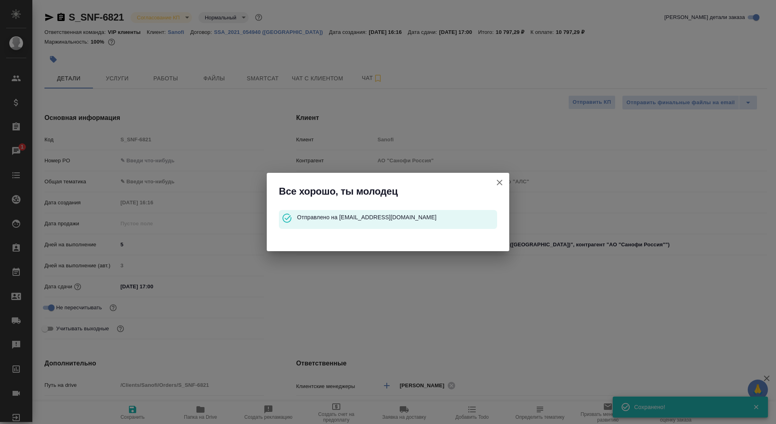
click at [500, 187] on icon "button" at bounding box center [500, 183] width 10 height 10
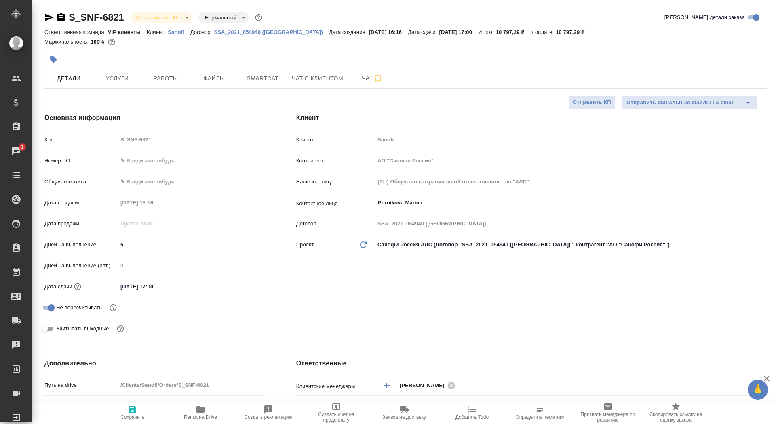
click at [60, 19] on icon "button" at bounding box center [60, 17] width 7 height 8
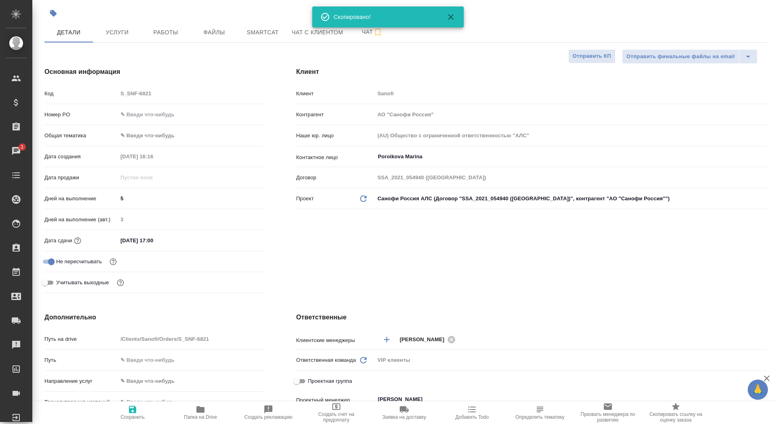
scroll to position [155, 0]
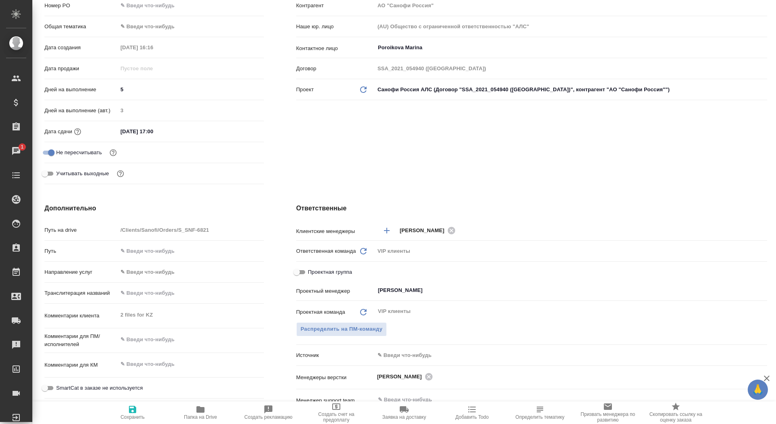
click at [96, 311] on div "Комментарии клиента 2 files for KZ x" at bounding box center [153, 316] width 219 height 18
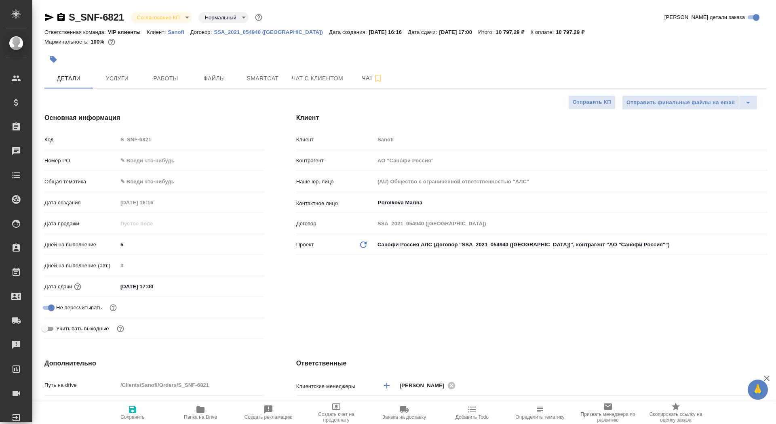
click at [139, 160] on input "text" at bounding box center [191, 161] width 146 height 12
paste input "E005817938"
click at [143, 411] on span "Сохранить" at bounding box center [132, 412] width 58 height 15
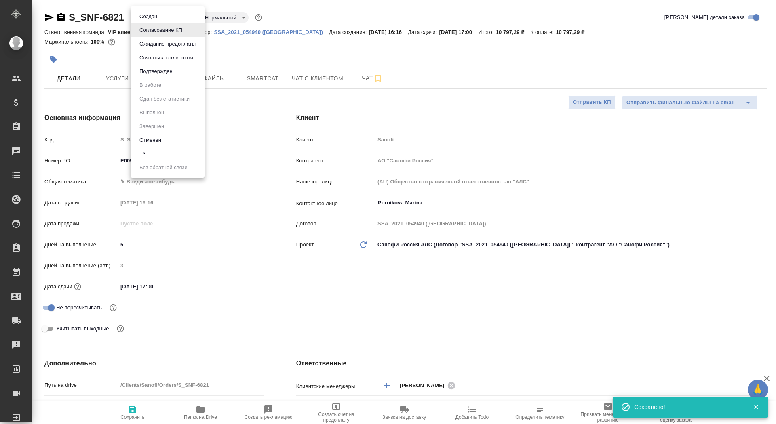
click at [163, 14] on body "🙏 .cls-1 fill:#fff; AWATERA Saydasheva Dilyara Клиенты Спецификации Заказы 0 Ча…" at bounding box center [388, 212] width 776 height 424
click at [173, 71] on button "Подтвержден" at bounding box center [156, 71] width 38 height 9
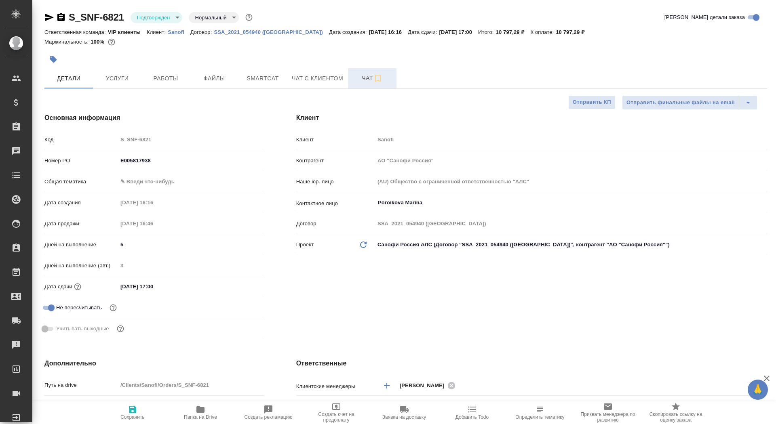
click at [353, 79] on button "Чат" at bounding box center [372, 78] width 48 height 20
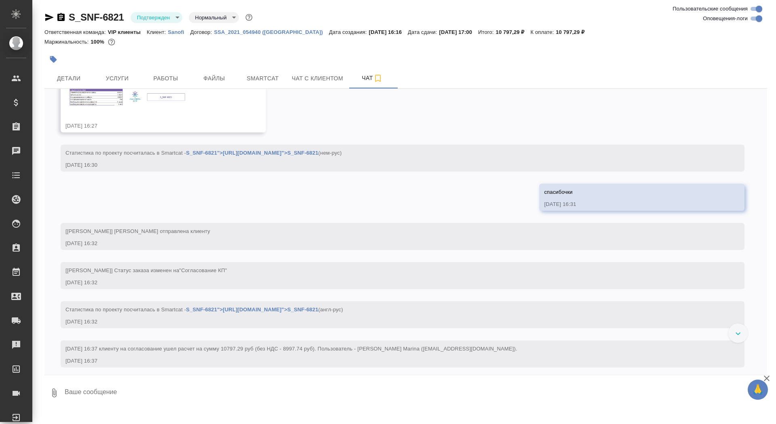
scroll to position [365, 0]
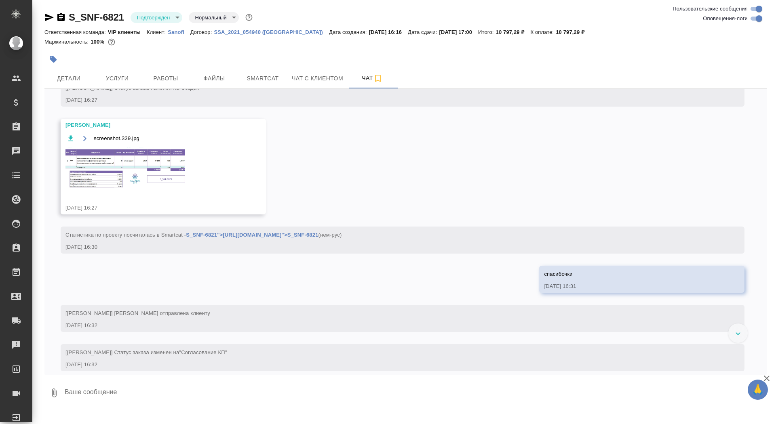
click at [122, 190] on img at bounding box center [125, 168] width 121 height 42
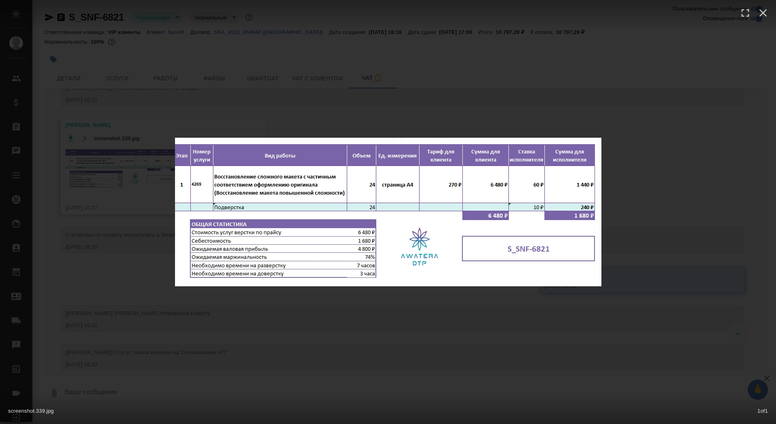
click at [122, 219] on div "screenshot.339.jpg 1 of 1" at bounding box center [388, 212] width 776 height 424
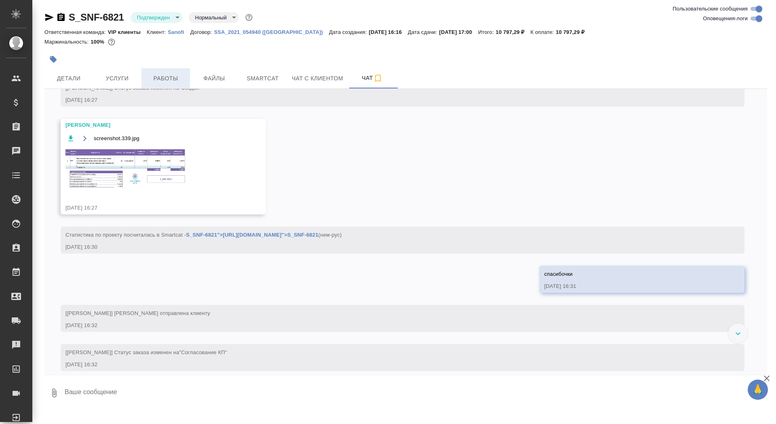
click at [161, 80] on span "Работы" at bounding box center [165, 79] width 39 height 10
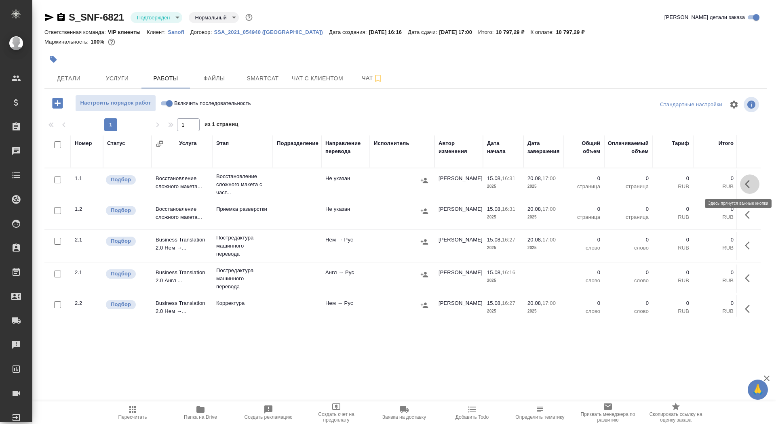
click at [754, 185] on icon "button" at bounding box center [750, 184] width 10 height 10
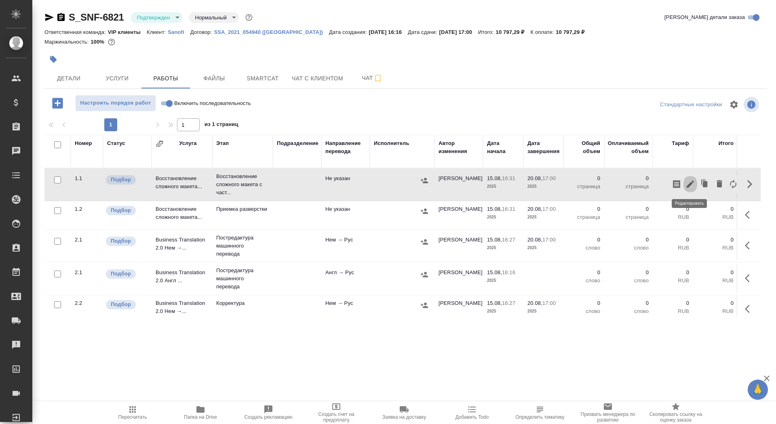
click at [688, 184] on icon "button" at bounding box center [690, 184] width 10 height 10
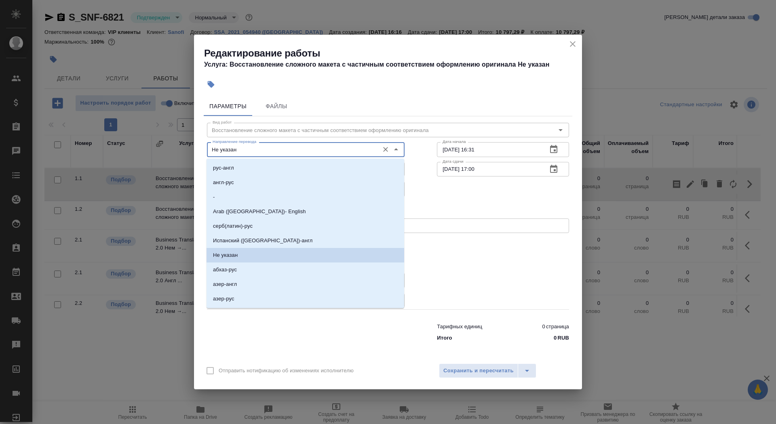
click at [312, 147] on input "Не указан" at bounding box center [292, 150] width 166 height 10
click at [284, 179] on li "англ-рус" at bounding box center [305, 182] width 198 height 15
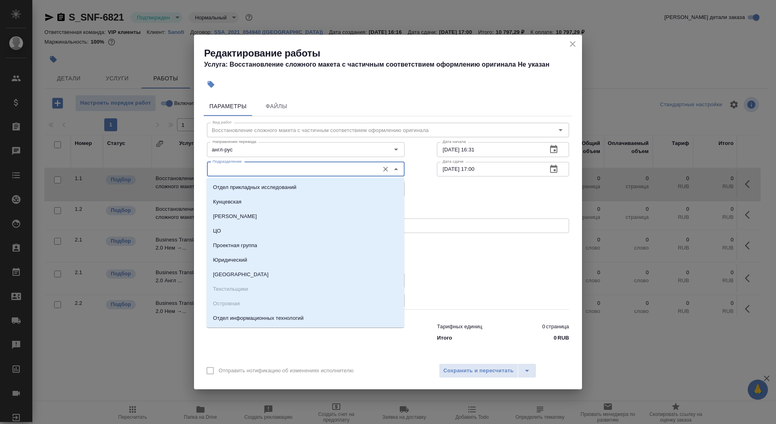
click at [271, 168] on input "Подразделение" at bounding box center [292, 169] width 166 height 10
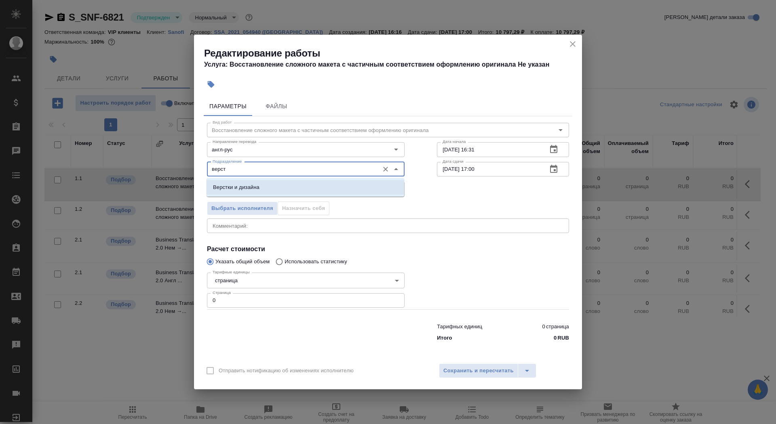
click at [280, 188] on li "Верстки и дизайна" at bounding box center [305, 187] width 198 height 15
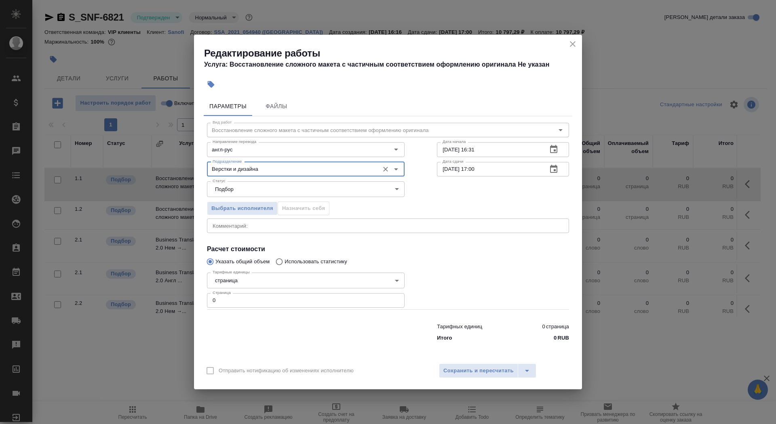
click at [274, 175] on div "Верстки и дизайна Подразделение" at bounding box center [306, 169] width 198 height 15
click at [269, 144] on div "англ-рус Направление перевода" at bounding box center [306, 149] width 198 height 15
click at [269, 152] on input "англ-рус" at bounding box center [292, 150] width 166 height 10
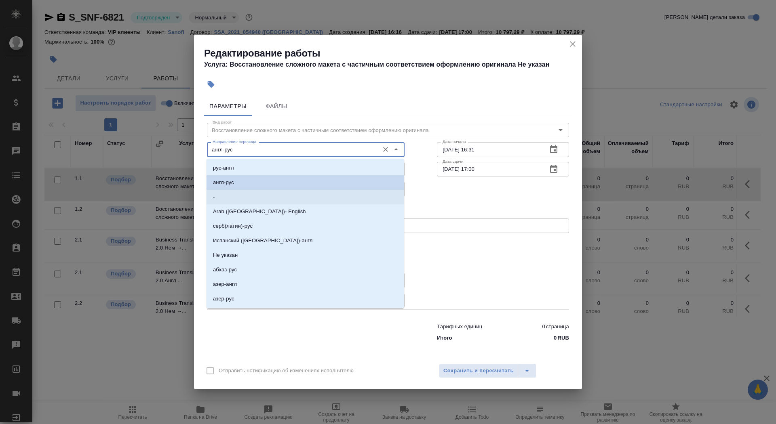
click at [261, 200] on li "-" at bounding box center [305, 197] width 198 height 15
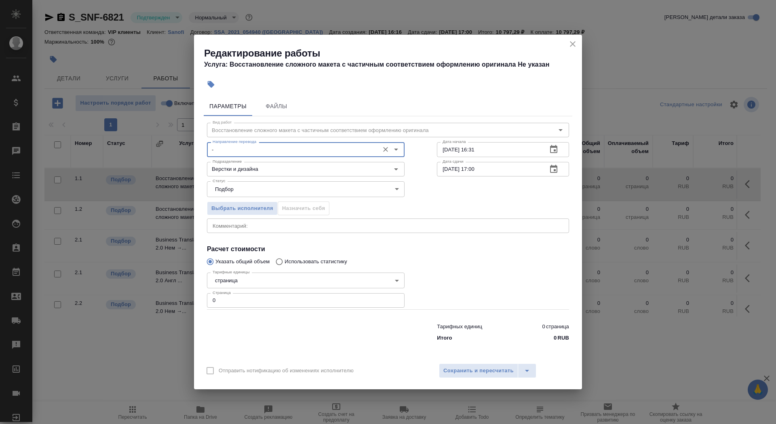
click at [261, 286] on body "🙏 .cls-1 fill:#fff; AWATERA Saydasheva Dilyara Клиенты Спецификации Заказы 0 Ча…" at bounding box center [388, 212] width 776 height 424
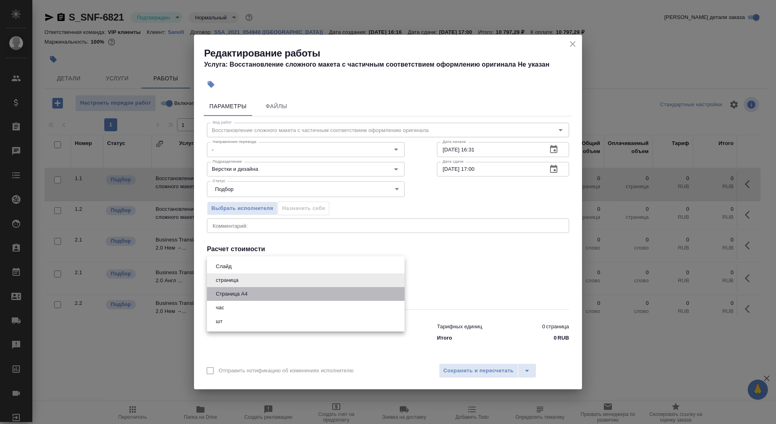
click at [262, 297] on li "Страница А4" at bounding box center [306, 294] width 198 height 14
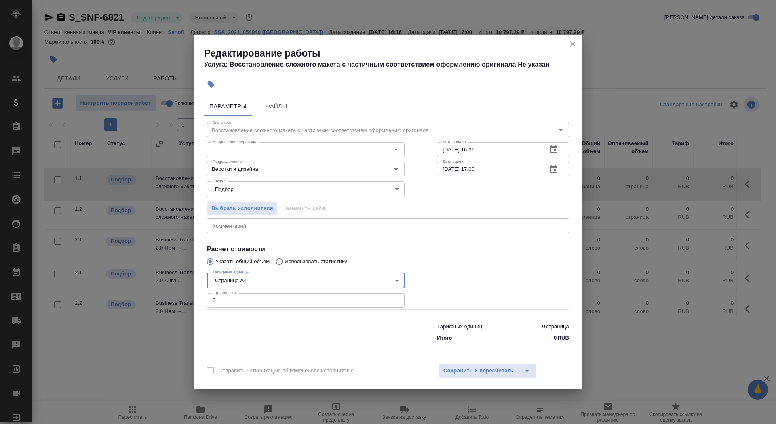
click at [264, 304] on input "0" at bounding box center [306, 300] width 198 height 15
click at [503, 148] on input "15.08.2025 16:31" at bounding box center [489, 149] width 104 height 15
click at [553, 165] on icon "button" at bounding box center [554, 169] width 10 height 10
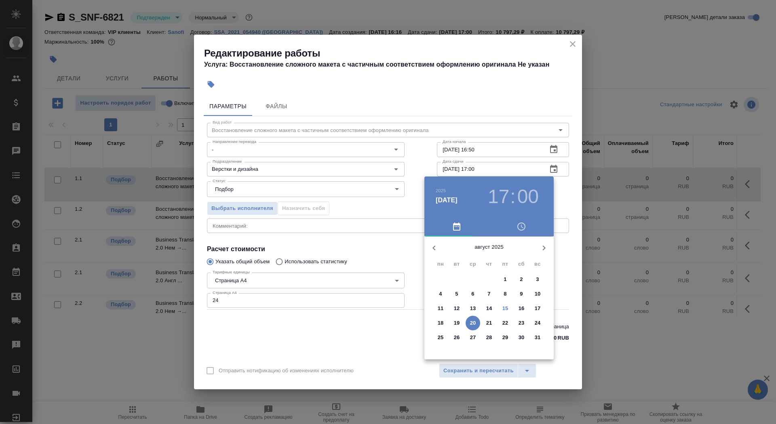
click at [505, 310] on p "15" at bounding box center [505, 309] width 6 height 8
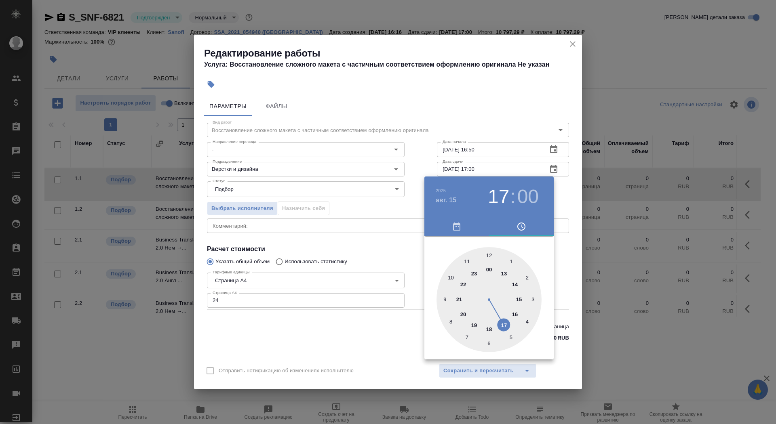
click at [490, 326] on div at bounding box center [488, 299] width 105 height 105
click at [391, 262] on div at bounding box center [388, 212] width 776 height 424
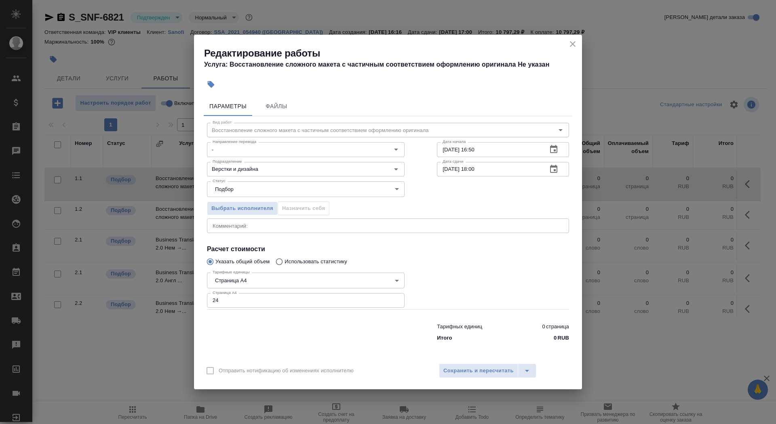
click at [555, 169] on icon "button" at bounding box center [553, 169] width 7 height 8
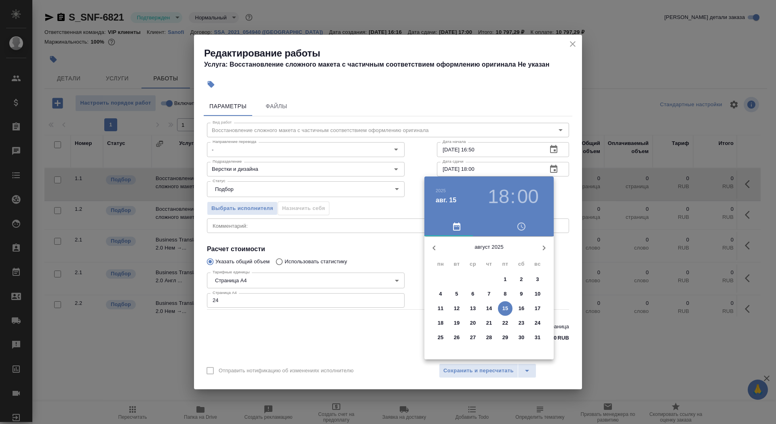
click at [351, 242] on div at bounding box center [388, 212] width 776 height 424
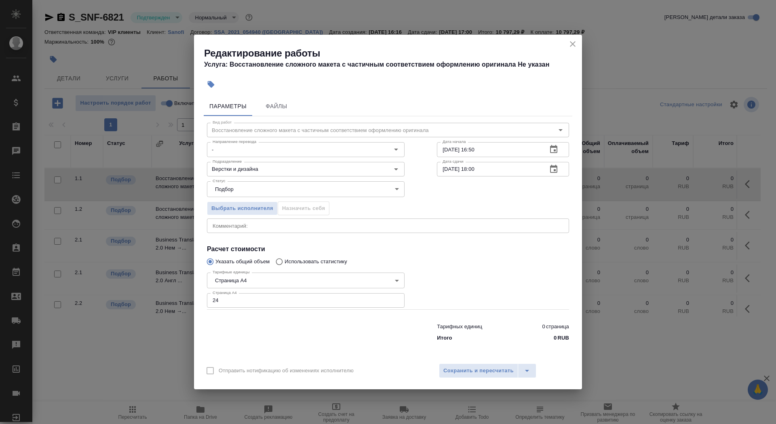
click at [555, 171] on icon "button" at bounding box center [553, 169] width 7 height 8
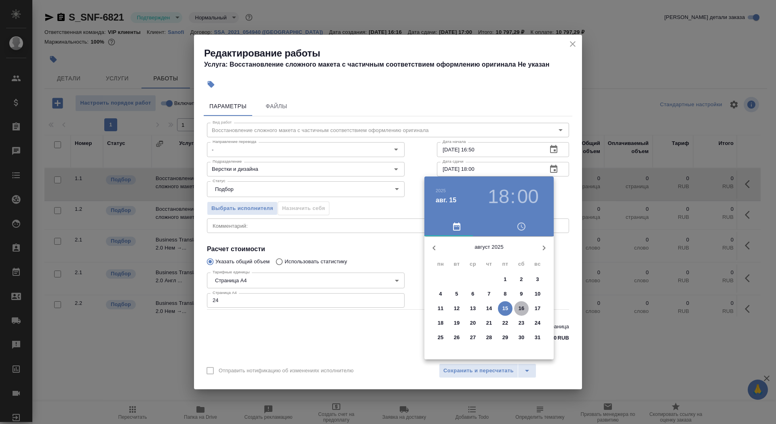
click at [518, 310] on p "16" at bounding box center [521, 309] width 6 height 8
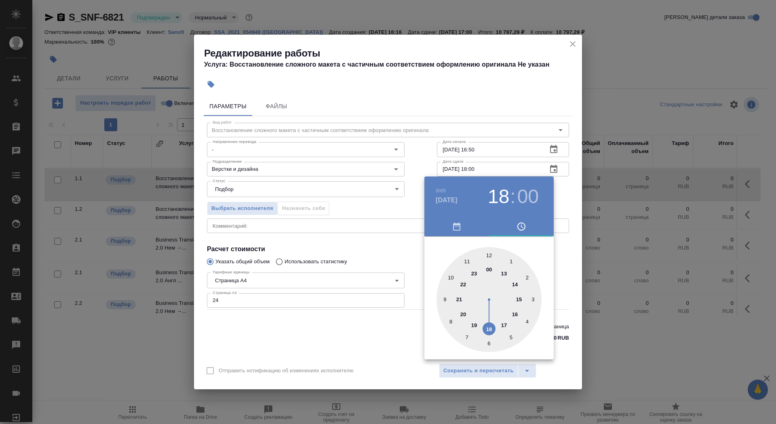
click at [449, 273] on div at bounding box center [488, 299] width 105 height 105
click at [387, 238] on div at bounding box center [388, 212] width 776 height 424
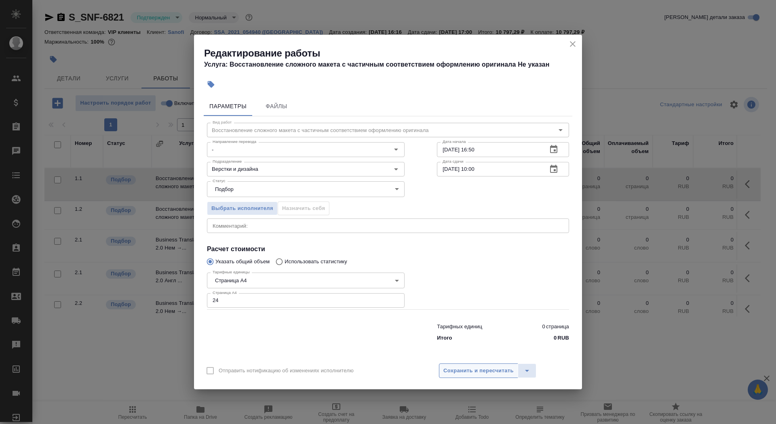
click at [480, 365] on button "Сохранить и пересчитать" at bounding box center [478, 371] width 79 height 15
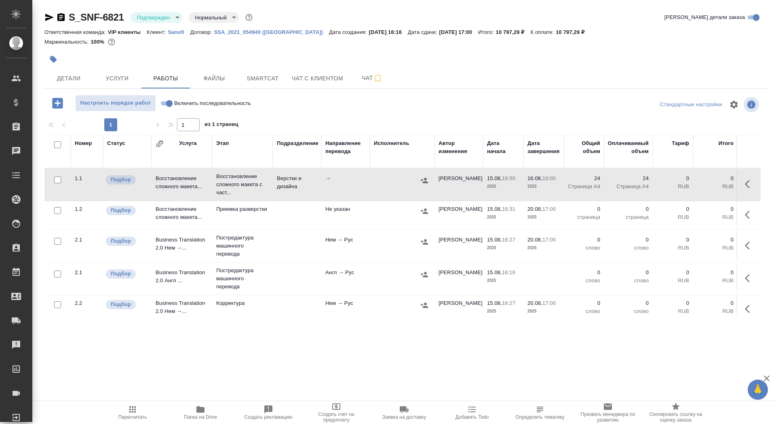
click at [65, 63] on div at bounding box center [285, 60] width 482 height 18
click at [53, 59] on icon "button" at bounding box center [53, 59] width 7 height 7
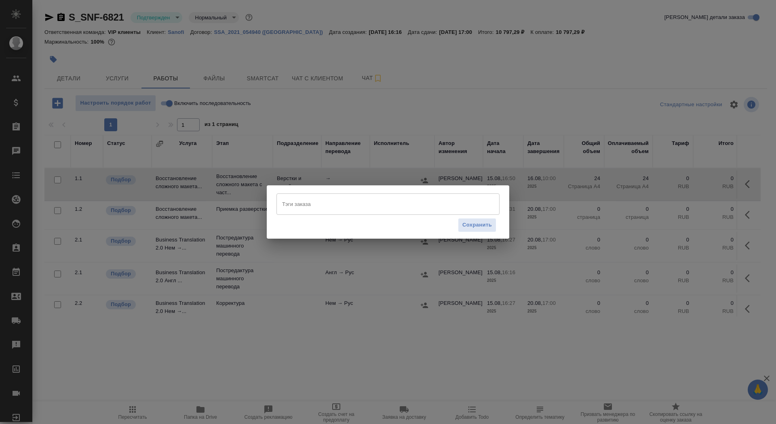
click at [303, 210] on input "Тэги заказа" at bounding box center [380, 204] width 200 height 14
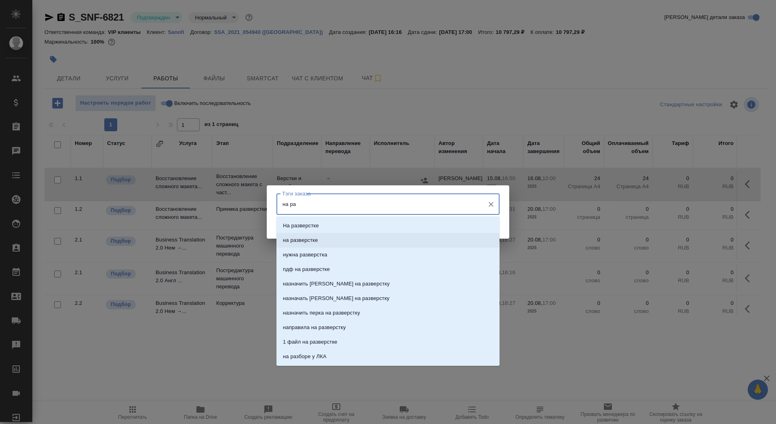
click at [315, 240] on p "на разверстке" at bounding box center [300, 240] width 35 height 8
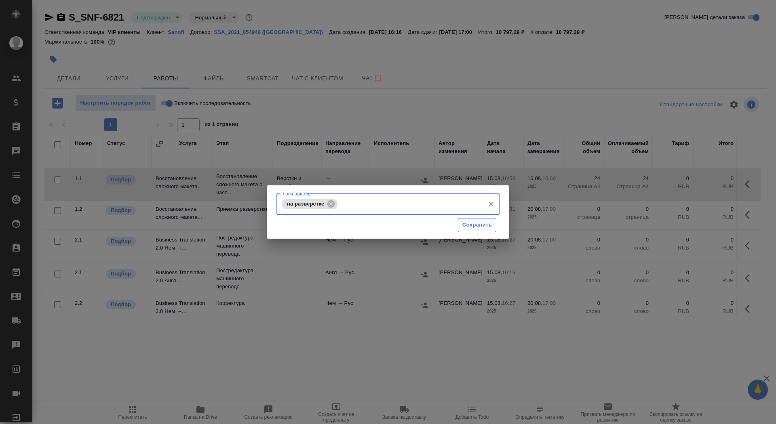
click at [476, 219] on button "Сохранить" at bounding box center [477, 225] width 38 height 14
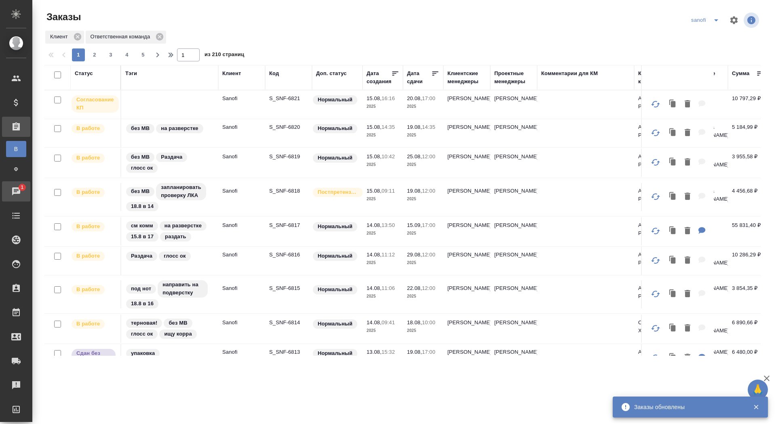
click at [15, 192] on div "Чаты" at bounding box center [6, 191] width 20 height 12
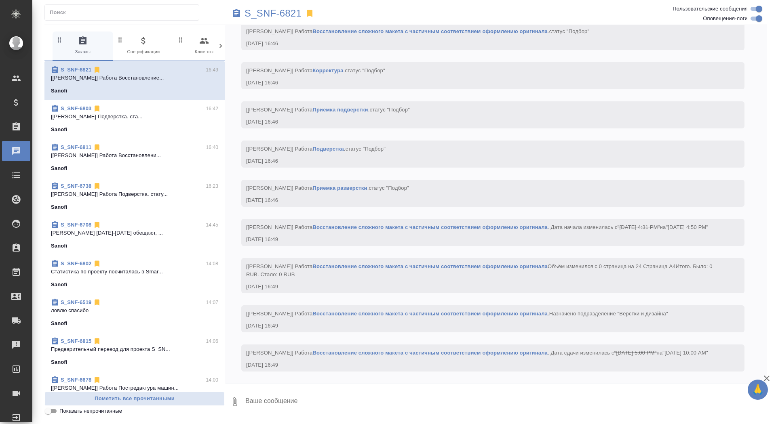
scroll to position [970, 0]
click at [281, 14] on p "S_SNF-6821" at bounding box center [272, 13] width 57 height 8
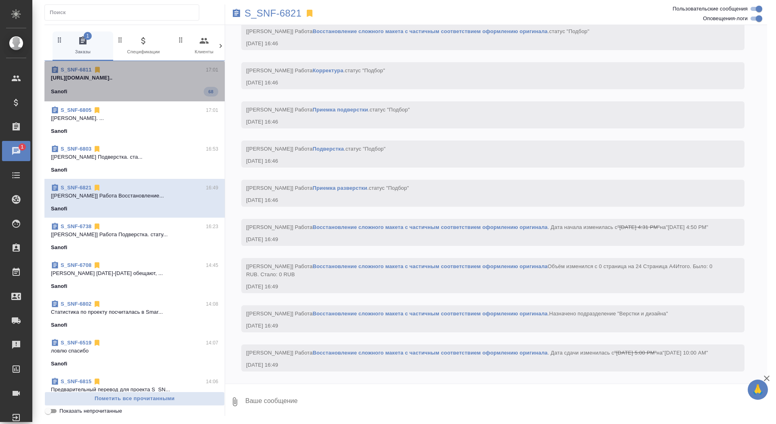
click at [161, 87] on div "Sanofi 68" at bounding box center [134, 92] width 167 height 10
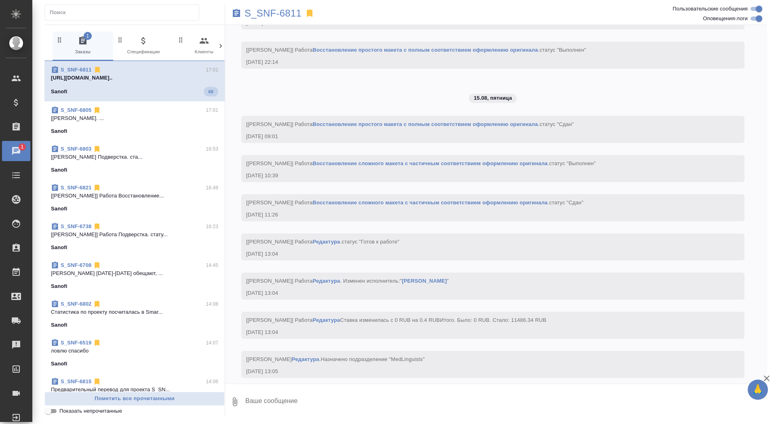
scroll to position [8805, 0]
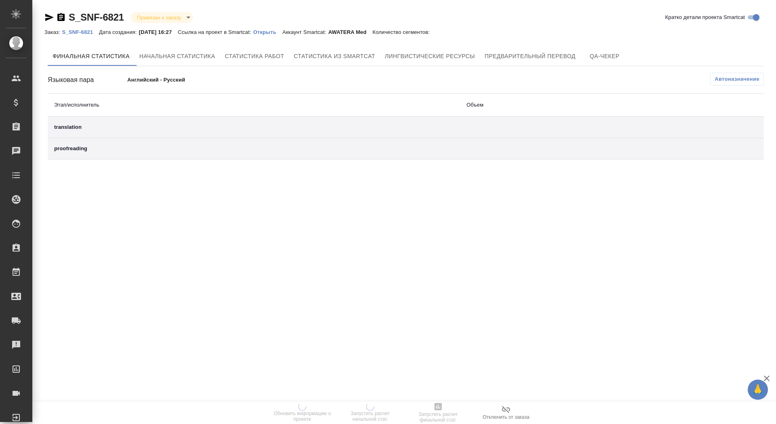
click at [282, 31] on p "Открыть" at bounding box center [267, 32] width 29 height 6
click at [279, 34] on p "Открыть" at bounding box center [267, 32] width 29 height 6
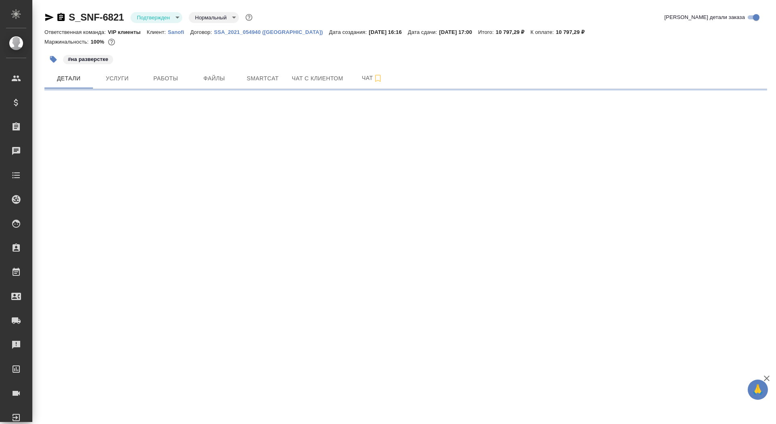
select select "RU"
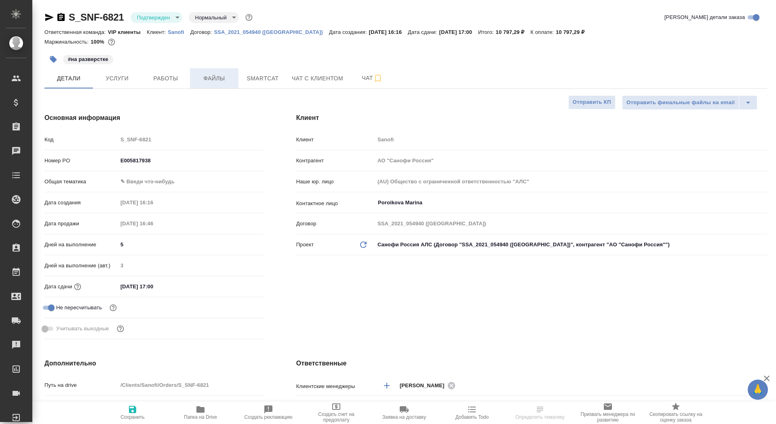
type textarea "x"
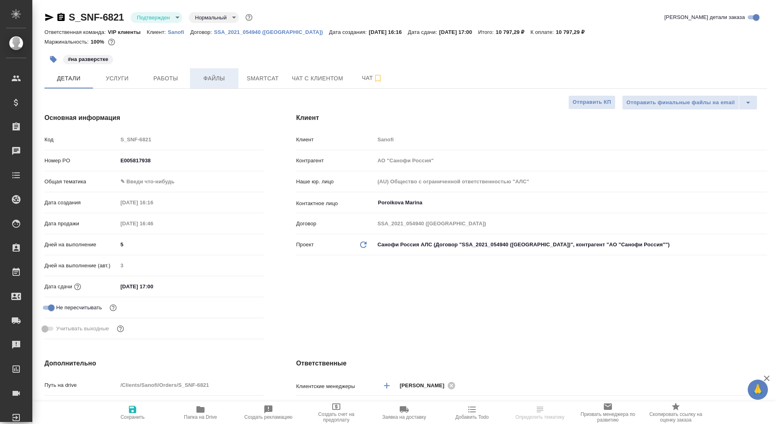
type textarea "x"
click at [173, 77] on span "Работы" at bounding box center [165, 79] width 39 height 10
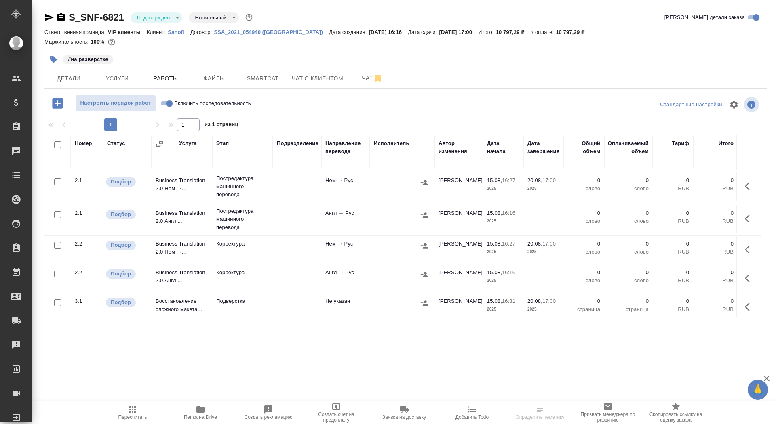
scroll to position [92, 0]
